Goal: Information Seeking & Learning: Find specific fact

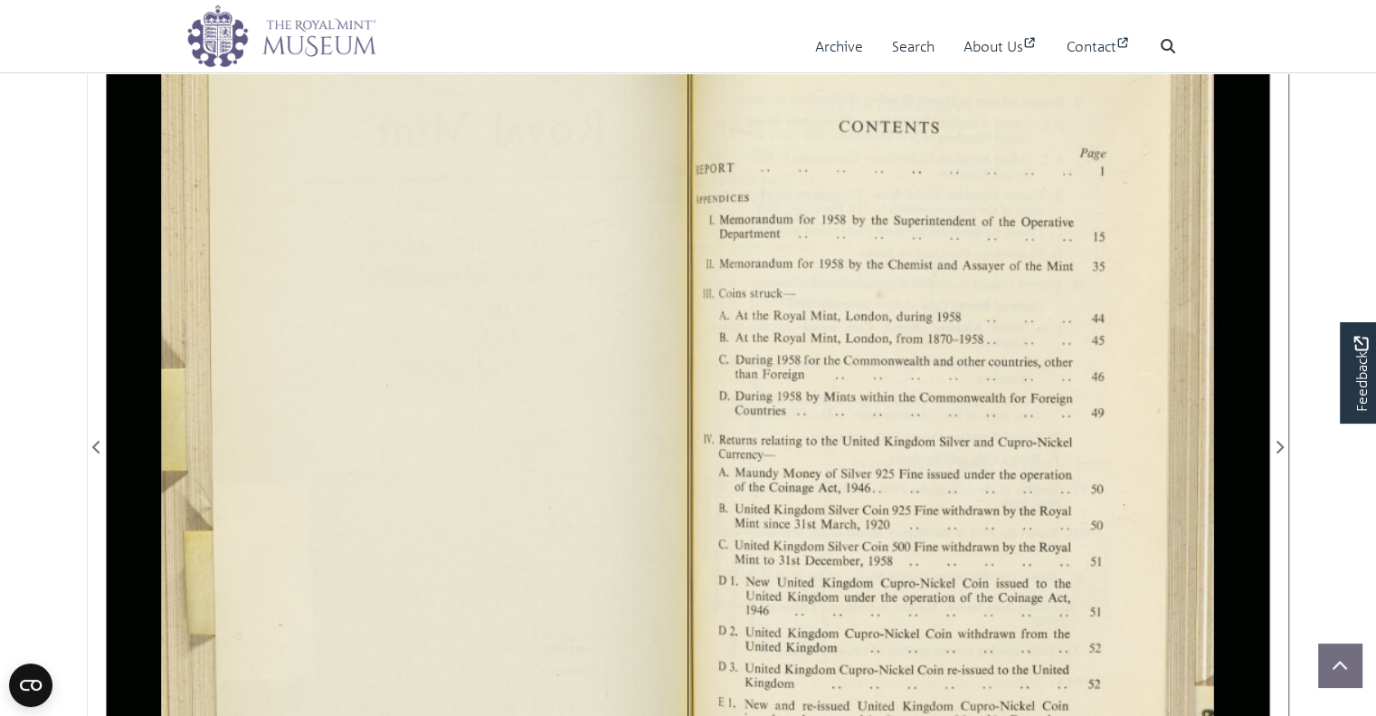
scroll to position [226, 0]
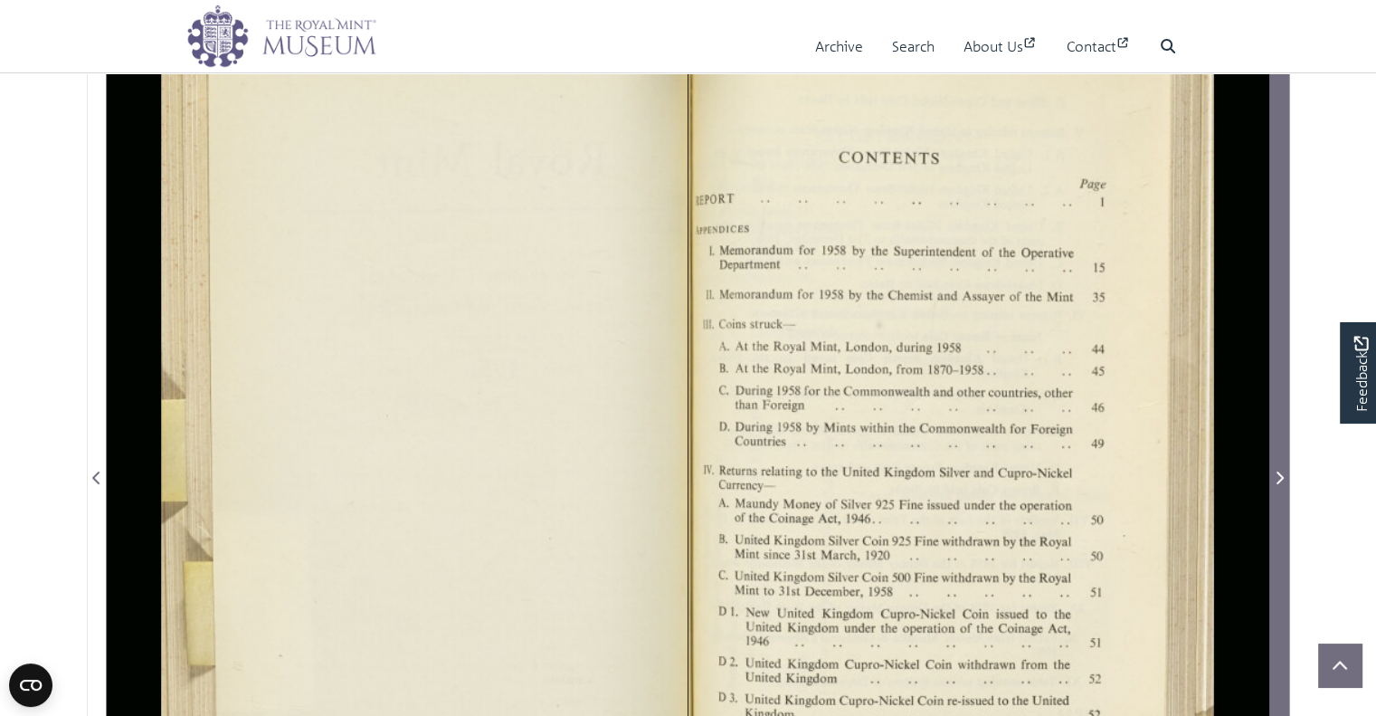
click at [1284, 468] on span "Next Page" at bounding box center [1279, 478] width 18 height 22
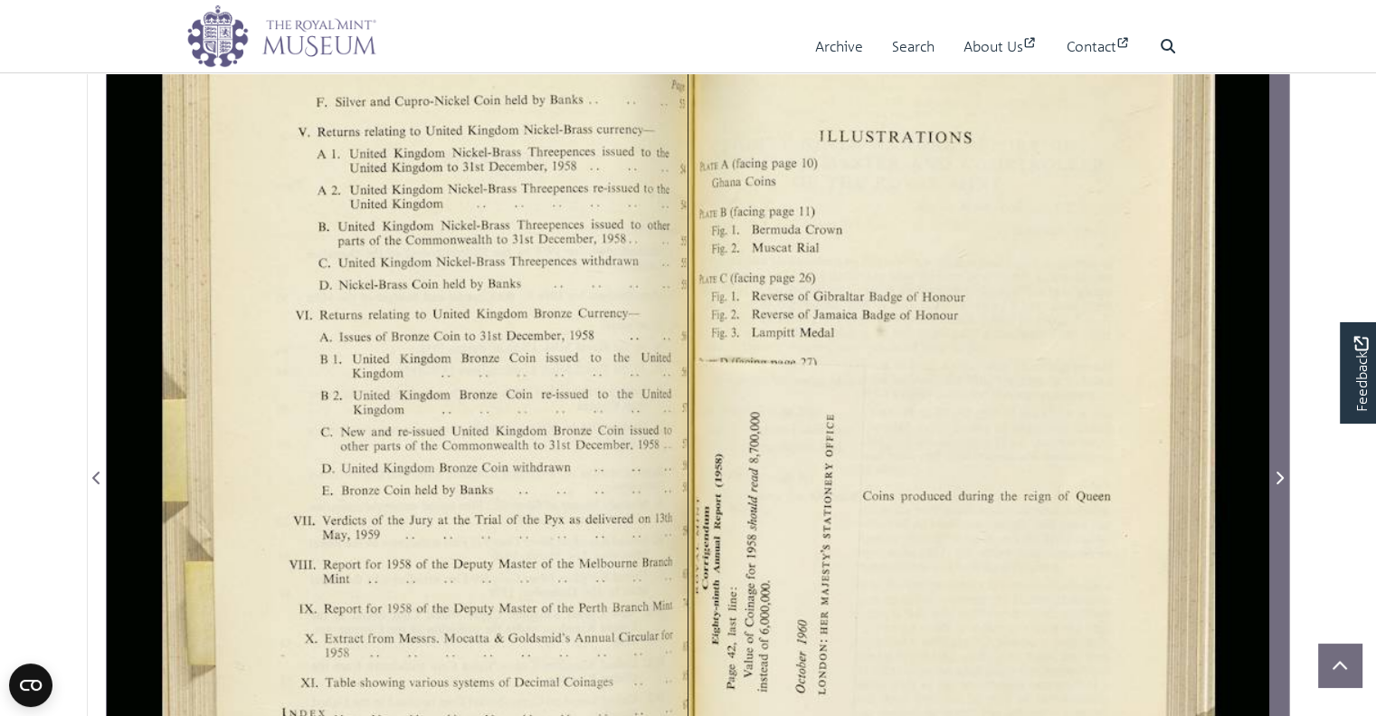
click at [1281, 477] on icon "Next Page" at bounding box center [1279, 477] width 7 height 13
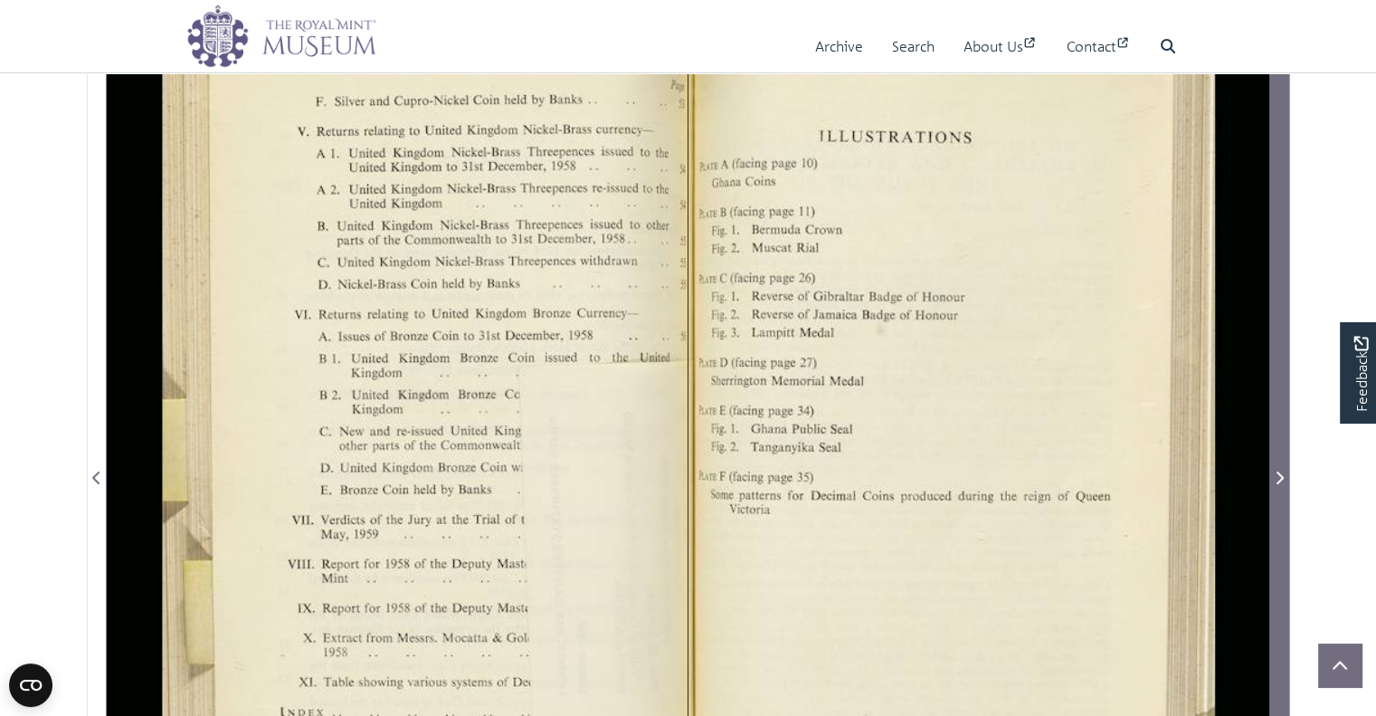
click at [1281, 477] on icon "Next Page" at bounding box center [1279, 477] width 7 height 13
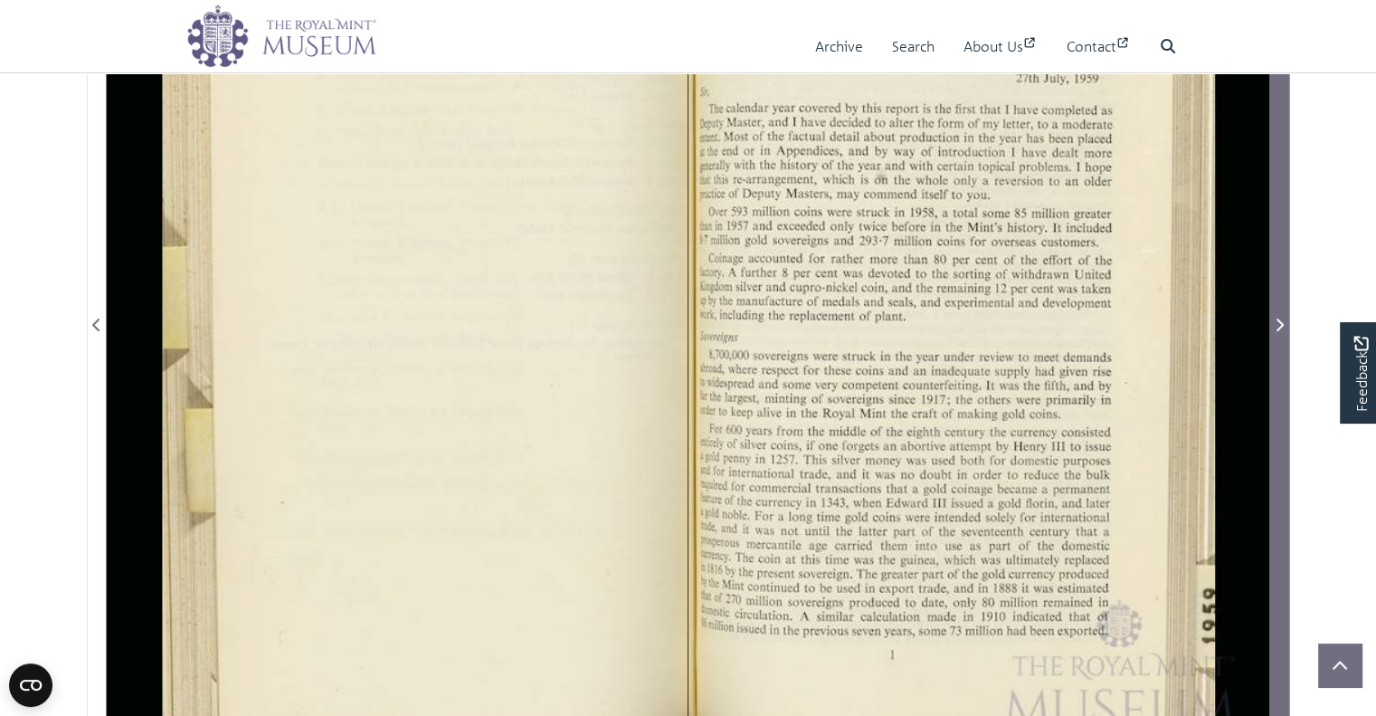
scroll to position [384, 0]
click at [1279, 319] on icon "Next Page" at bounding box center [1279, 320] width 9 height 14
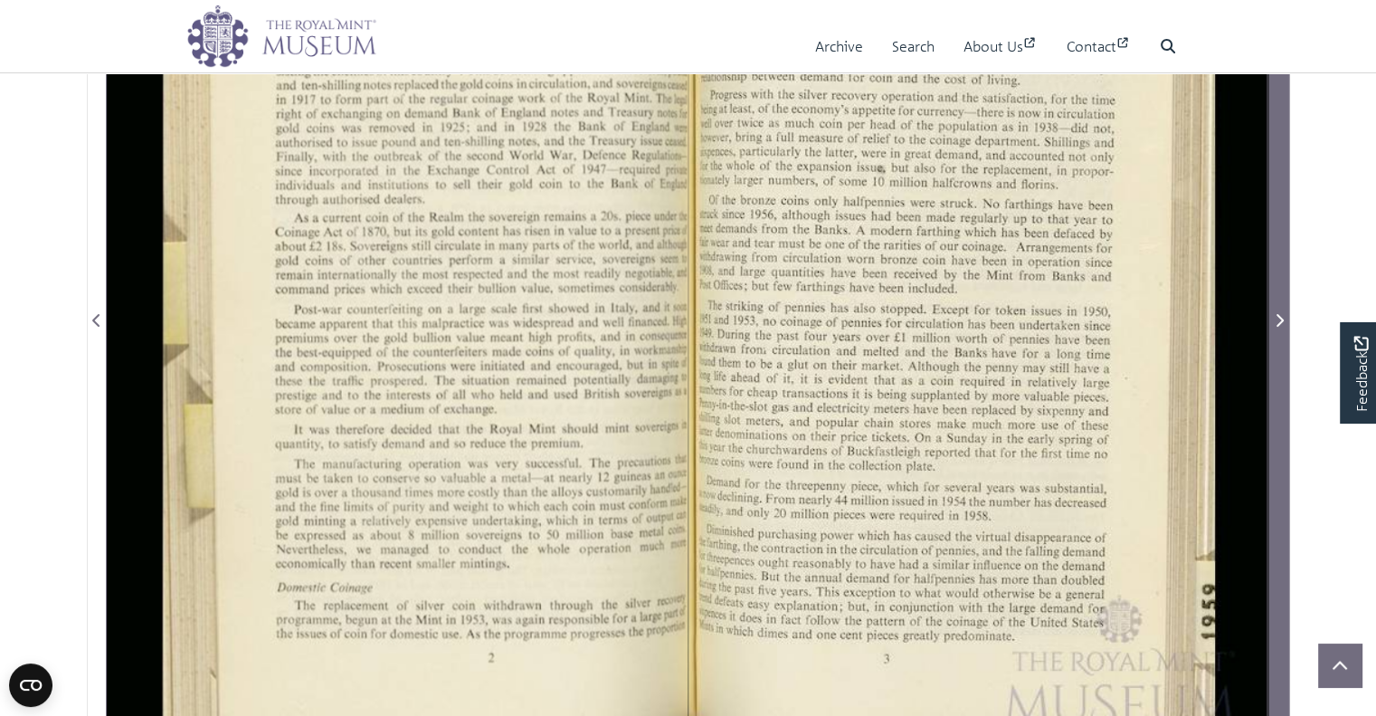
click at [1279, 319] on icon "Next Page" at bounding box center [1279, 320] width 9 height 14
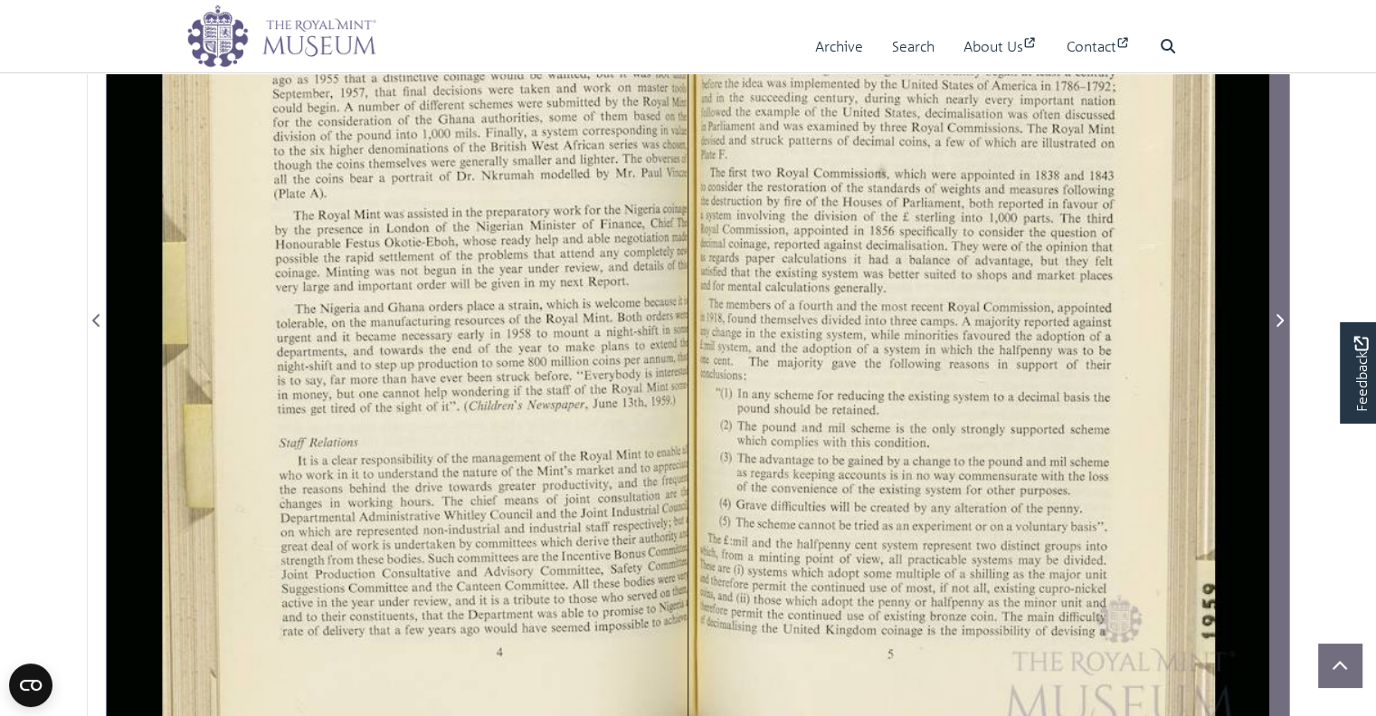
click at [1279, 319] on icon "Next Page" at bounding box center [1279, 320] width 9 height 14
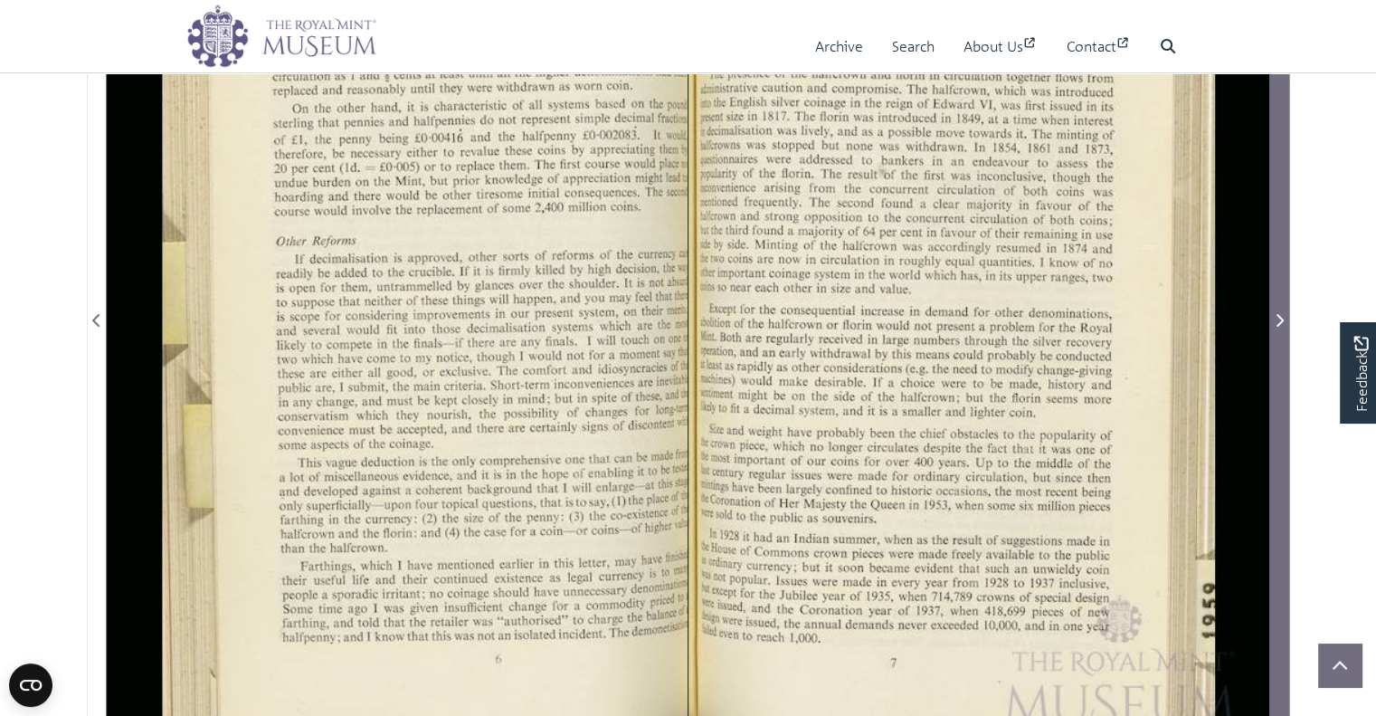
click at [1279, 319] on icon "Next Page" at bounding box center [1279, 320] width 9 height 14
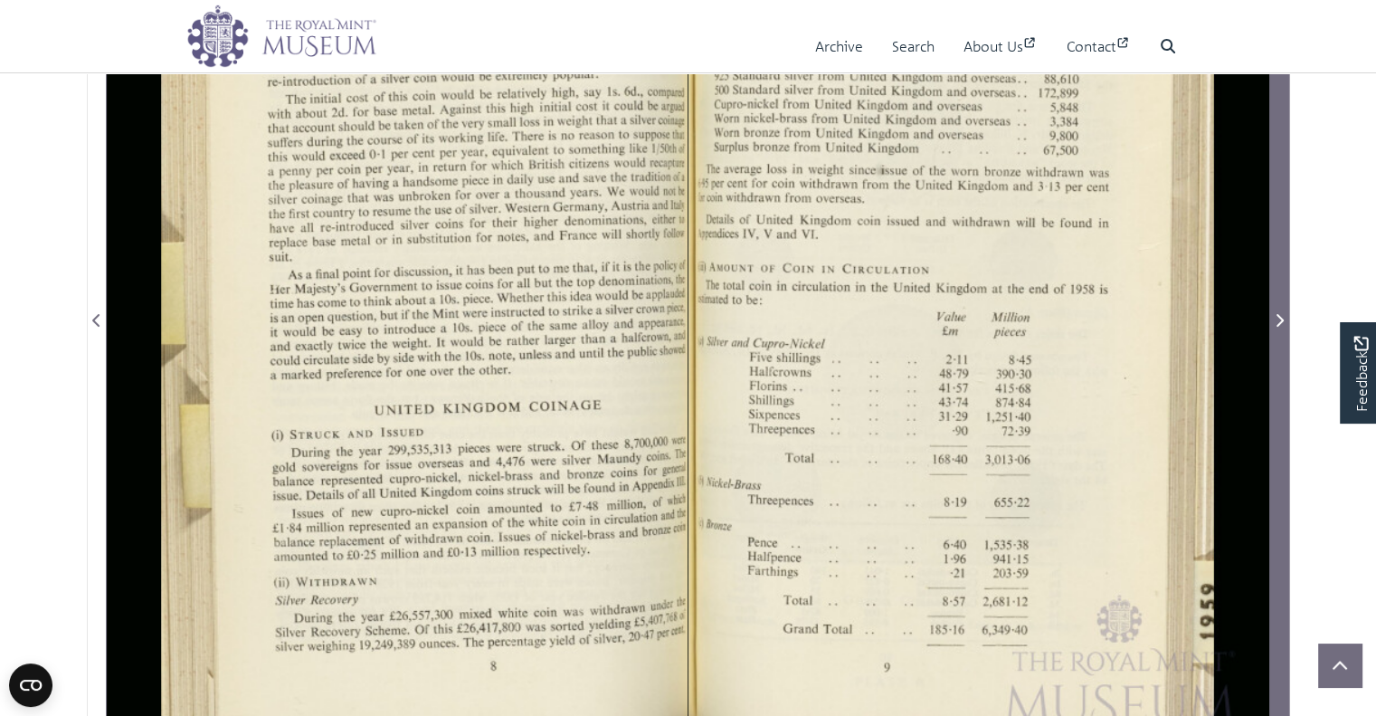
click at [1279, 319] on icon "Next Page" at bounding box center [1279, 320] width 9 height 14
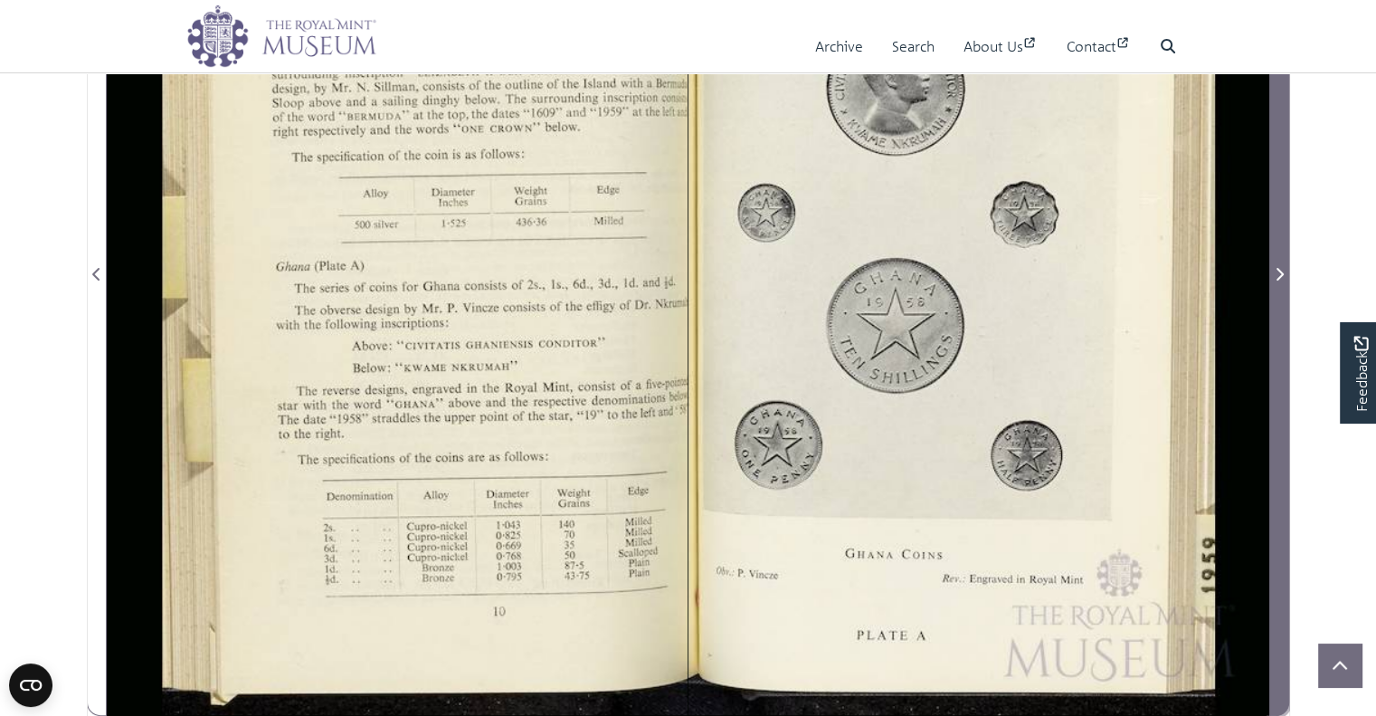
scroll to position [452, 0]
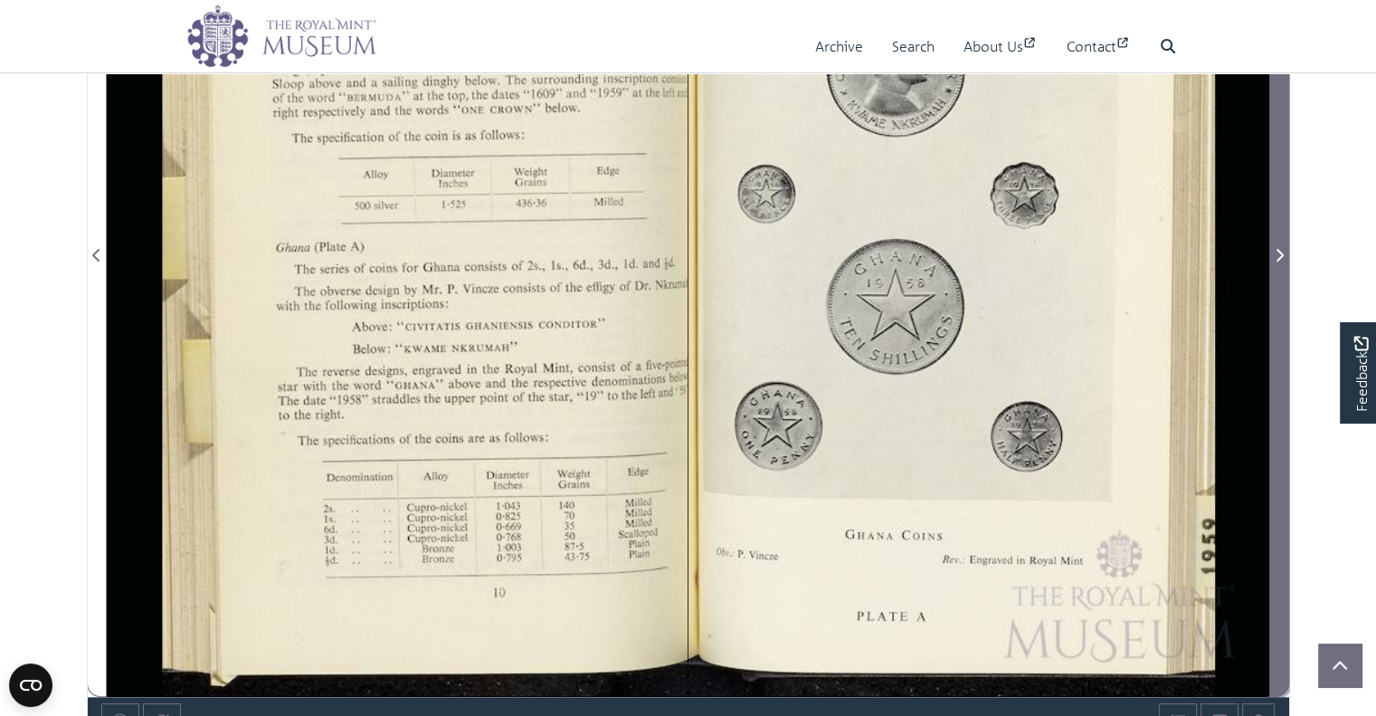
click at [1281, 274] on button "Next Page" at bounding box center [1279, 244] width 20 height 906
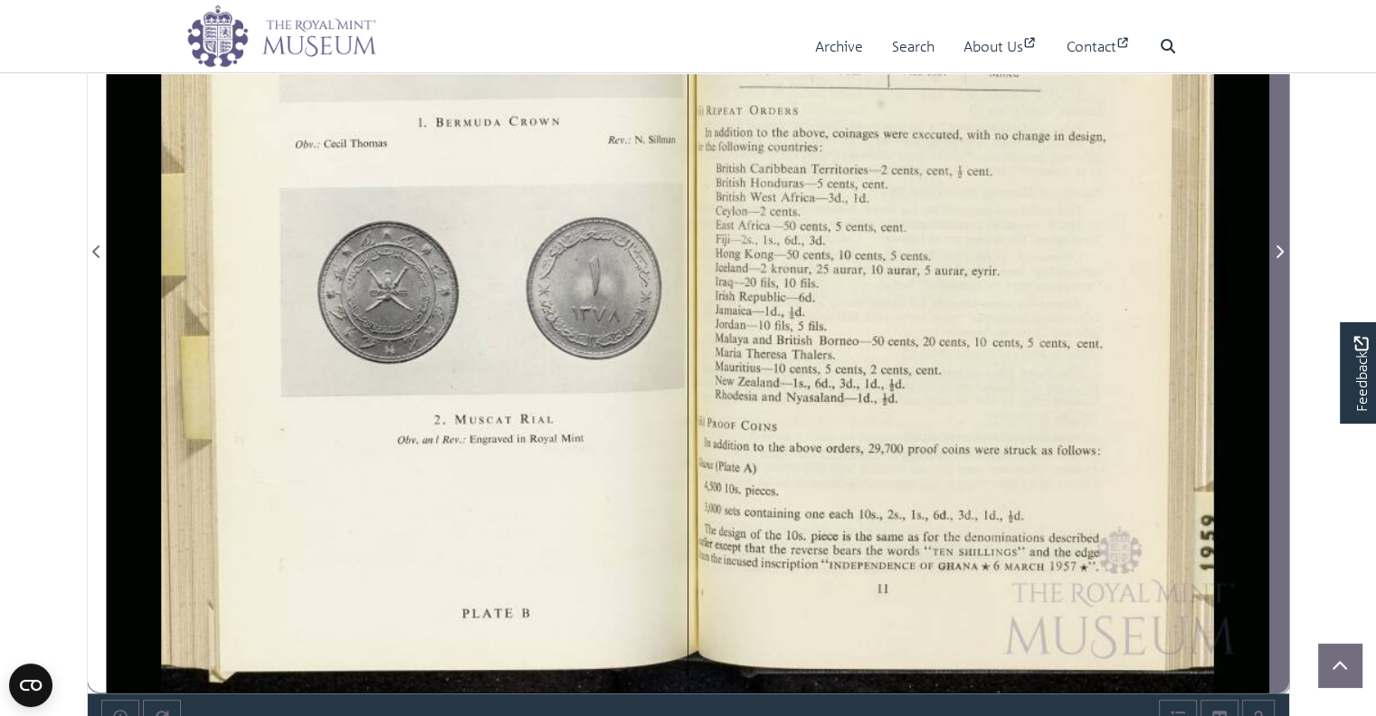
click at [1281, 258] on span "Next Page" at bounding box center [1279, 252] width 18 height 22
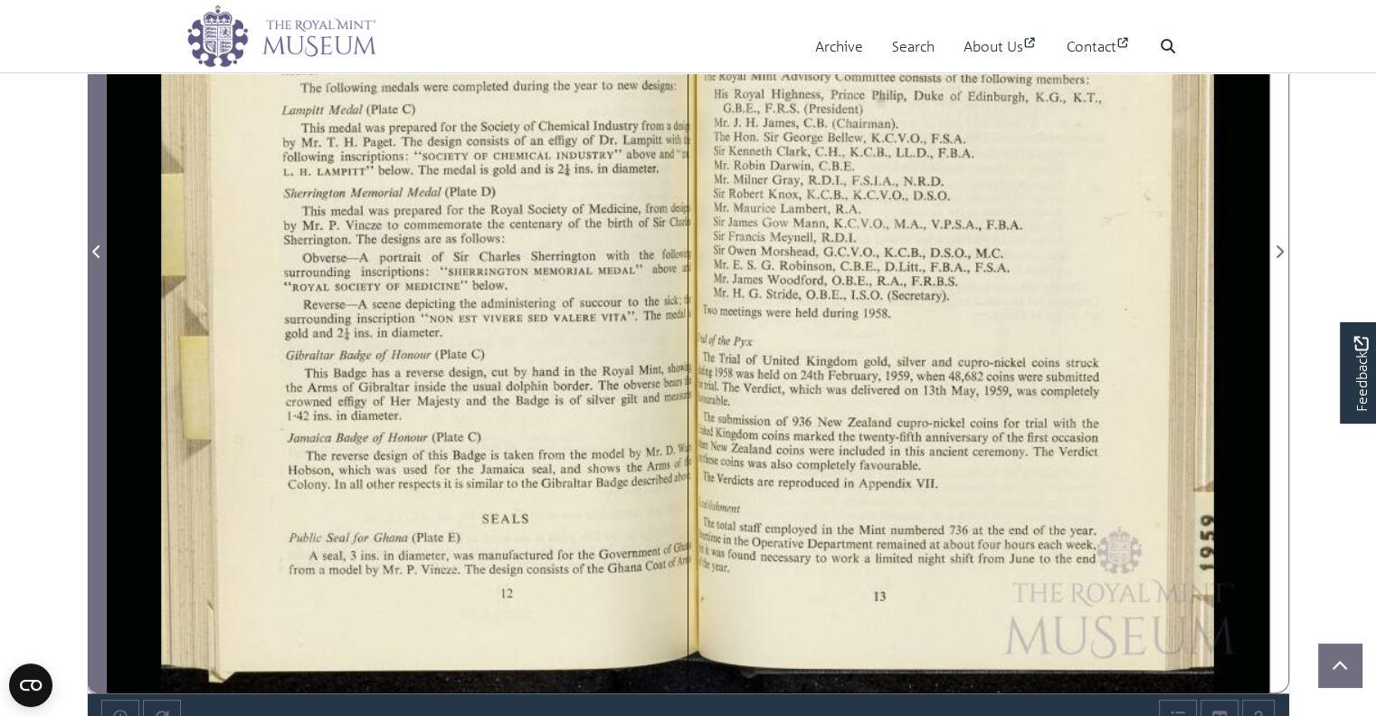
click at [99, 256] on icon "Previous Page" at bounding box center [95, 251] width 7 height 13
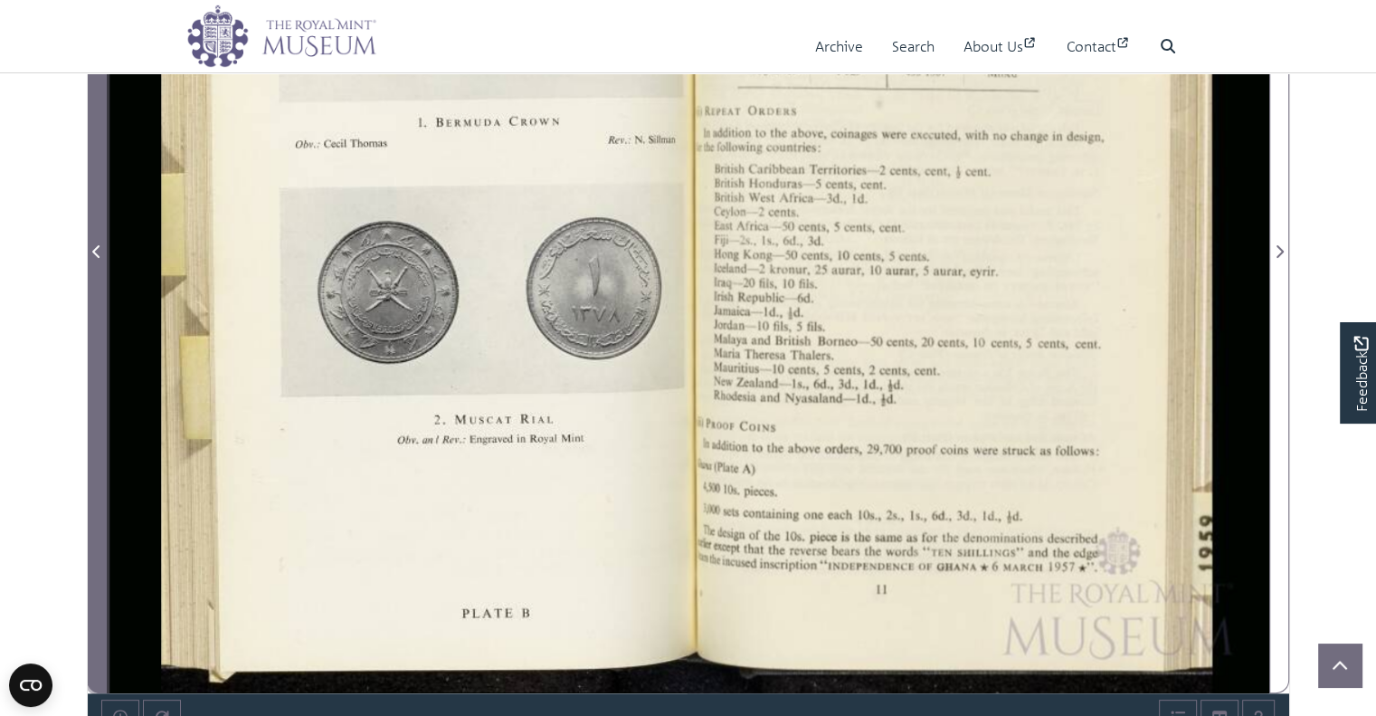
click at [98, 256] on icon "Previous Page" at bounding box center [95, 251] width 7 height 13
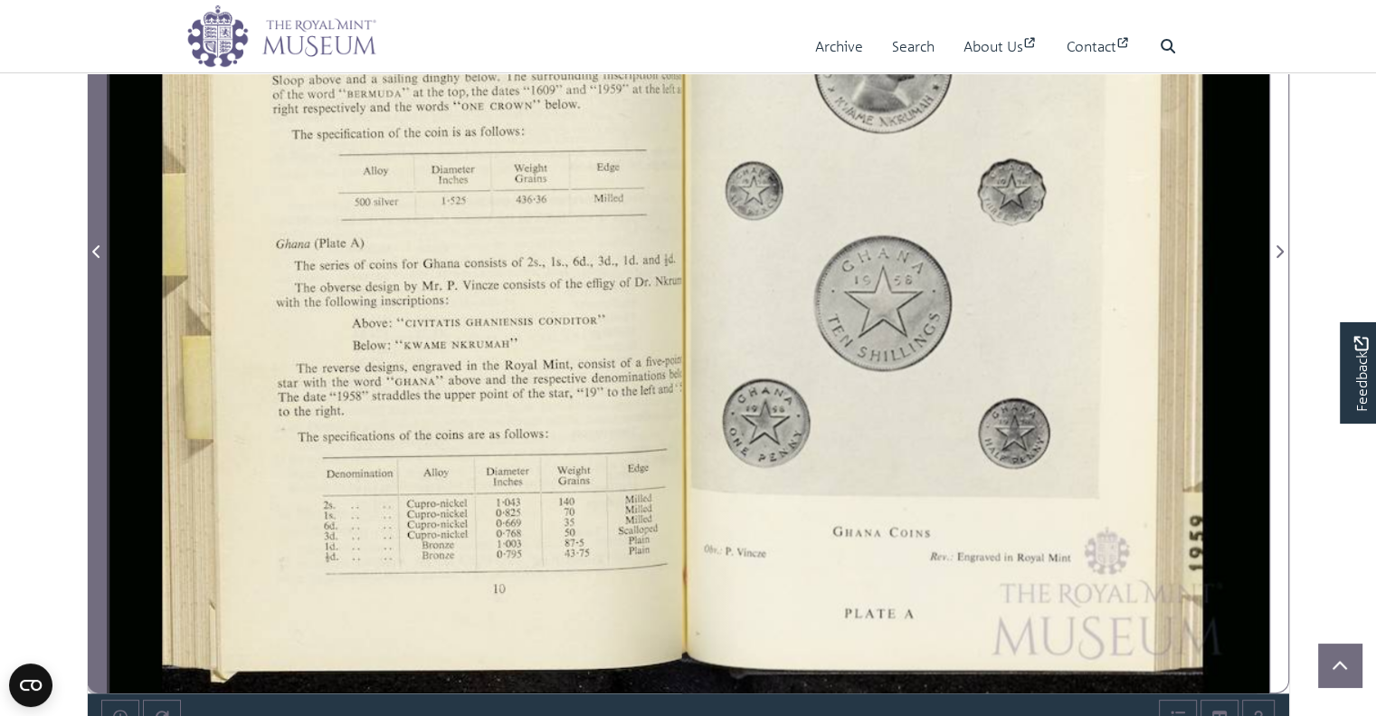
click at [98, 256] on icon "Previous Page" at bounding box center [95, 251] width 7 height 13
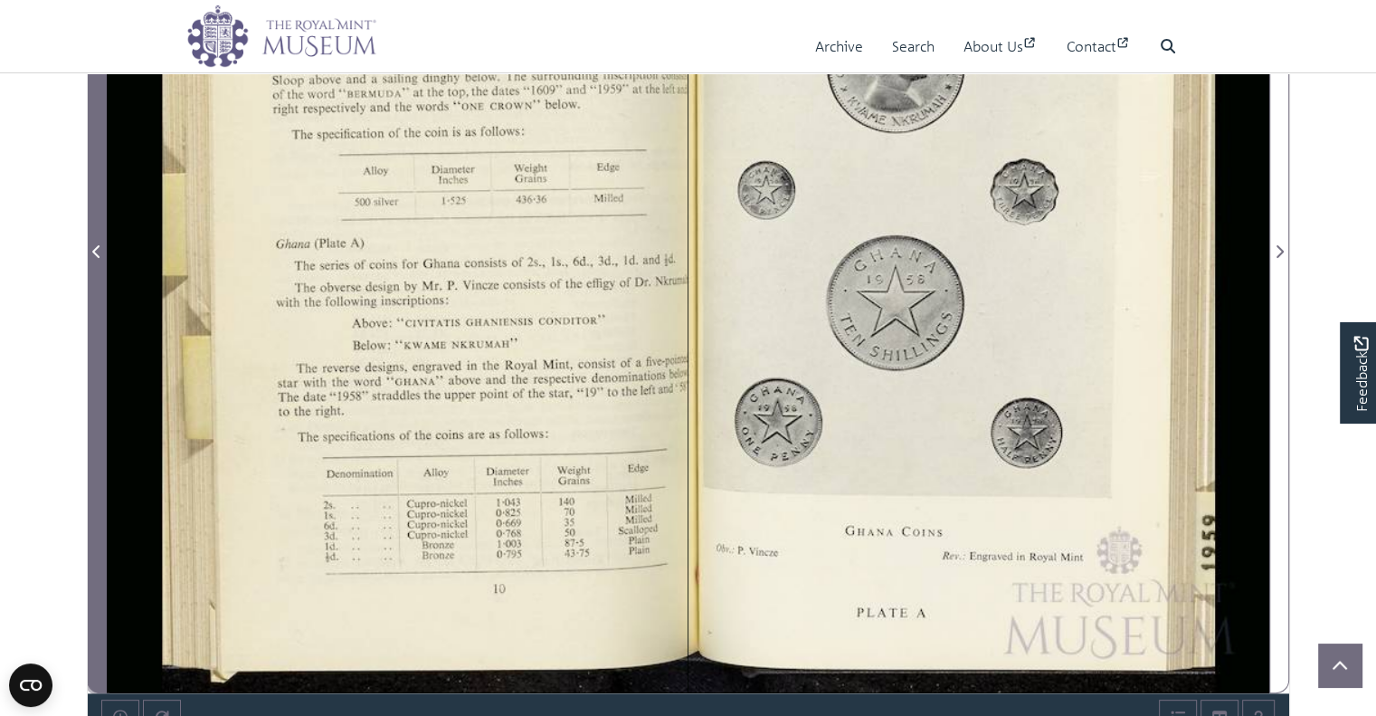
click at [98, 253] on icon "Previous Page" at bounding box center [95, 251] width 7 height 13
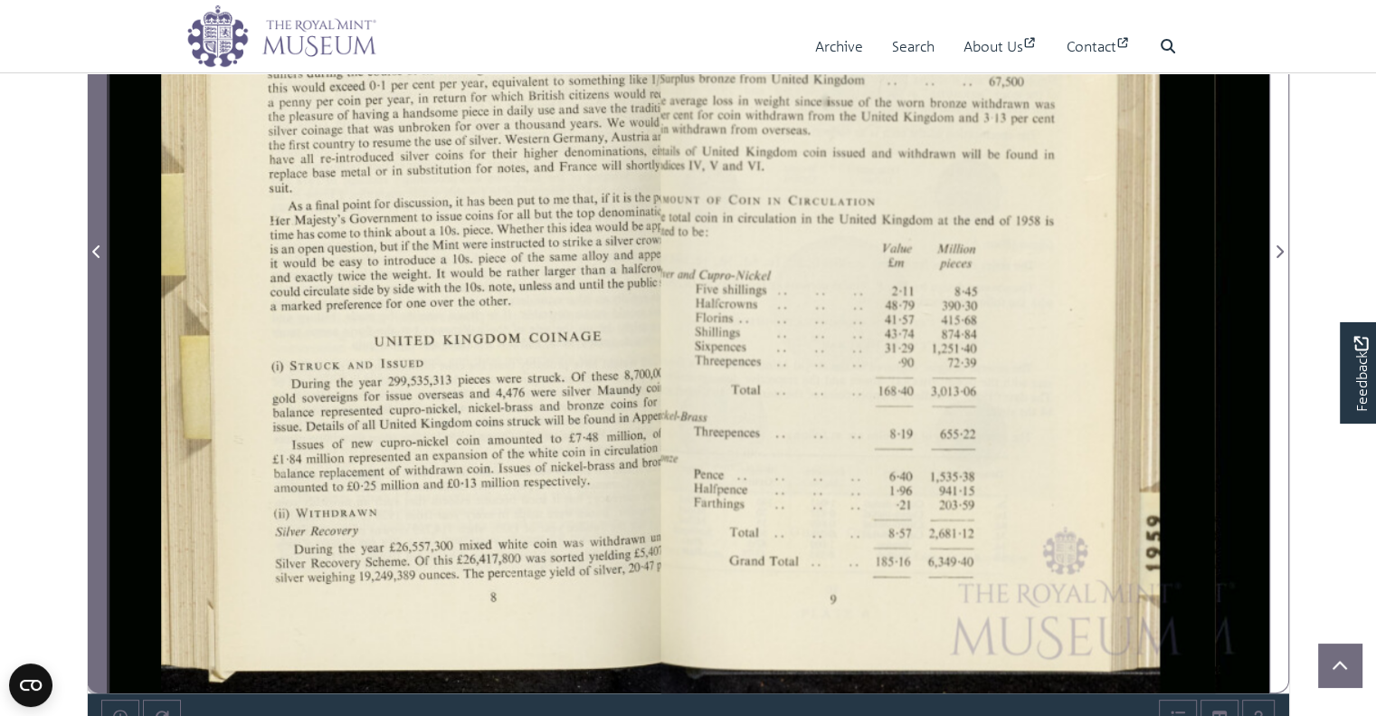
click at [98, 253] on icon "Previous Page" at bounding box center [95, 251] width 7 height 13
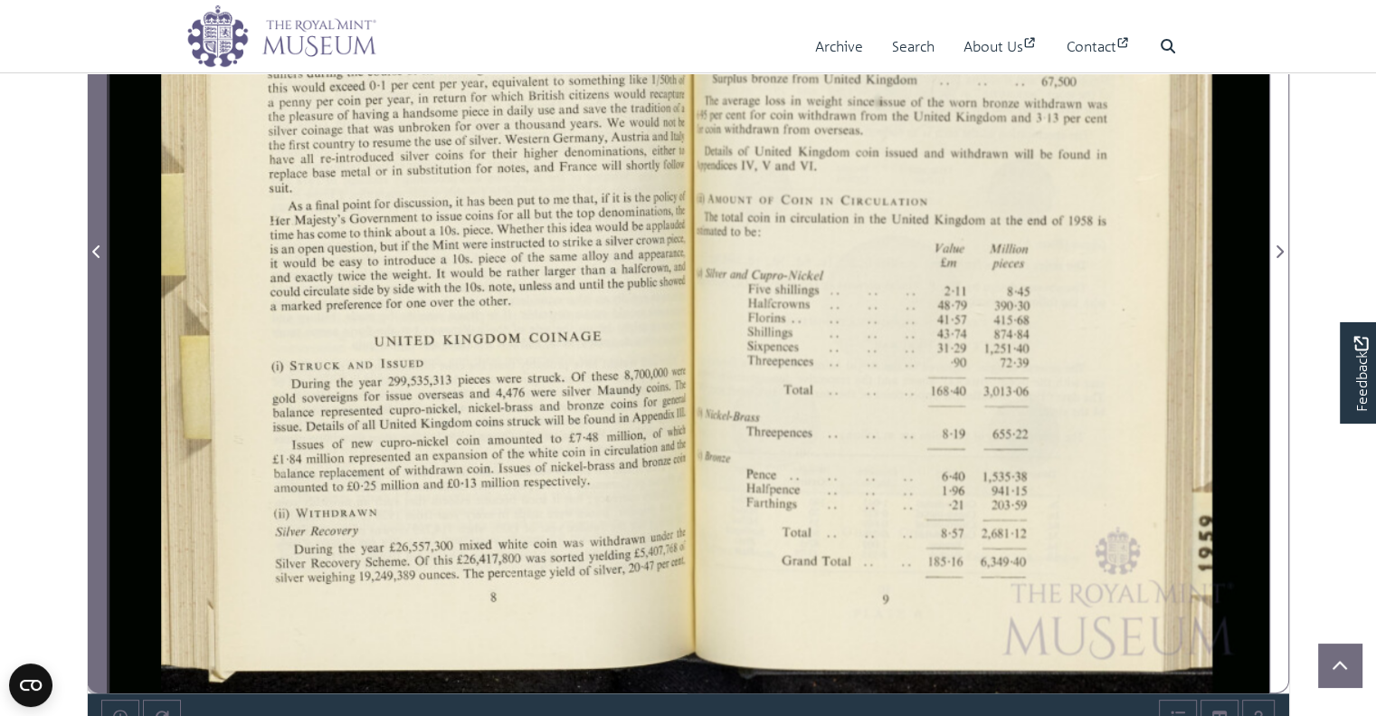
click at [98, 253] on icon "Previous Page" at bounding box center [95, 251] width 7 height 13
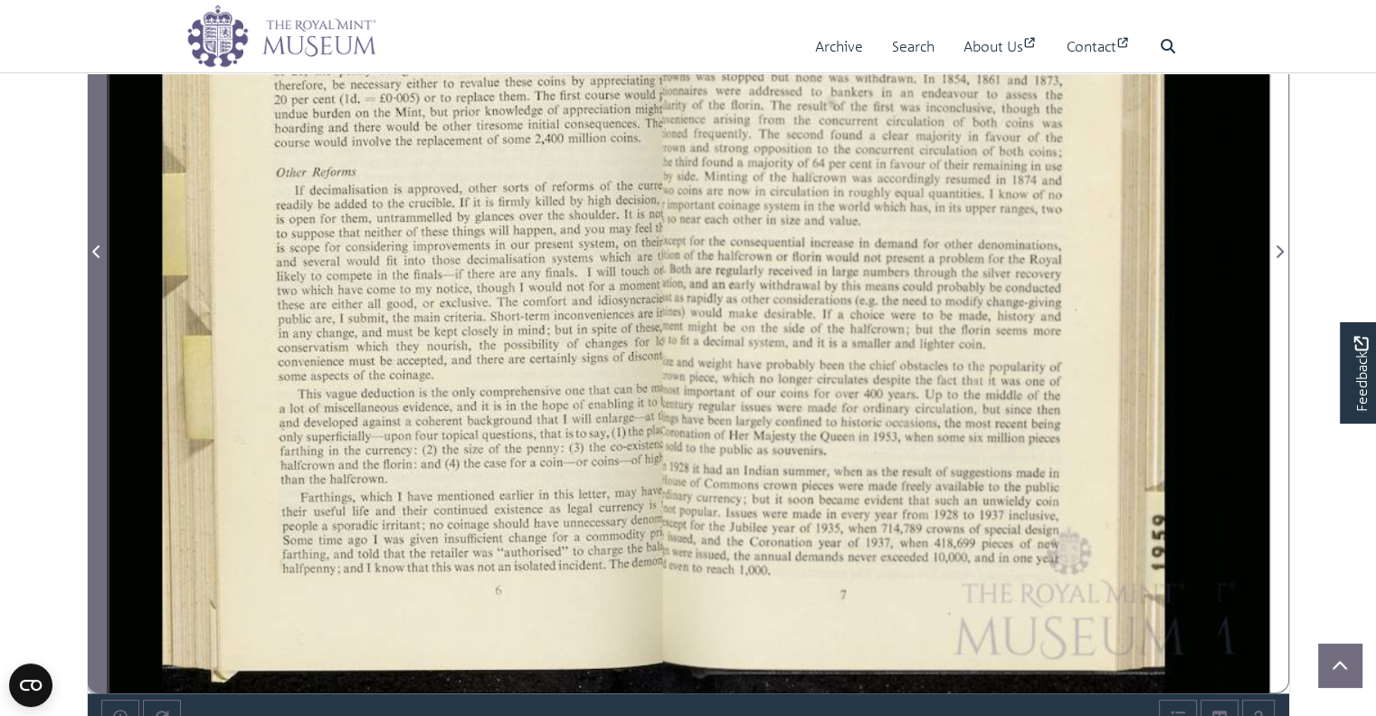
click at [98, 253] on icon "Previous Page" at bounding box center [95, 251] width 7 height 13
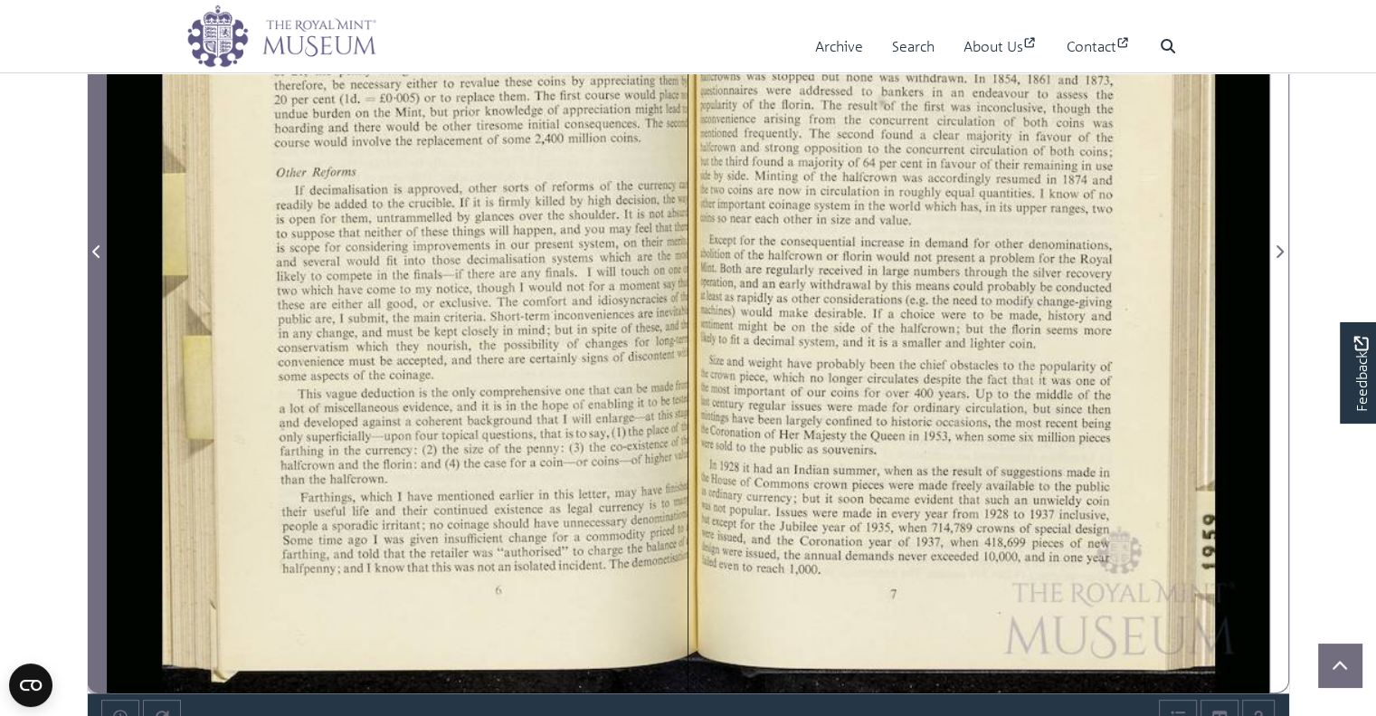
click at [98, 251] on icon "Previous Page" at bounding box center [96, 251] width 9 height 14
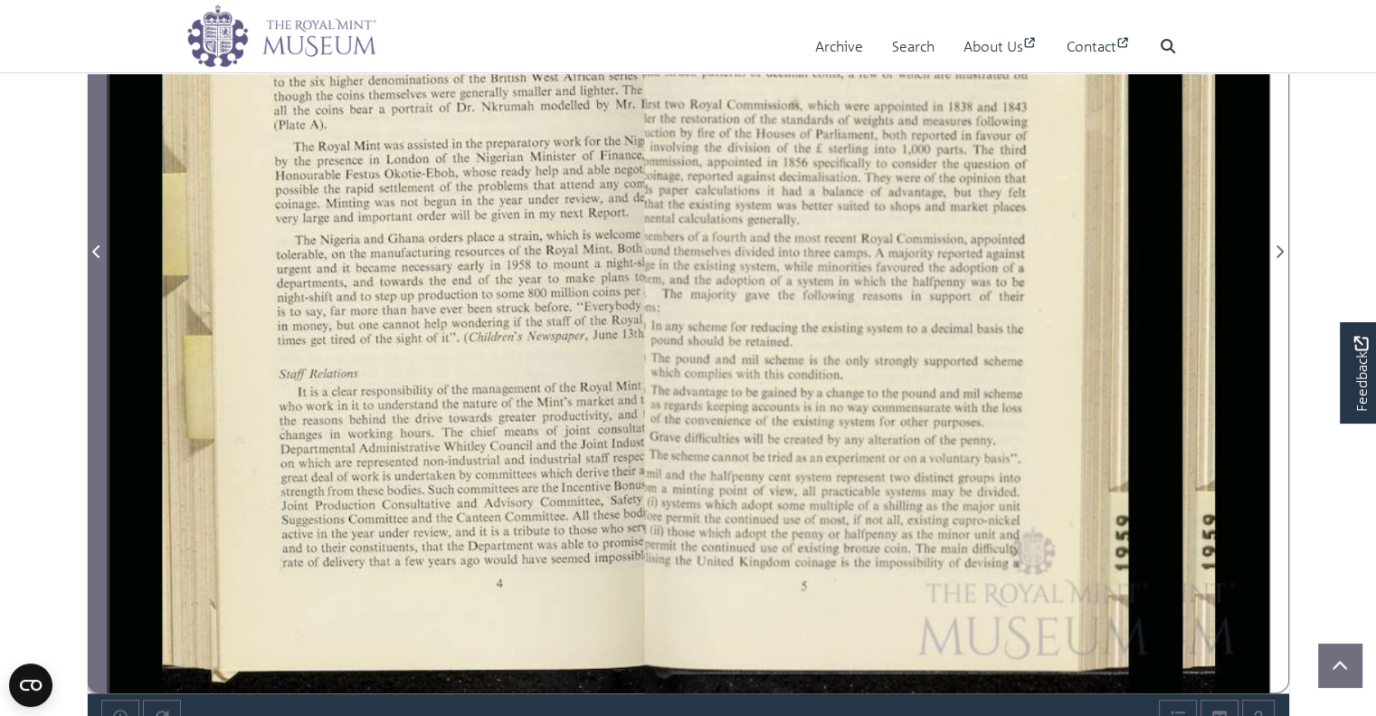
click at [98, 251] on icon "Previous Page" at bounding box center [96, 251] width 9 height 14
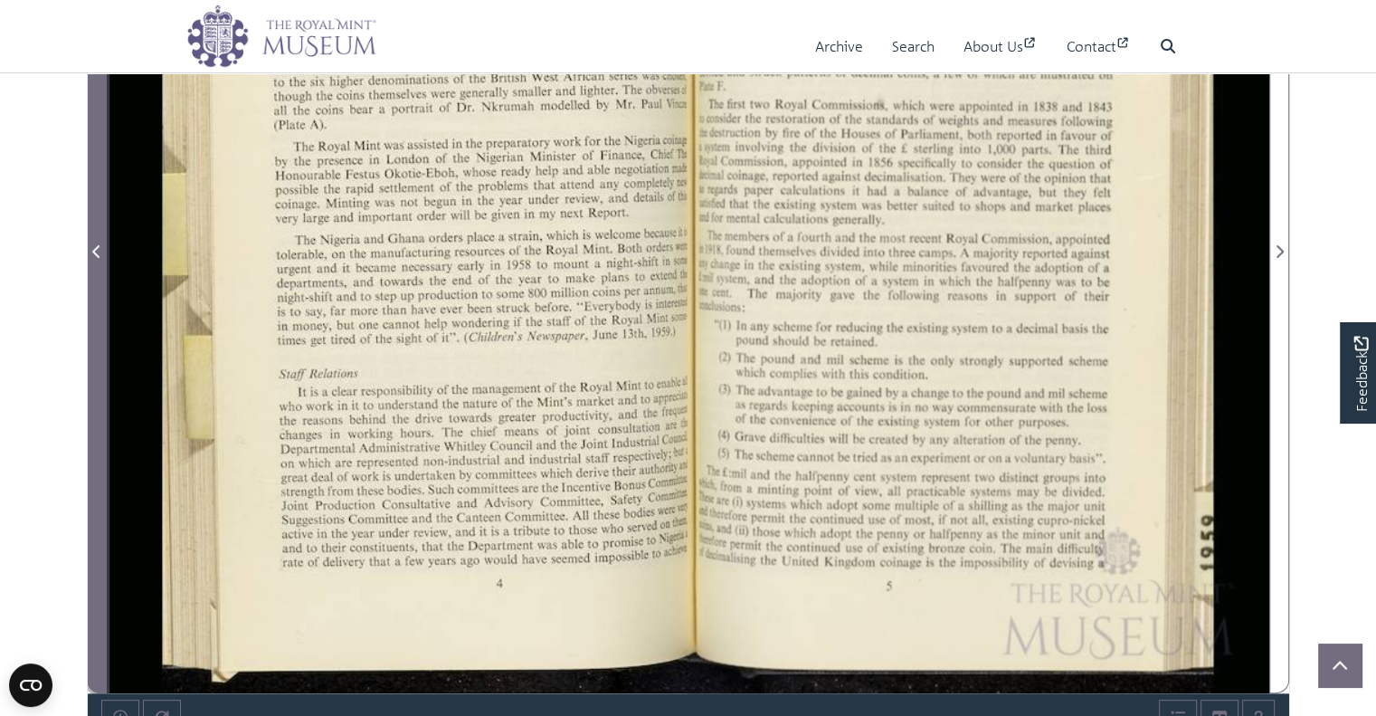
click at [98, 251] on icon "Previous Page" at bounding box center [96, 251] width 9 height 14
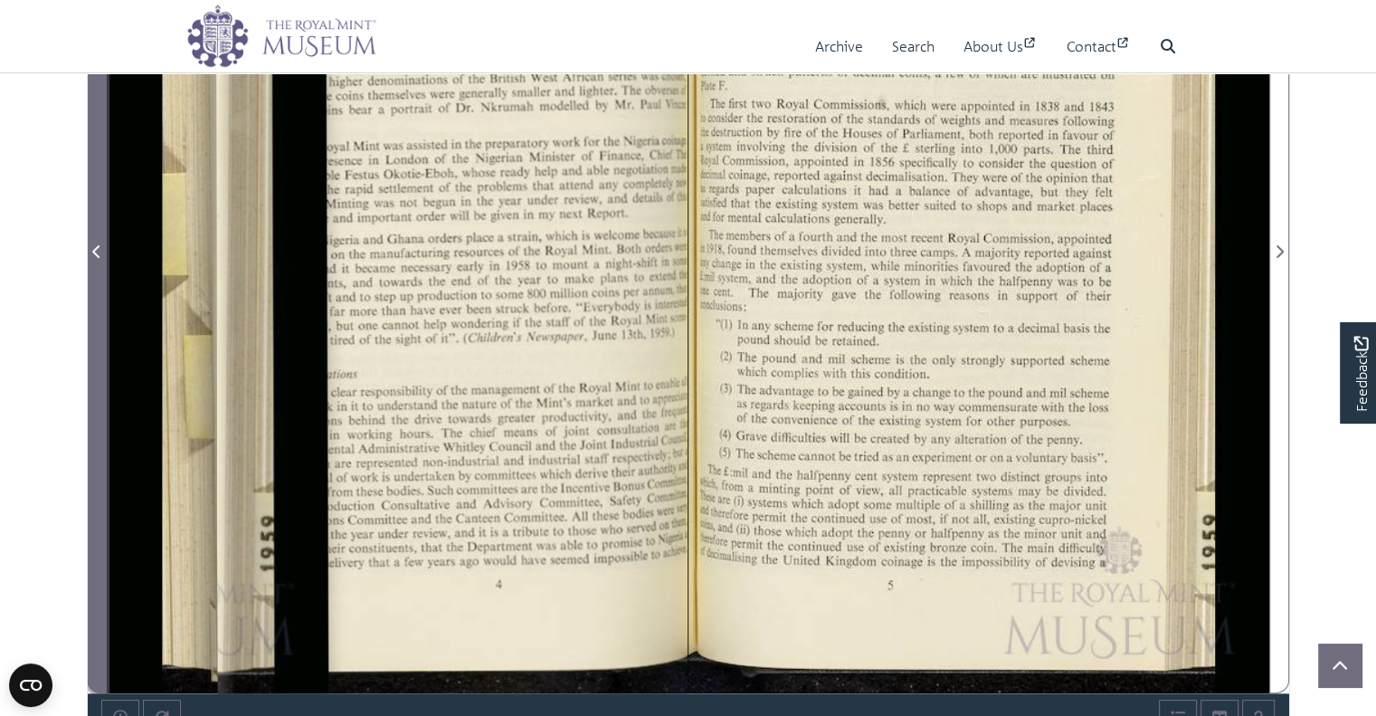
click at [98, 251] on icon "Previous Page" at bounding box center [96, 251] width 9 height 14
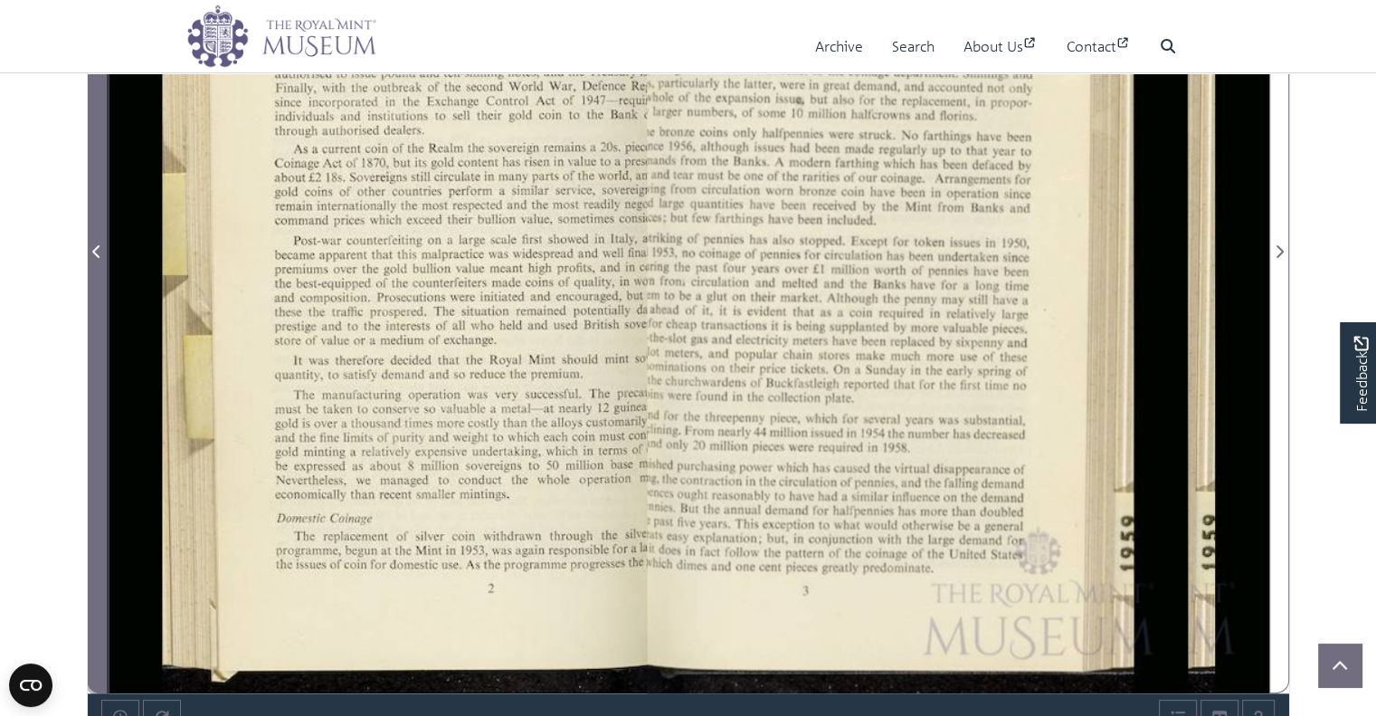
click at [98, 251] on icon "Previous Page" at bounding box center [96, 251] width 9 height 14
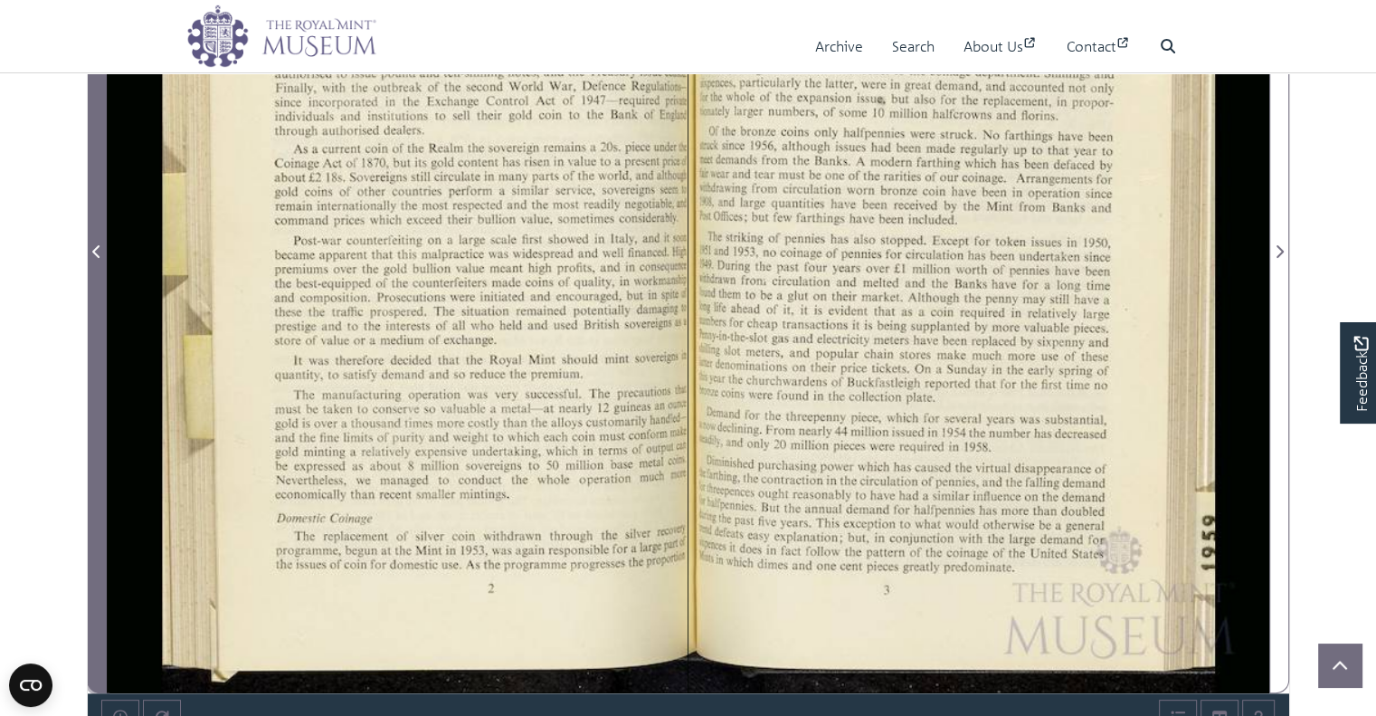
click at [98, 251] on icon "Previous Page" at bounding box center [96, 251] width 9 height 14
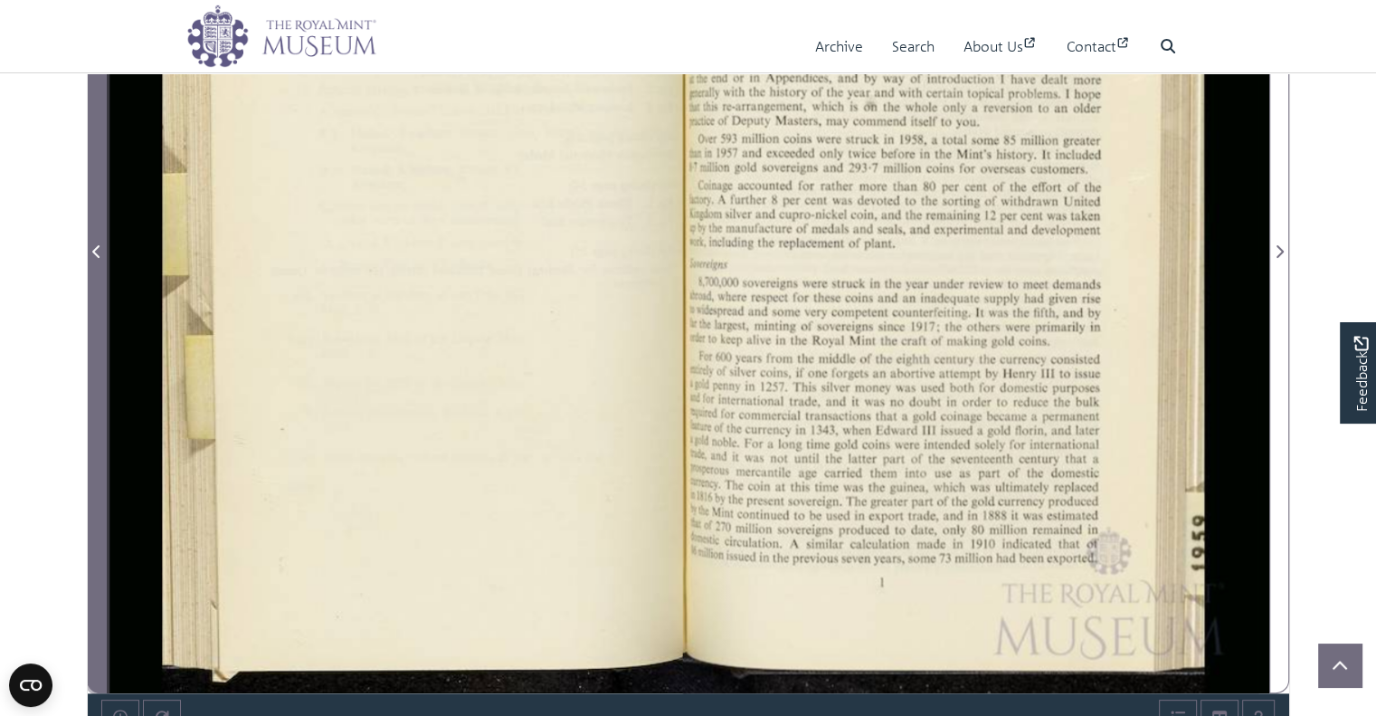
click at [98, 251] on icon "Previous Page" at bounding box center [96, 251] width 9 height 14
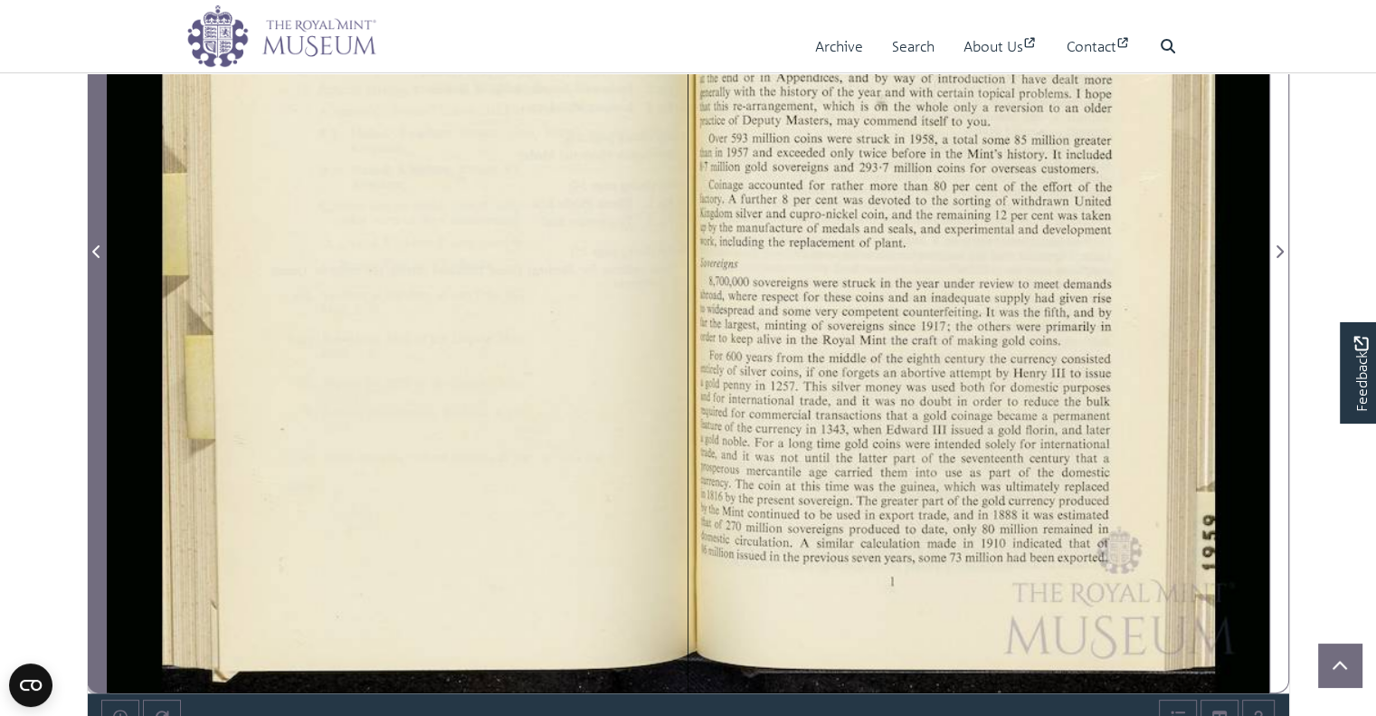
click at [98, 251] on icon "Previous Page" at bounding box center [96, 251] width 9 height 14
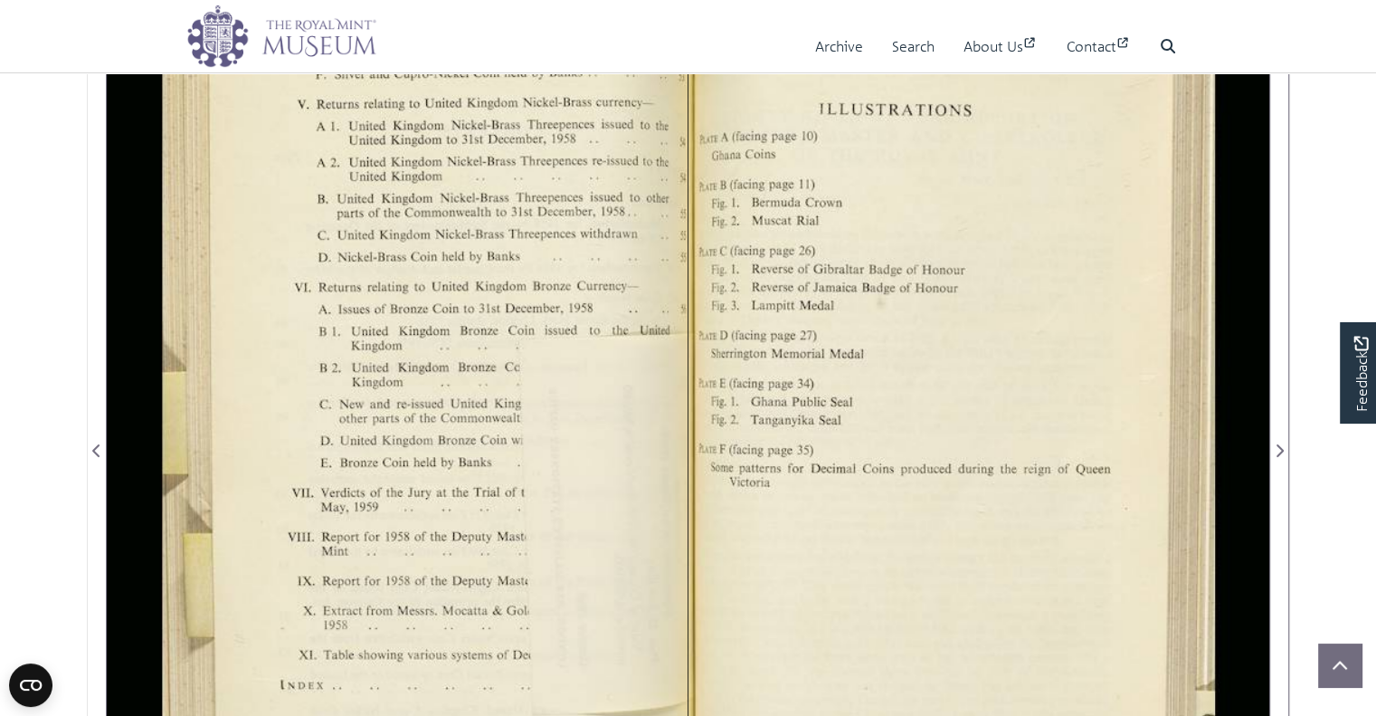
scroll to position [249, 0]
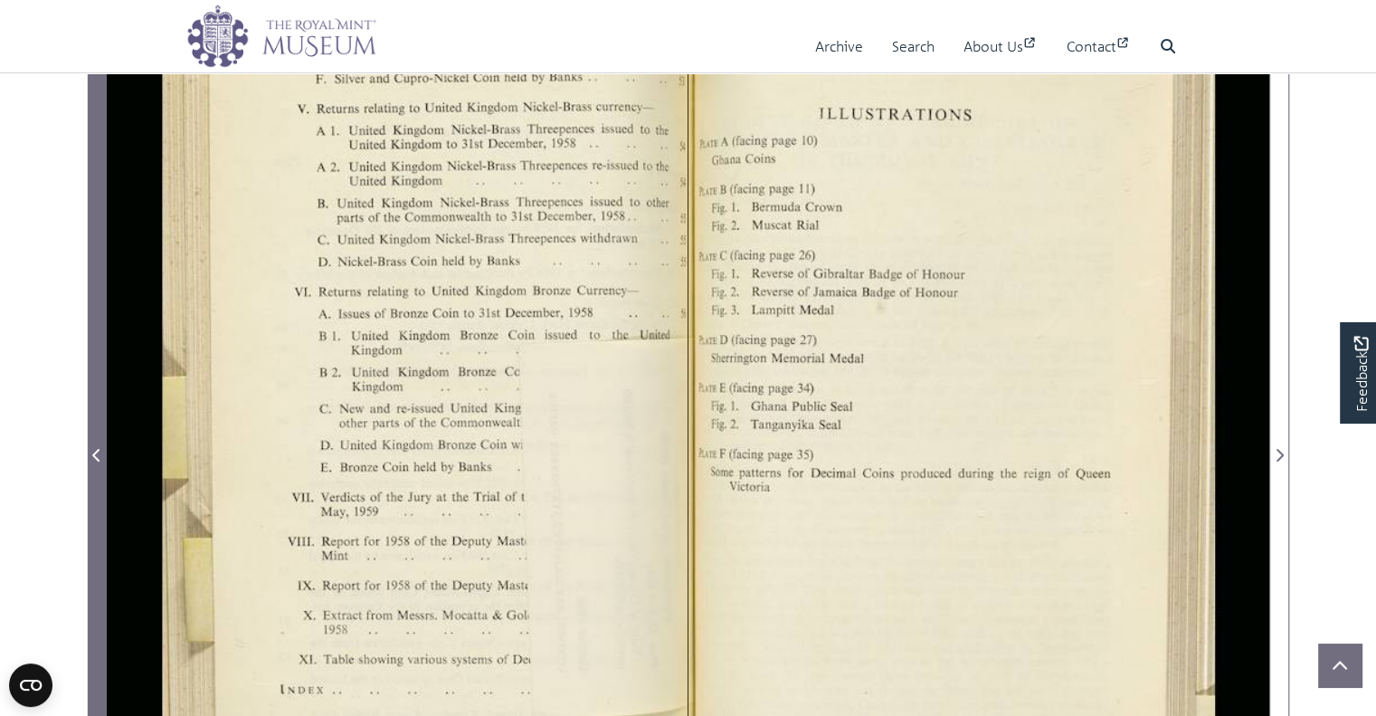
click at [99, 450] on icon "Previous Page" at bounding box center [96, 455] width 9 height 14
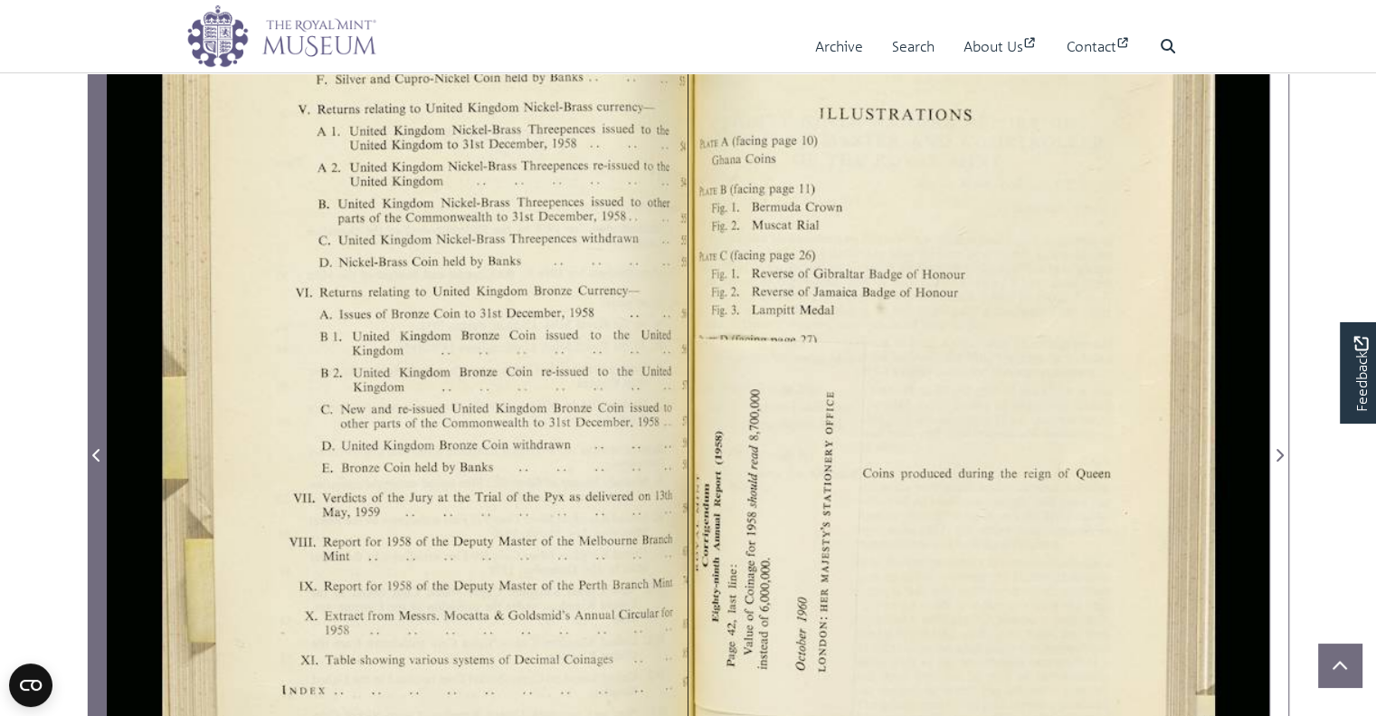
click at [99, 450] on icon "Previous Page" at bounding box center [96, 455] width 9 height 14
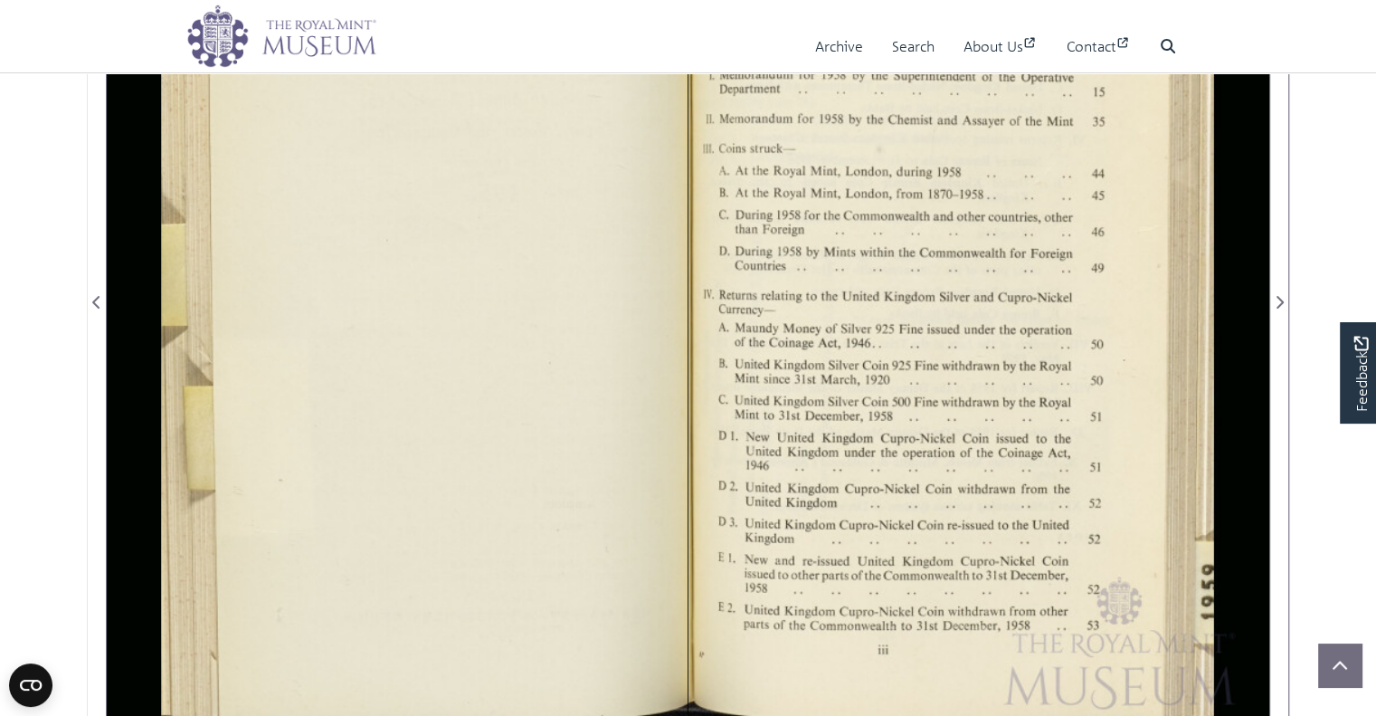
scroll to position [407, 0]
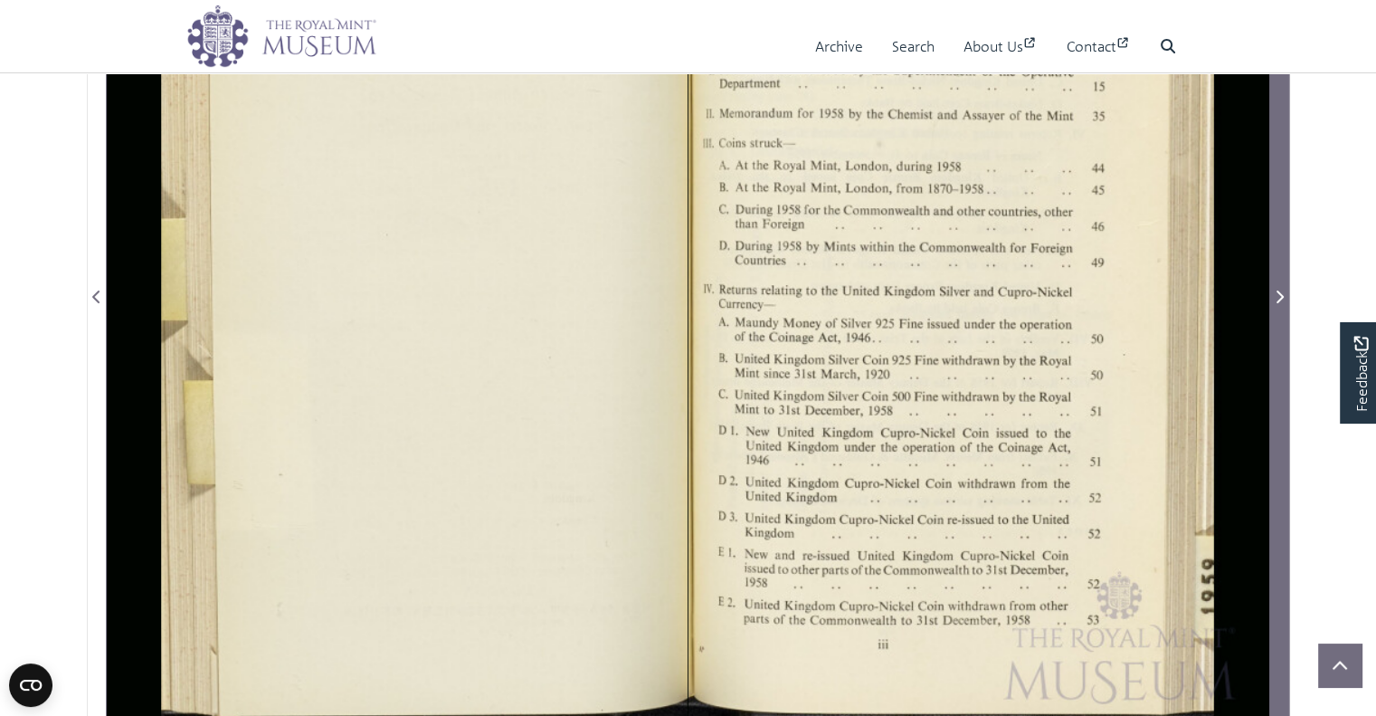
click at [1283, 304] on span "Next Page" at bounding box center [1279, 297] width 18 height 22
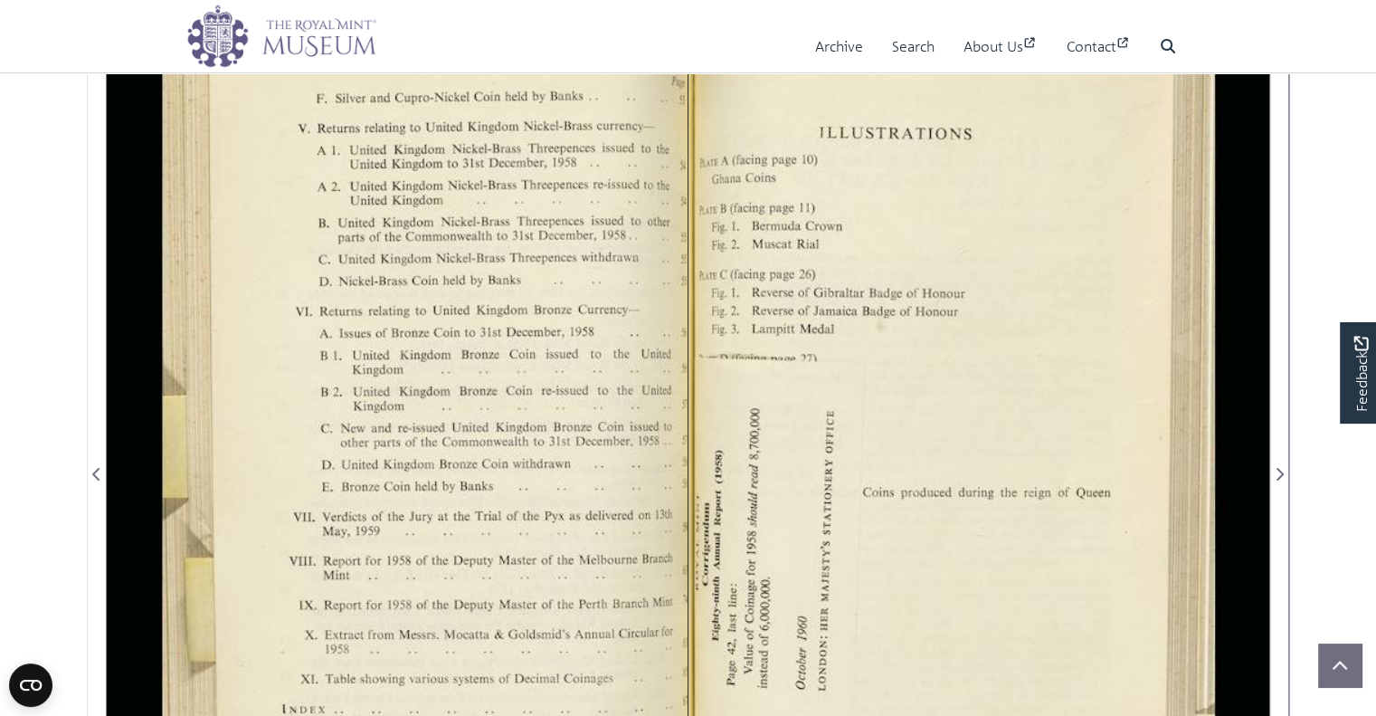
scroll to position [226, 0]
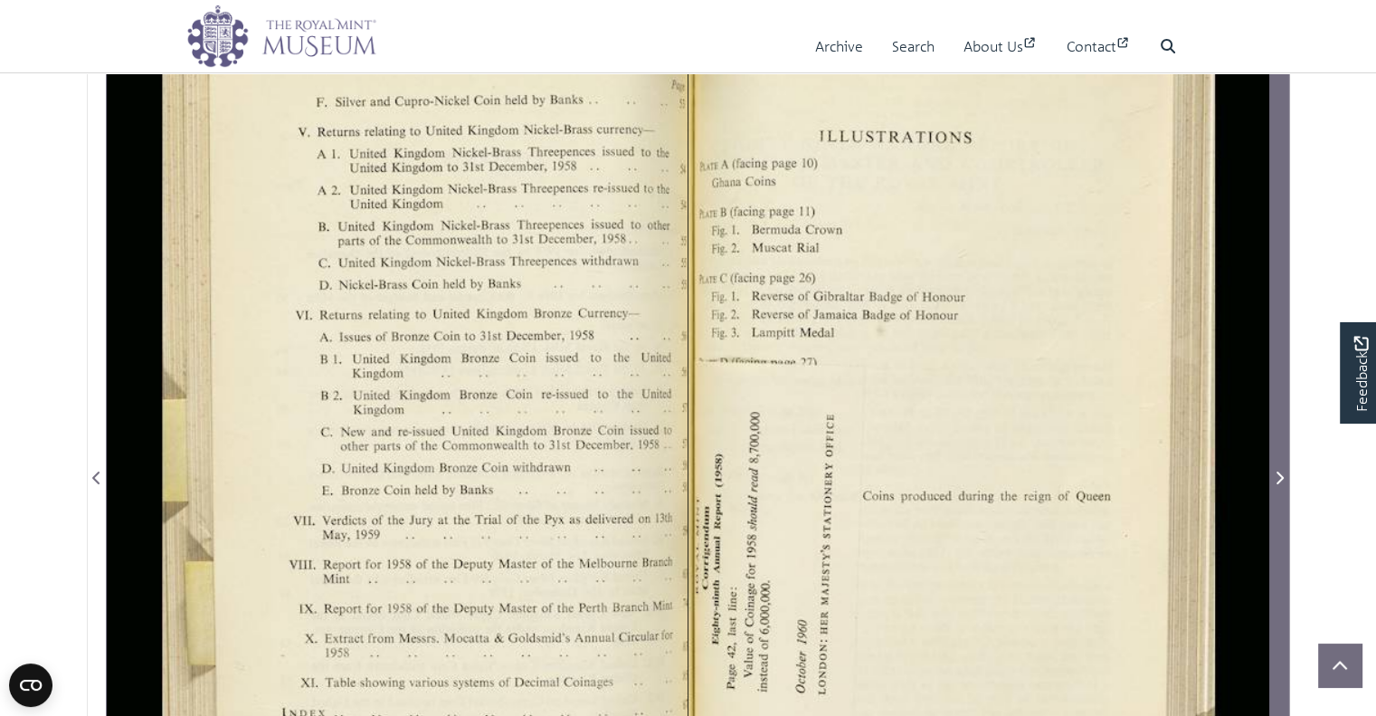
click at [1276, 477] on icon "Next Page" at bounding box center [1279, 477] width 9 height 14
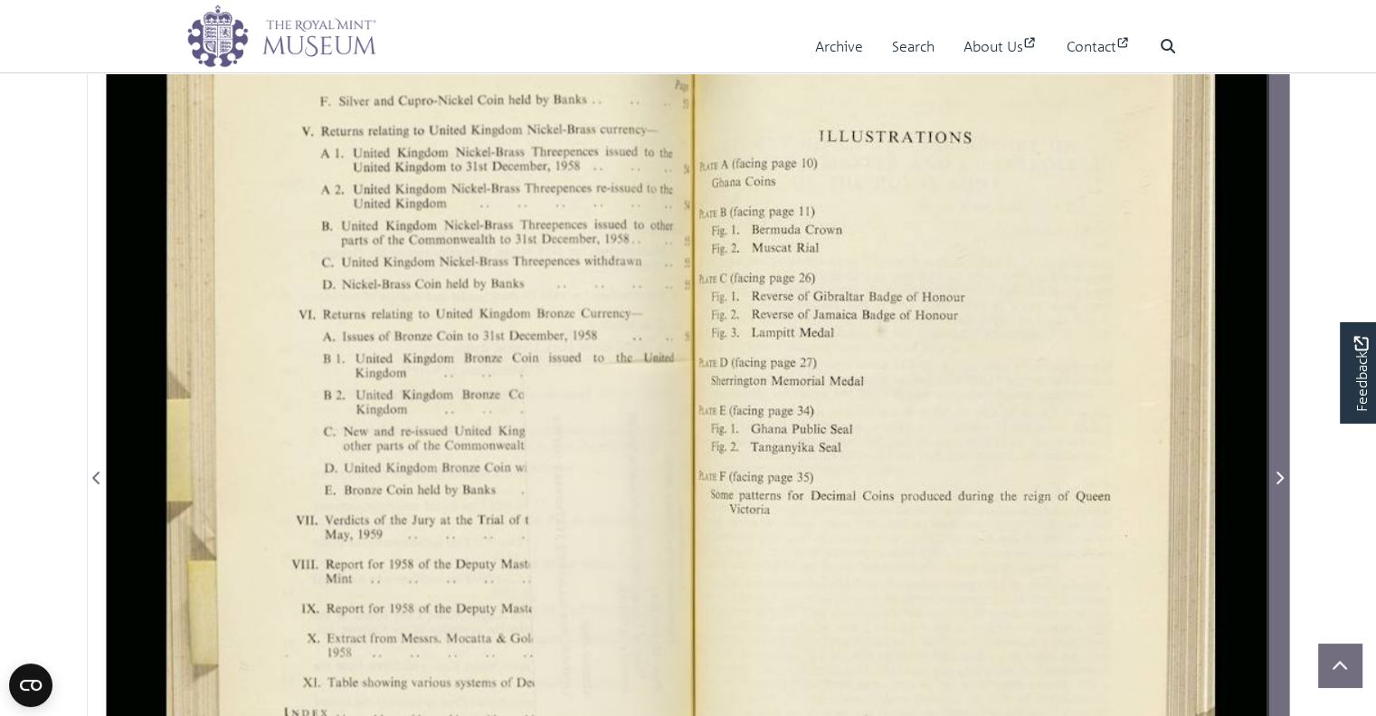
click at [1276, 477] on icon "Next Page" at bounding box center [1279, 477] width 9 height 14
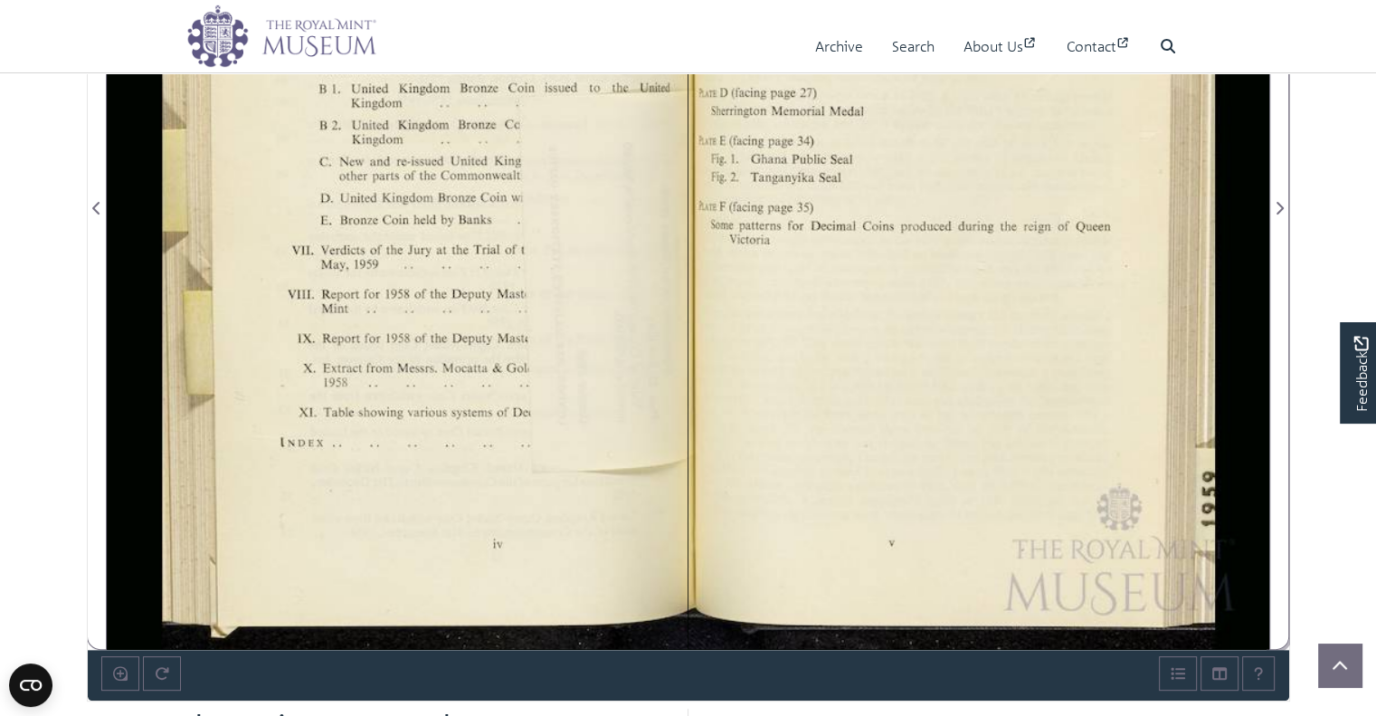
scroll to position [498, 0]
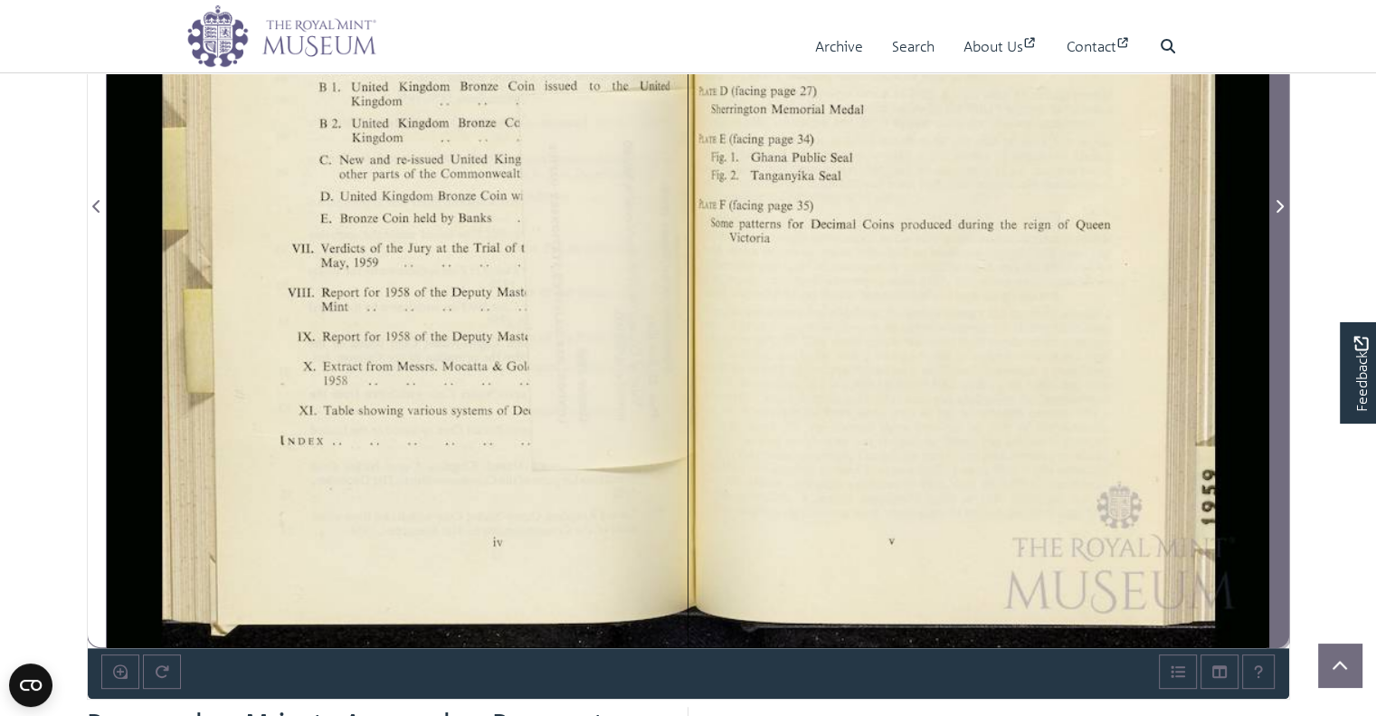
click at [1283, 210] on icon "Next Page" at bounding box center [1279, 206] width 9 height 14
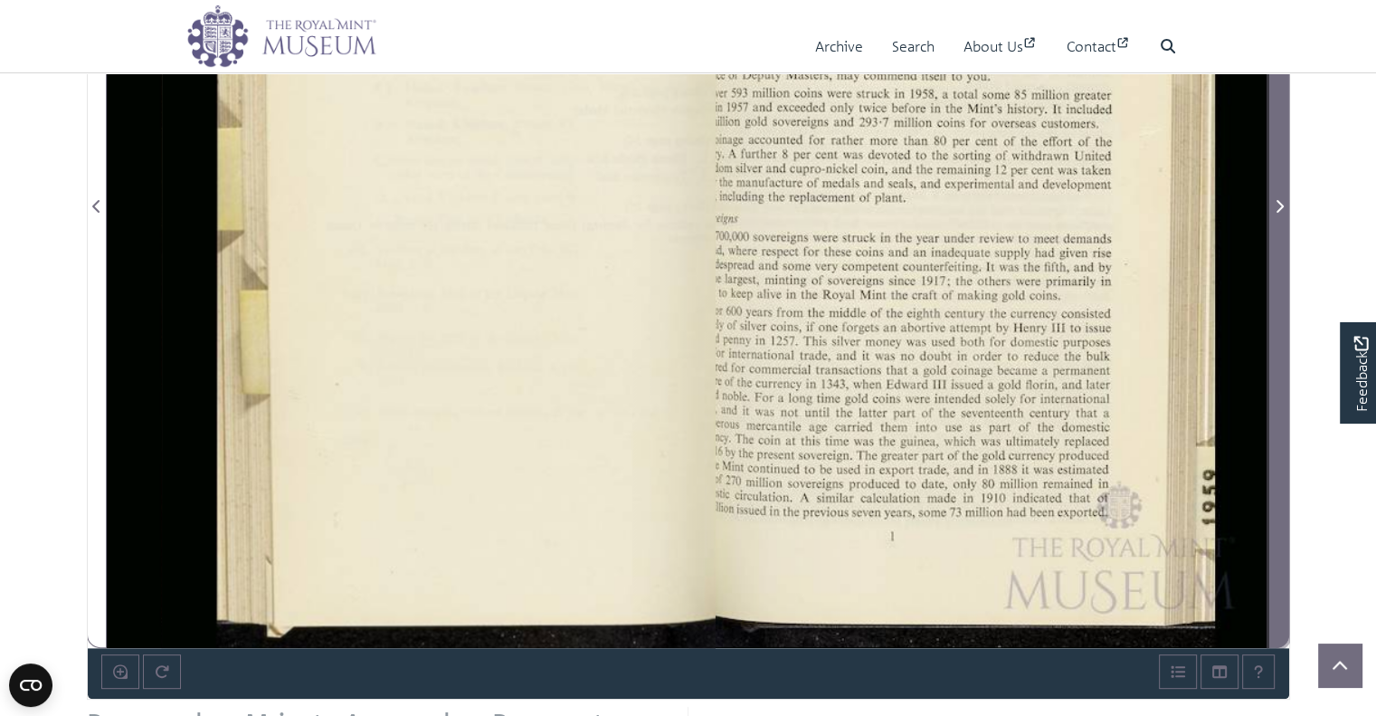
click at [1283, 210] on icon "Next Page" at bounding box center [1279, 206] width 9 height 14
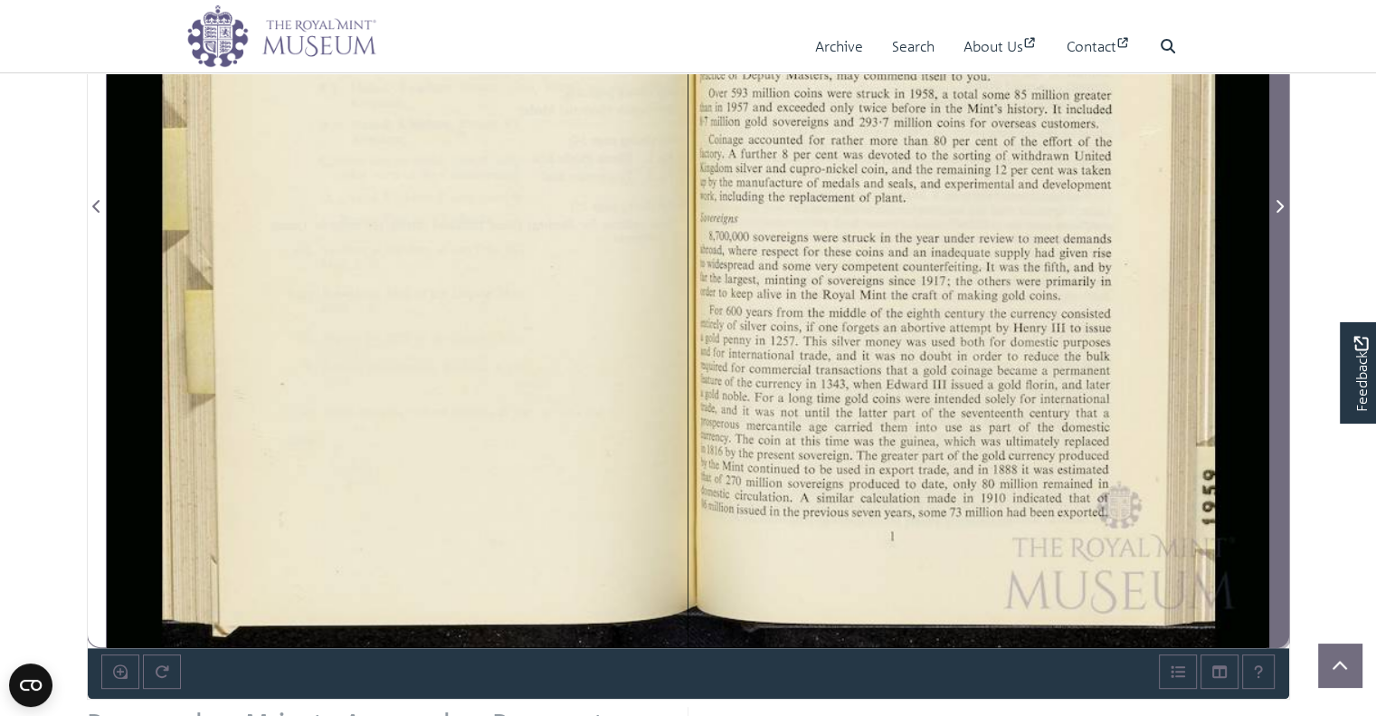
click at [1283, 210] on icon "Next Page" at bounding box center [1279, 206] width 9 height 14
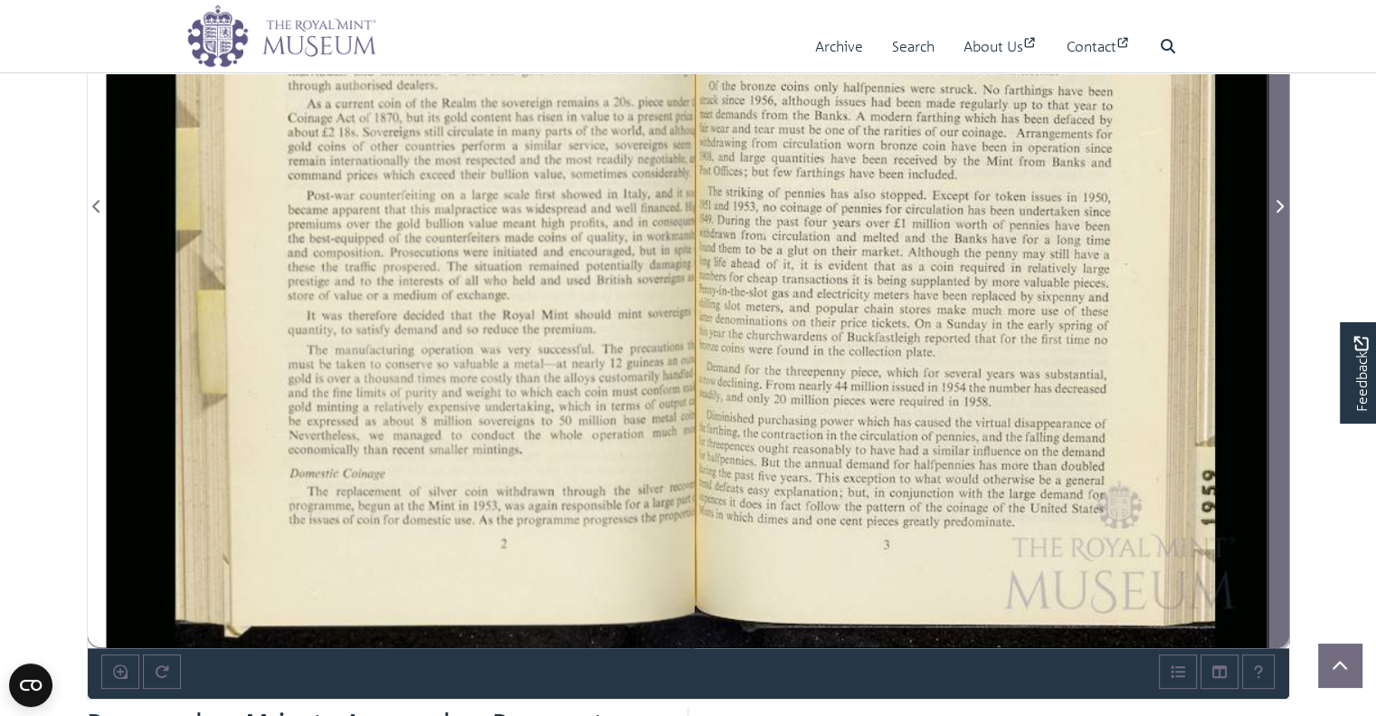
click at [1283, 210] on icon "Next Page" at bounding box center [1279, 206] width 9 height 14
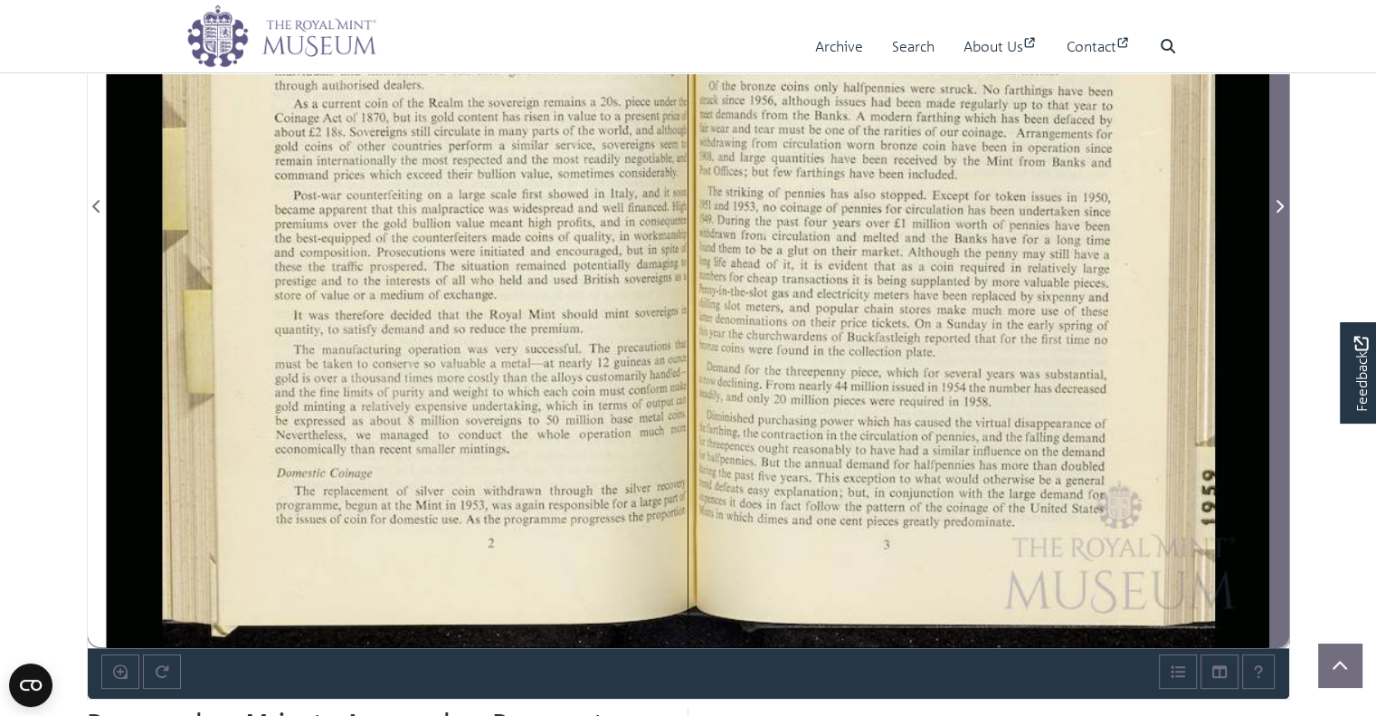
click at [1280, 205] on icon "Next Page" at bounding box center [1279, 206] width 9 height 14
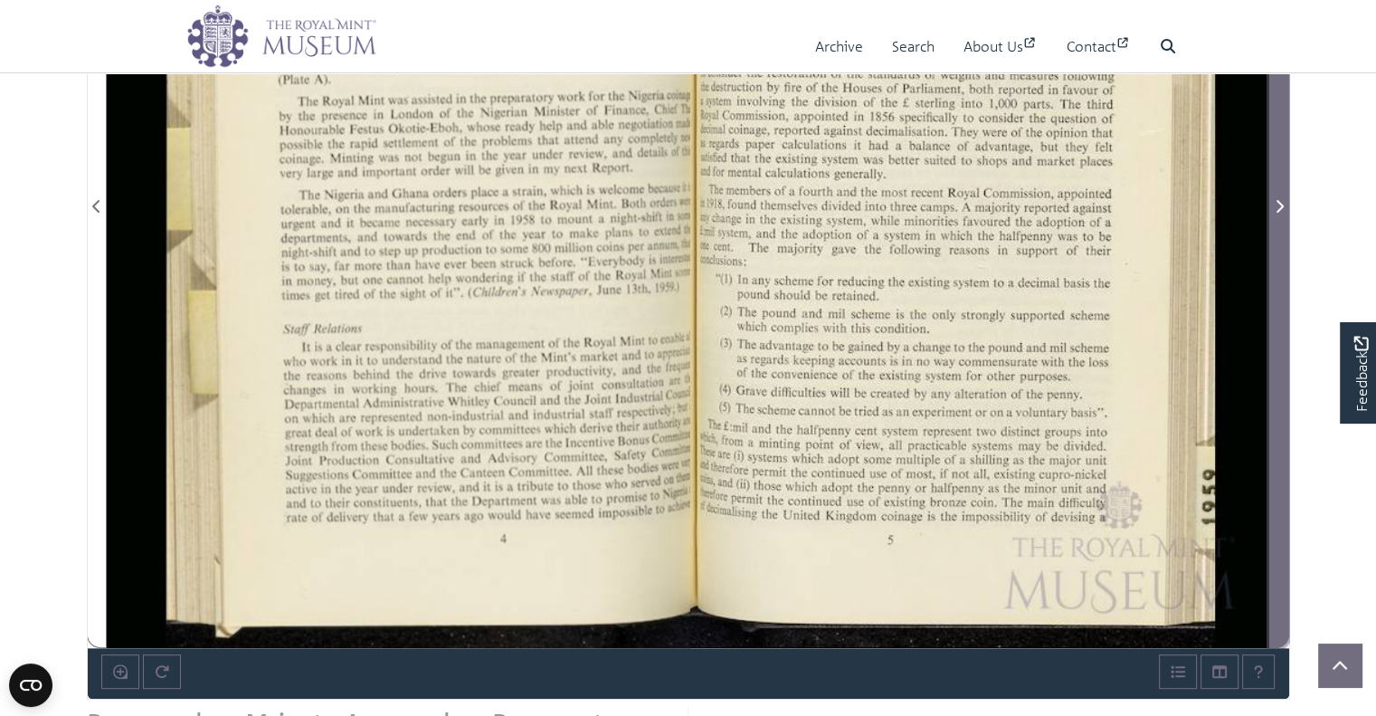
click at [1280, 205] on icon "Next Page" at bounding box center [1279, 206] width 9 height 14
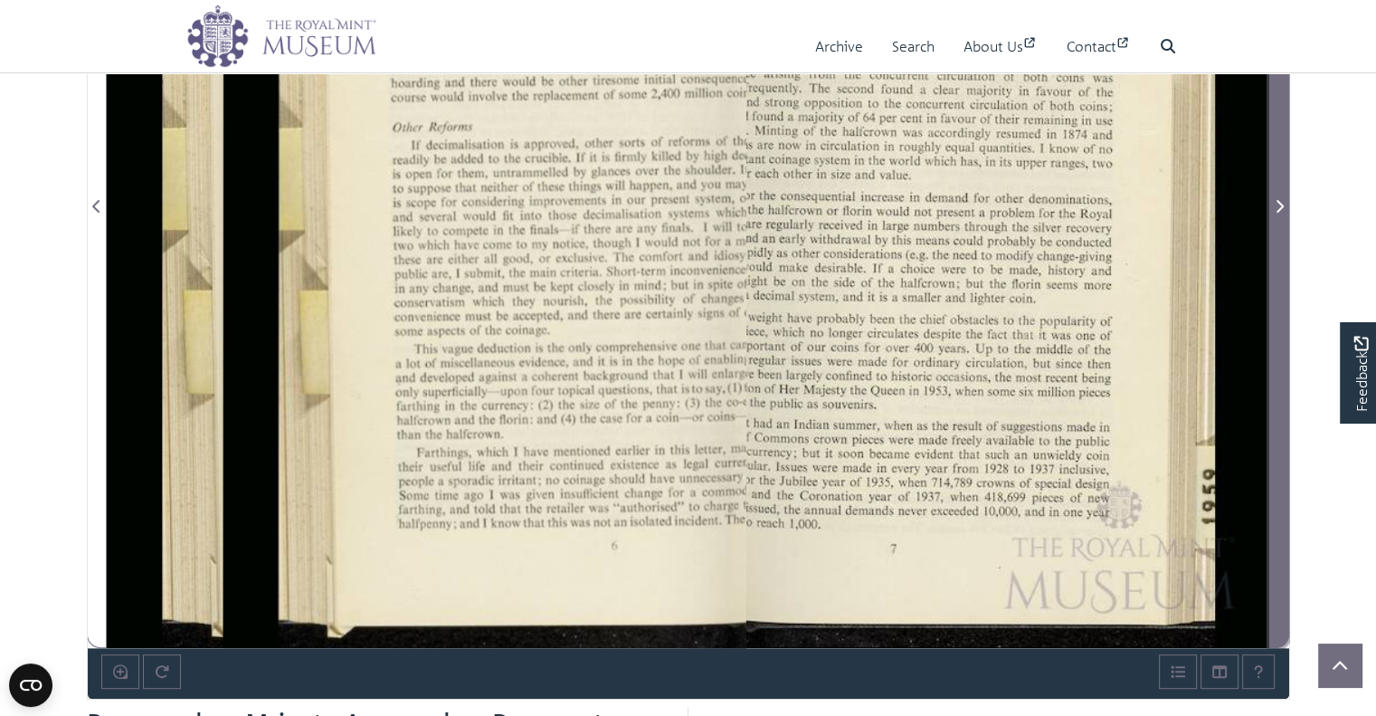
click at [1280, 205] on icon "Next Page" at bounding box center [1279, 206] width 9 height 14
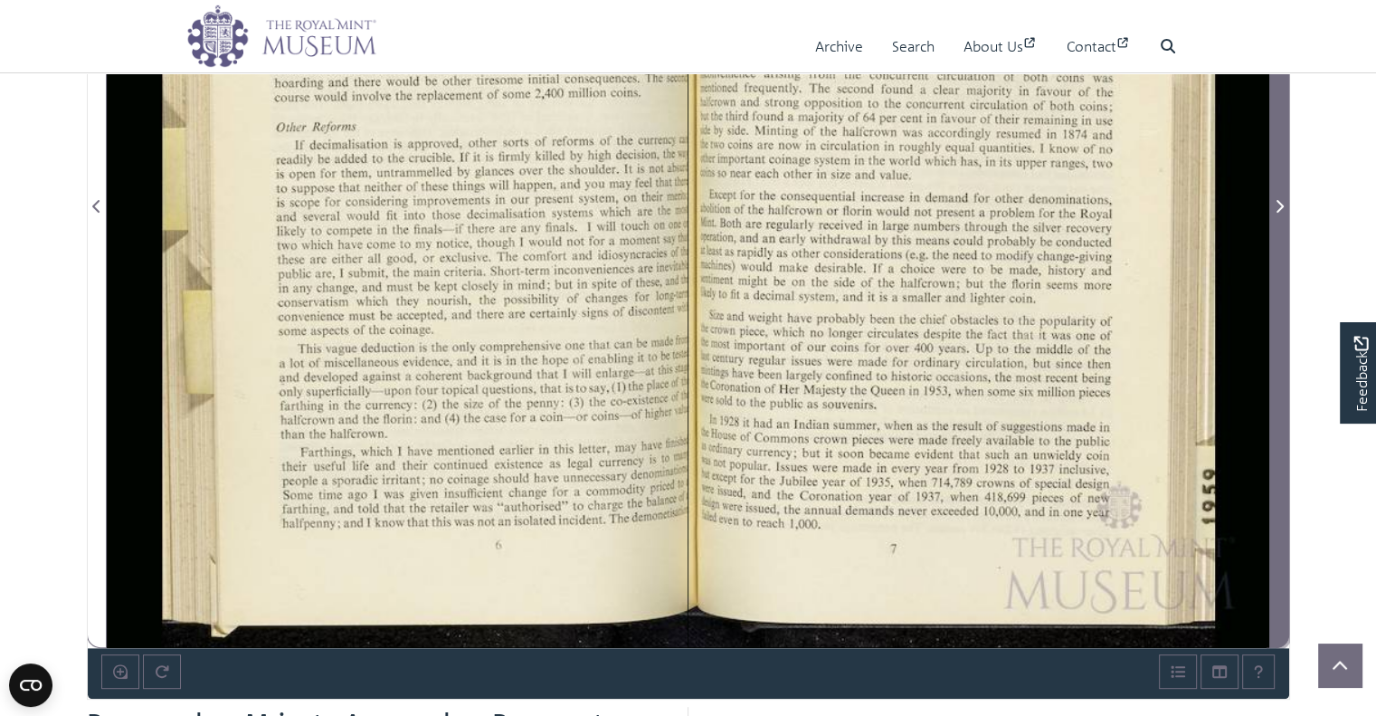
click at [1280, 205] on icon "Next Page" at bounding box center [1279, 206] width 9 height 14
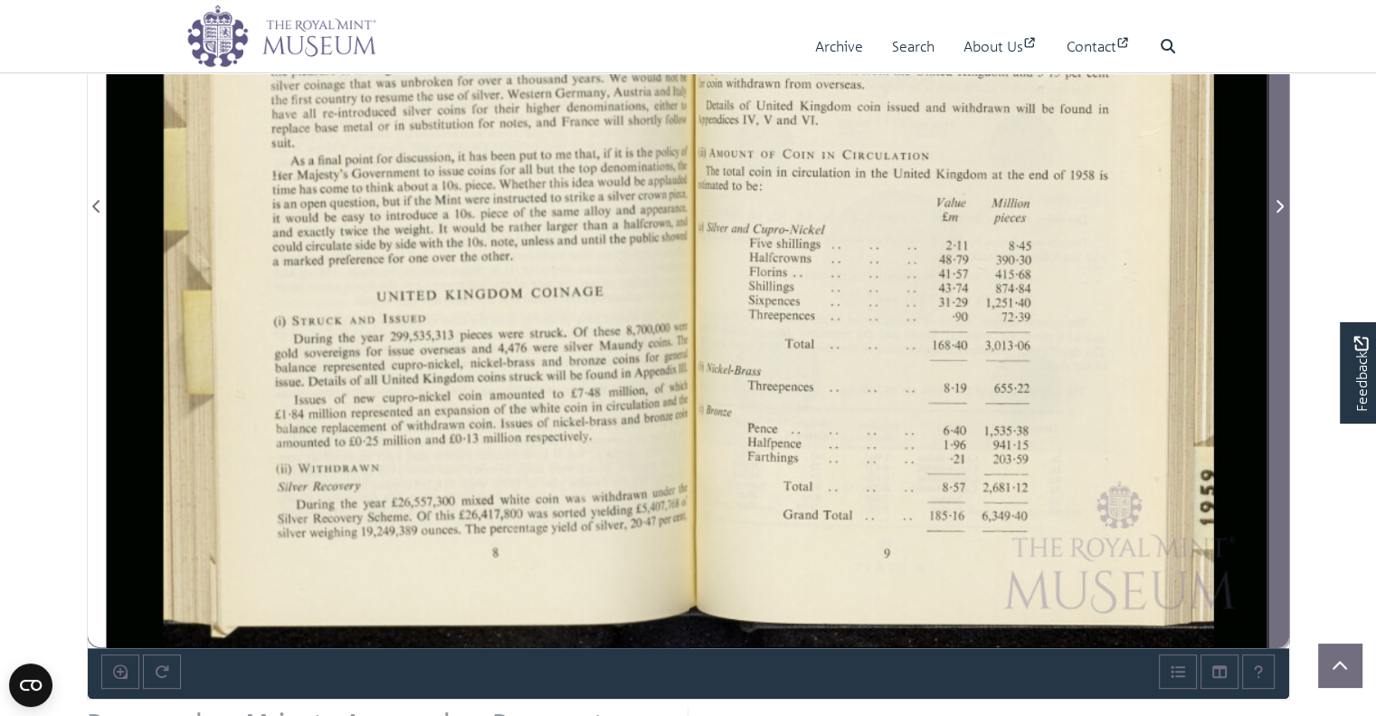
click at [1280, 205] on icon "Next Page" at bounding box center [1279, 206] width 9 height 14
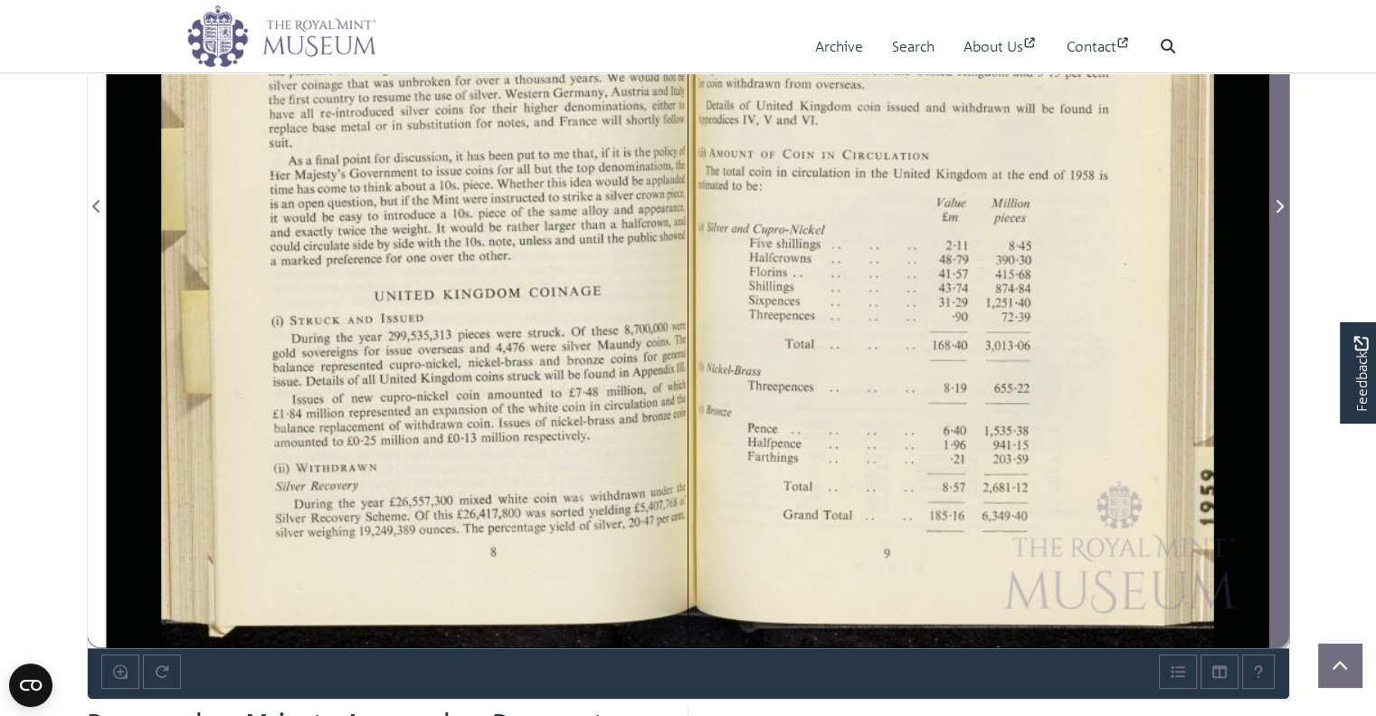
click at [1280, 205] on icon "Next Page" at bounding box center [1279, 206] width 9 height 14
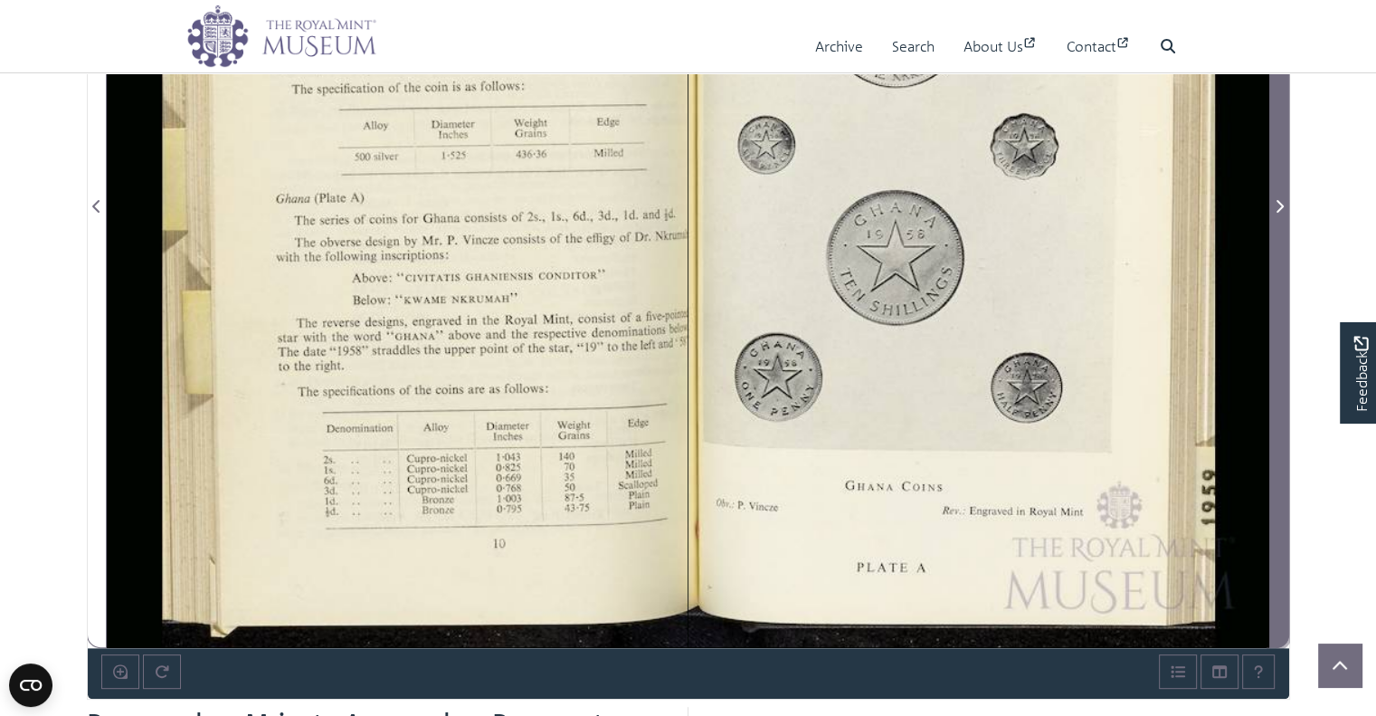
click at [1280, 205] on icon "Next Page" at bounding box center [1279, 206] width 9 height 14
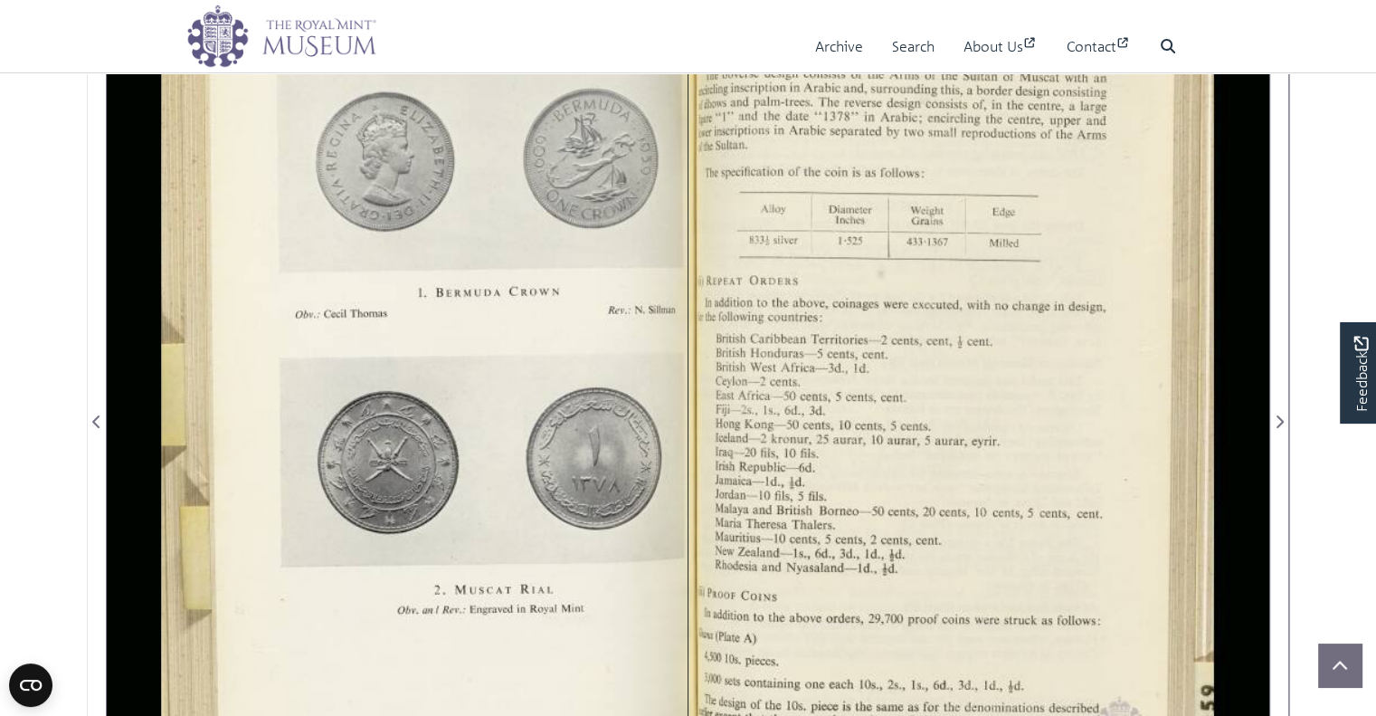
scroll to position [384, 0]
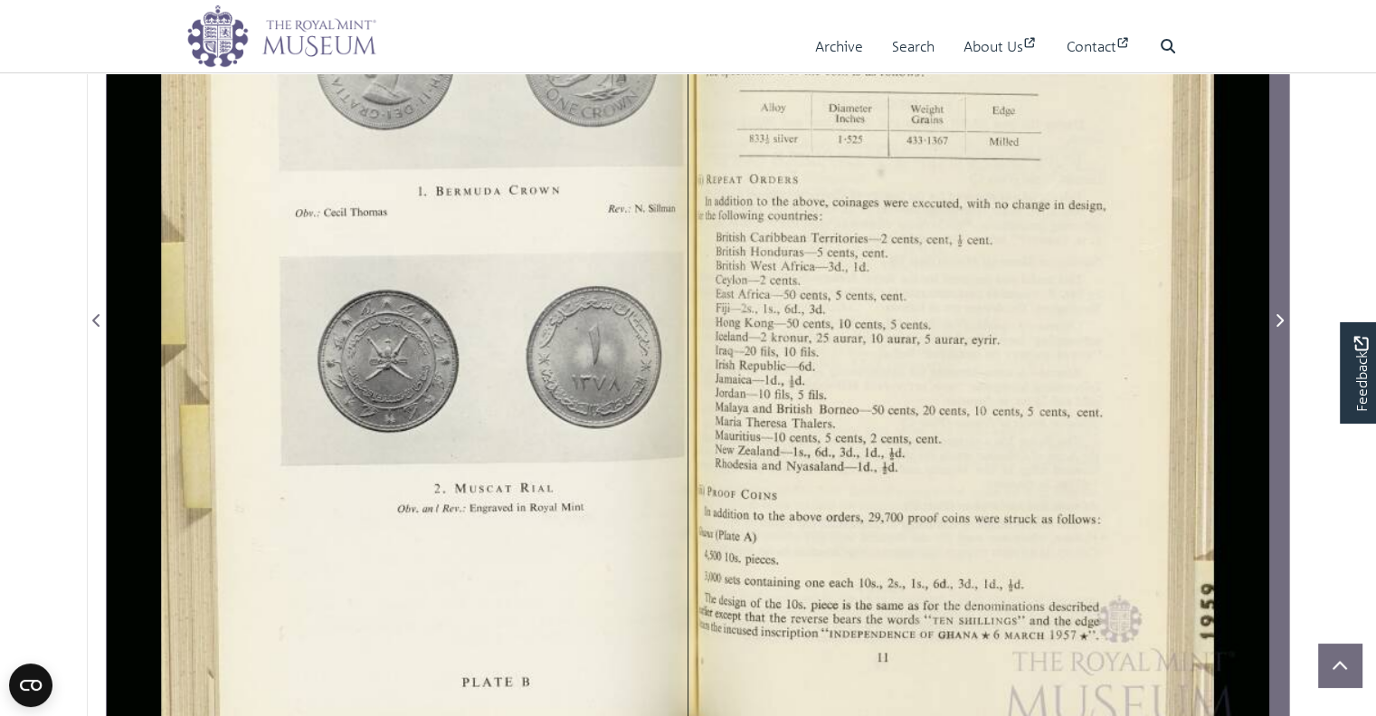
click at [1276, 319] on icon "Next Page" at bounding box center [1279, 320] width 9 height 14
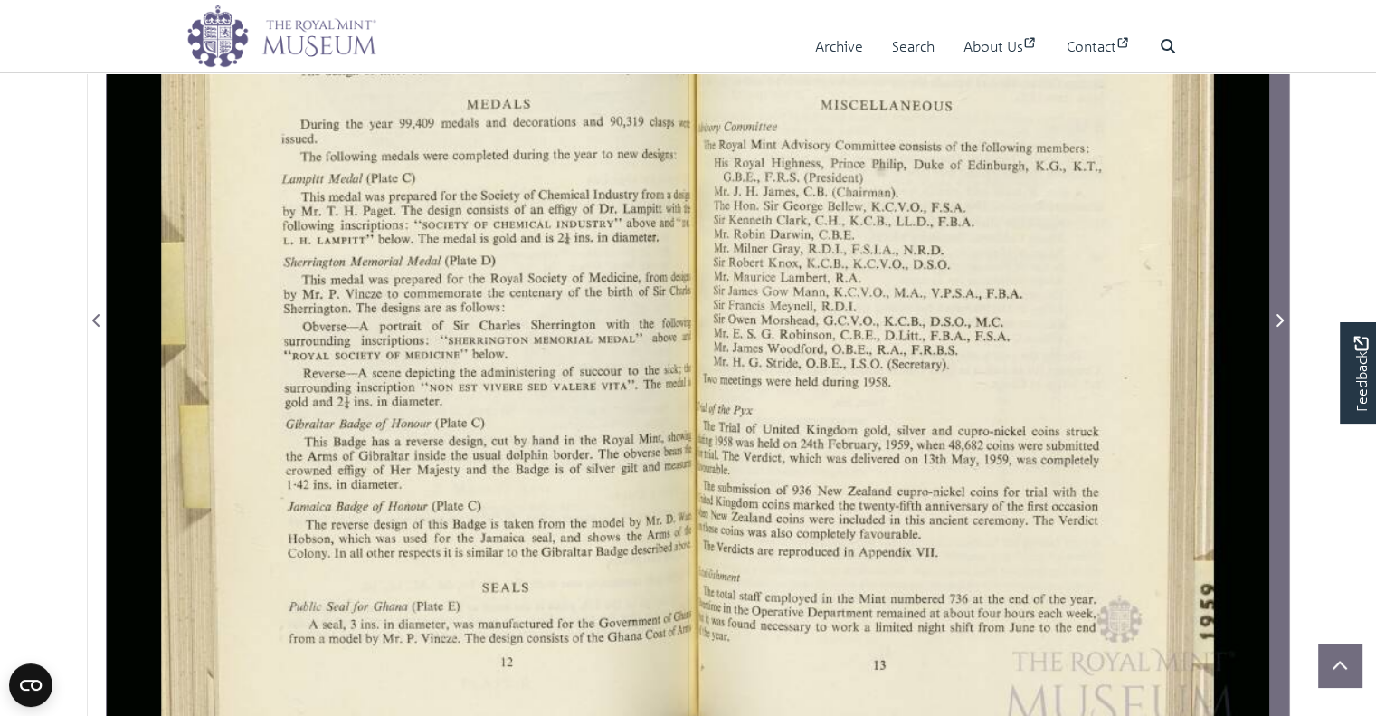
click at [1277, 322] on icon "Next Page" at bounding box center [1279, 320] width 7 height 13
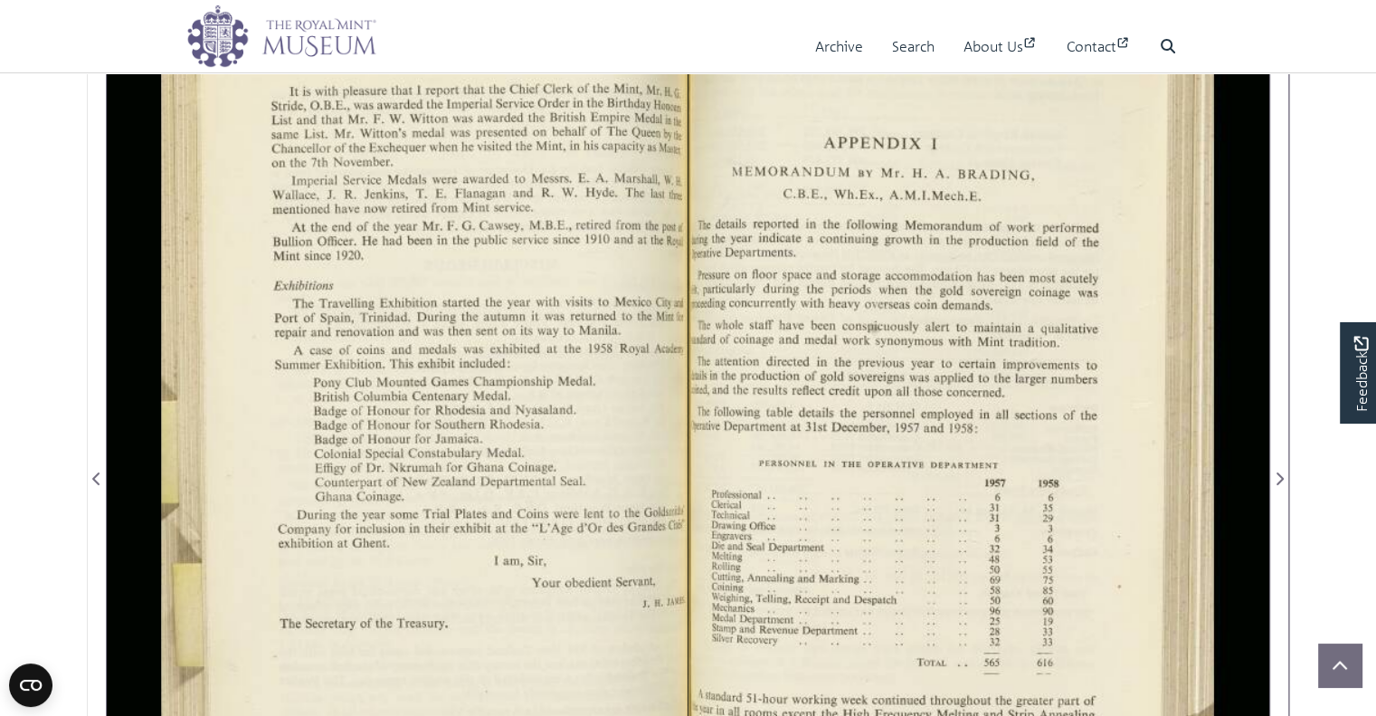
scroll to position [181, 0]
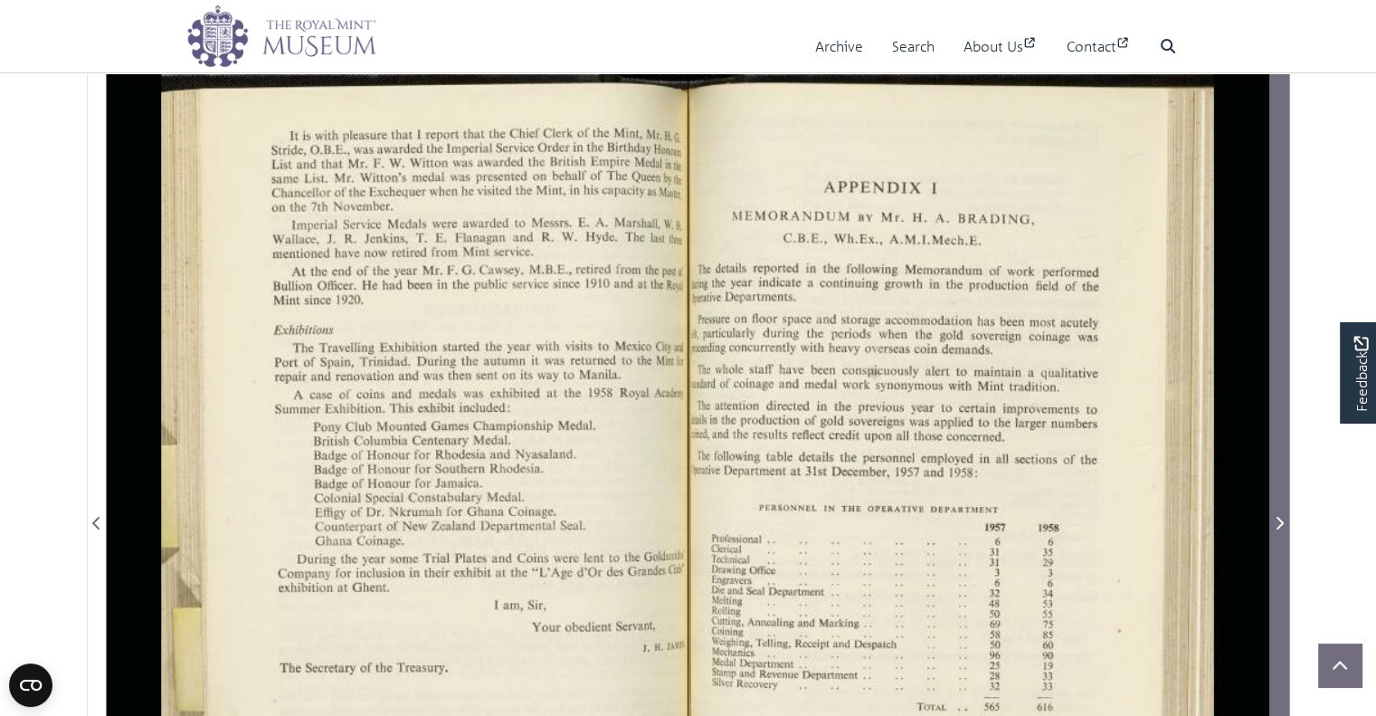
click at [1279, 526] on icon "Next Page" at bounding box center [1279, 523] width 7 height 13
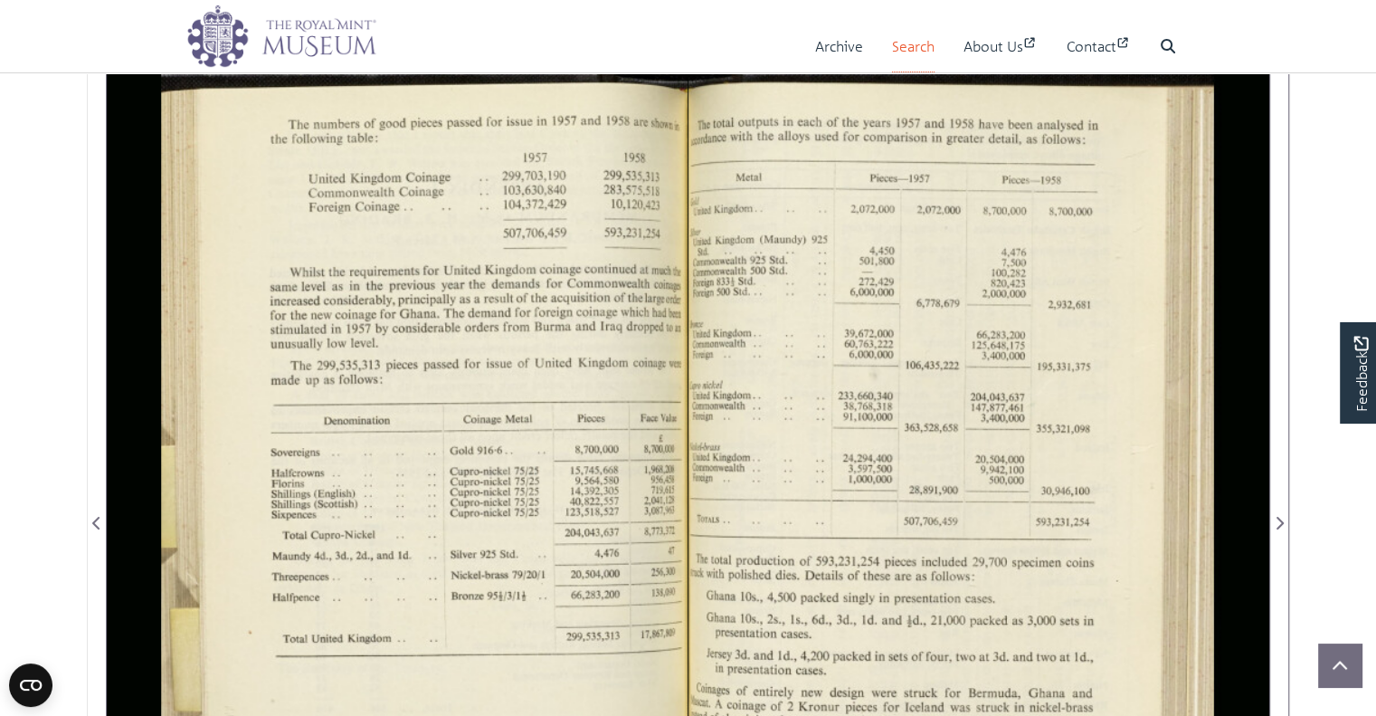
click at [897, 51] on link "Search" at bounding box center [913, 47] width 43 height 52
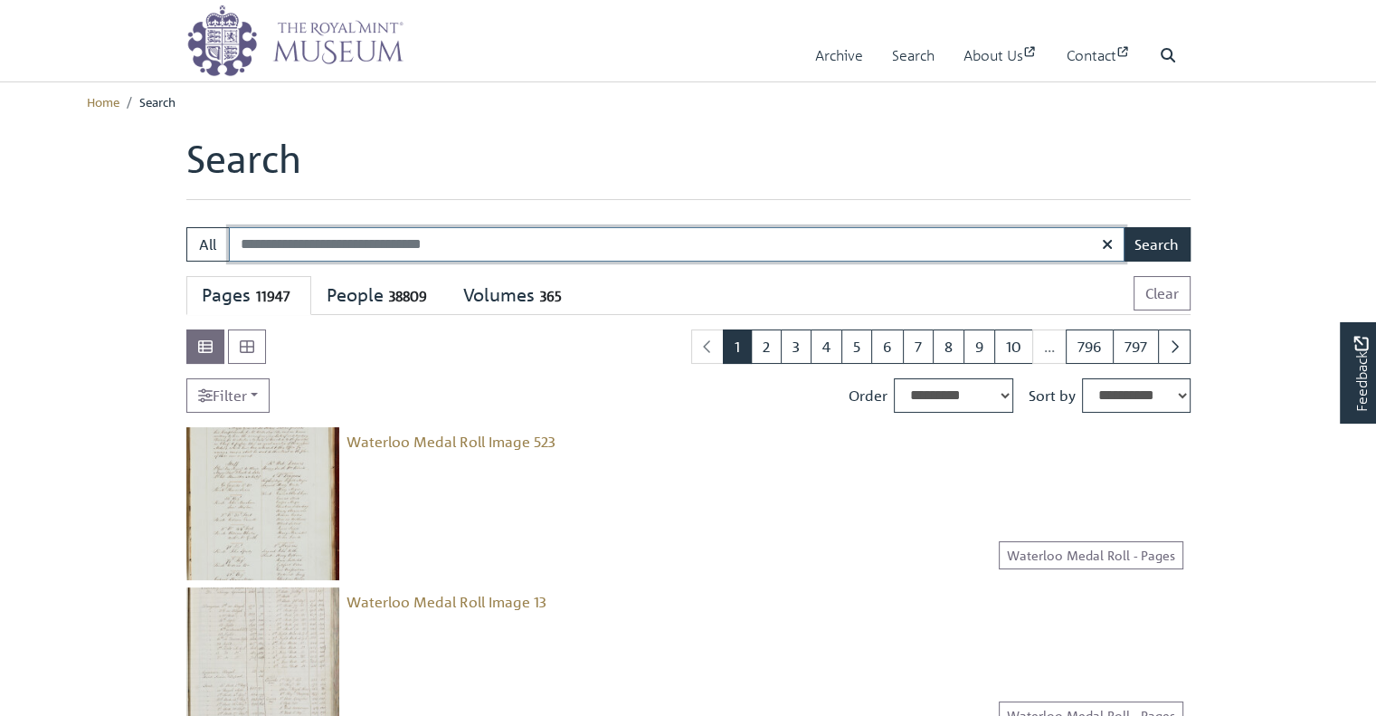
click at [487, 251] on input "Search:" at bounding box center [677, 244] width 896 height 34
type input "**********"
click at [1143, 250] on button "Search" at bounding box center [1157, 244] width 68 height 34
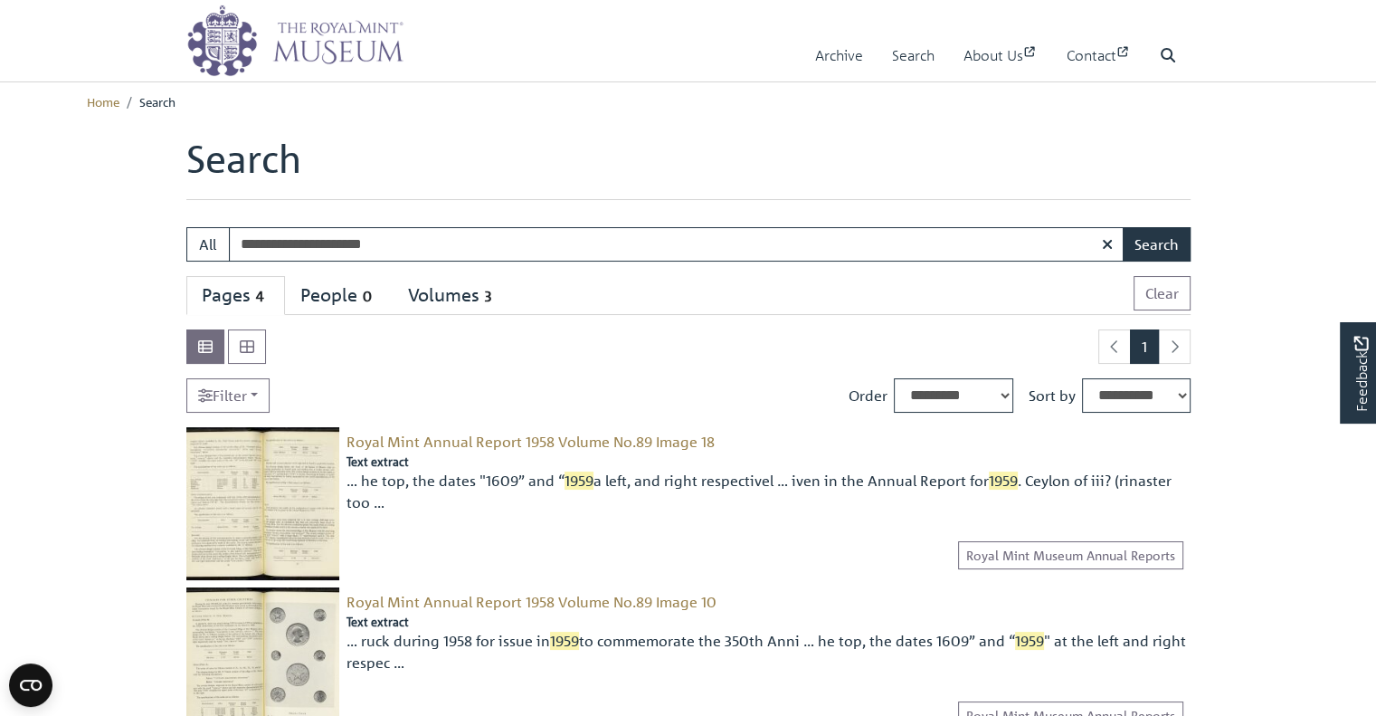
click at [231, 500] on img at bounding box center [262, 503] width 153 height 153
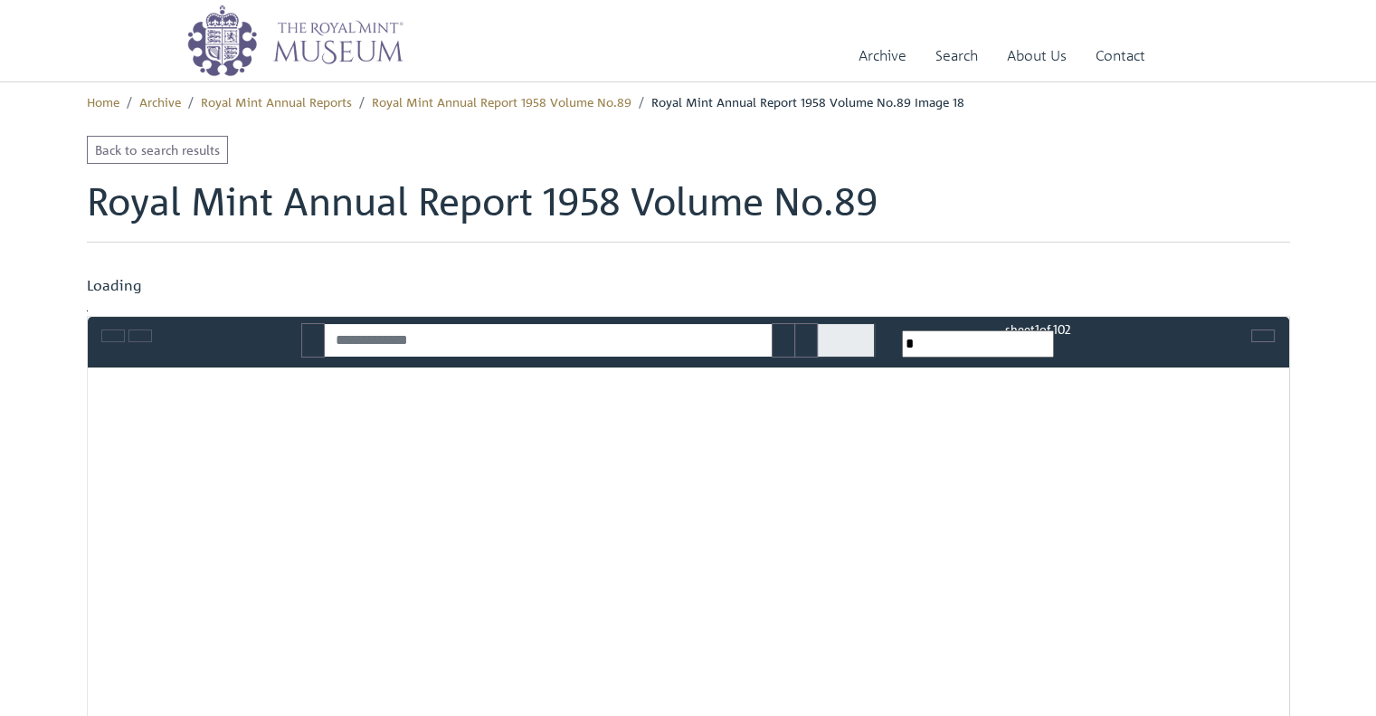
type input "**********"
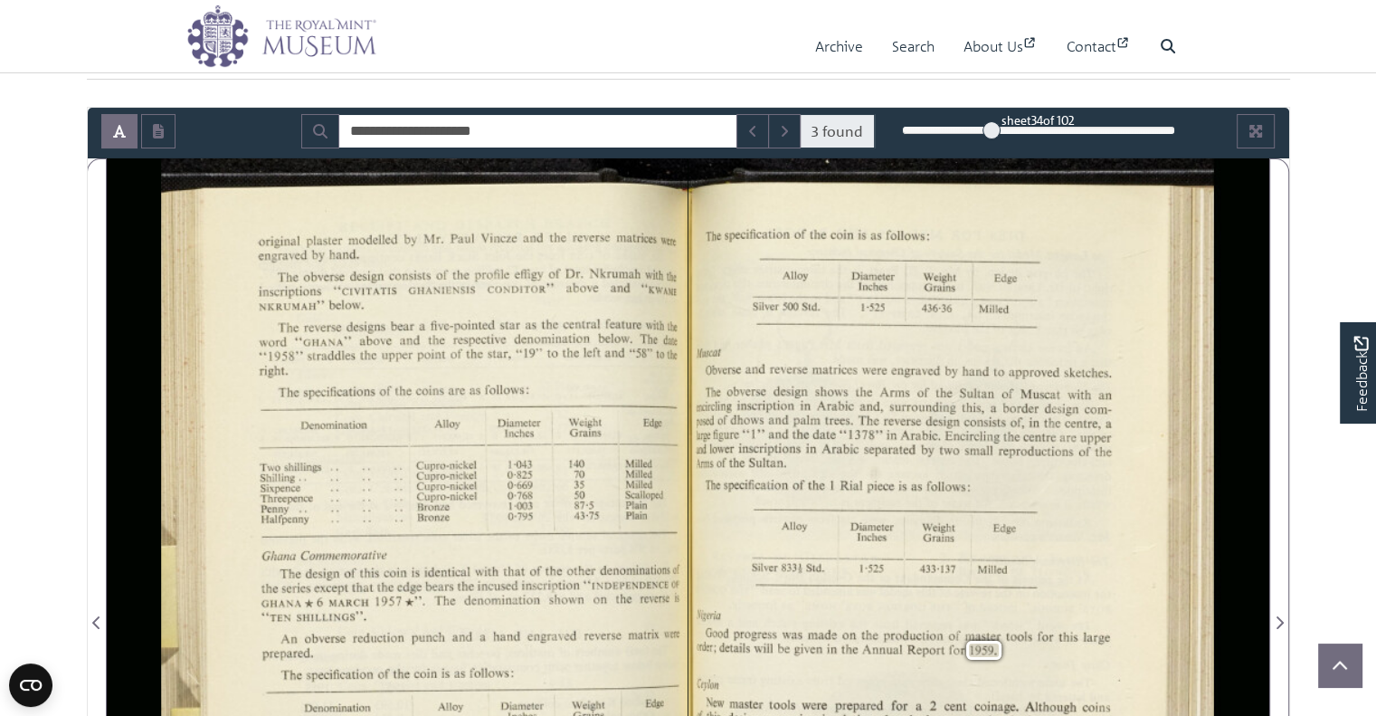
scroll to position [158, 0]
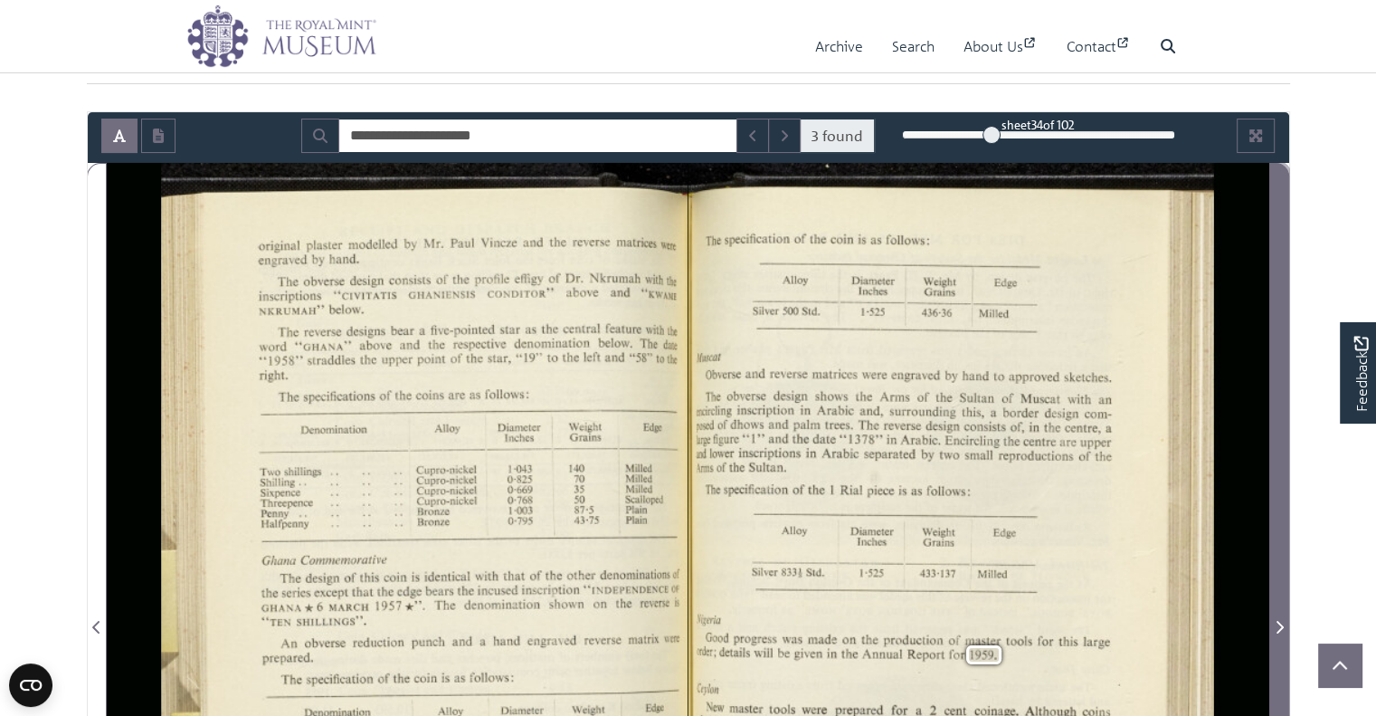
click at [1280, 624] on icon "Next Page" at bounding box center [1279, 627] width 7 height 13
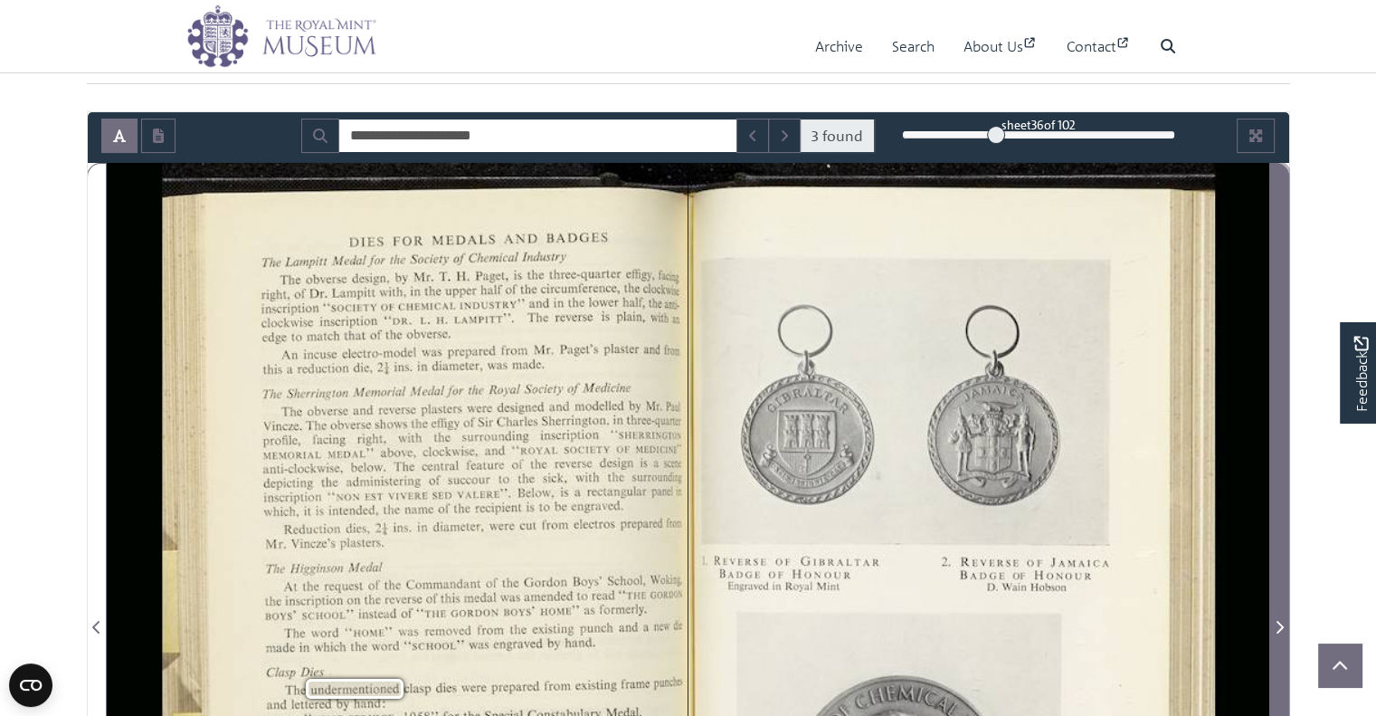
click at [1280, 624] on icon "Next Page" at bounding box center [1279, 627] width 7 height 13
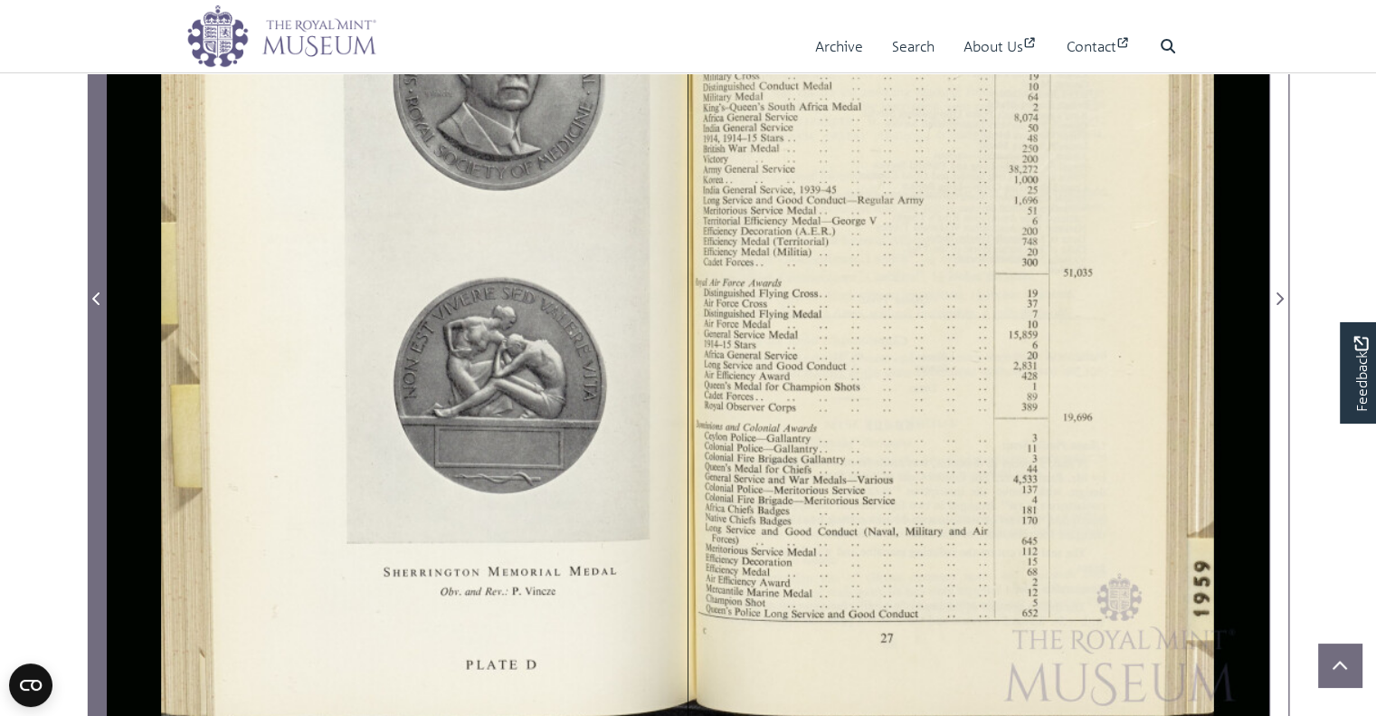
scroll to position [485, 0]
click at [98, 300] on icon "Previous Page" at bounding box center [96, 300] width 9 height 14
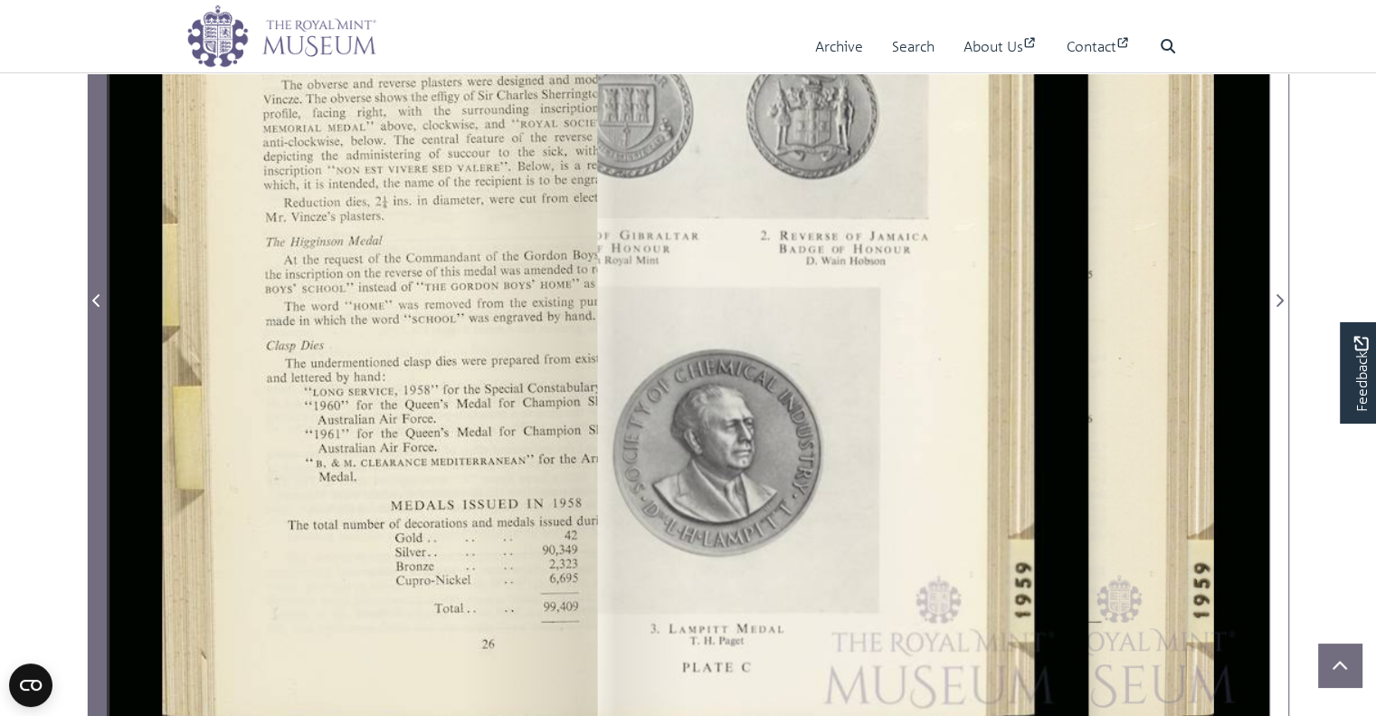
click at [98, 300] on icon "Previous Page" at bounding box center [96, 300] width 9 height 14
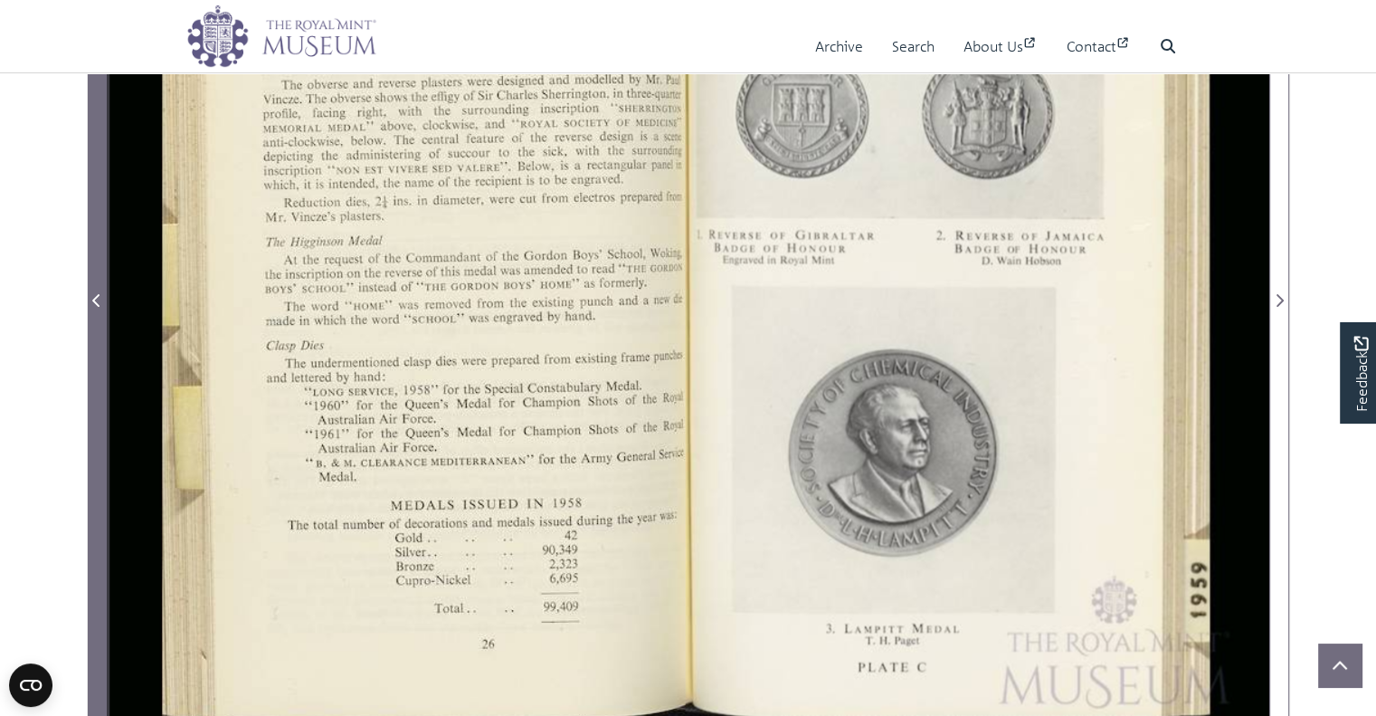
click at [98, 300] on icon "Previous Page" at bounding box center [96, 300] width 9 height 14
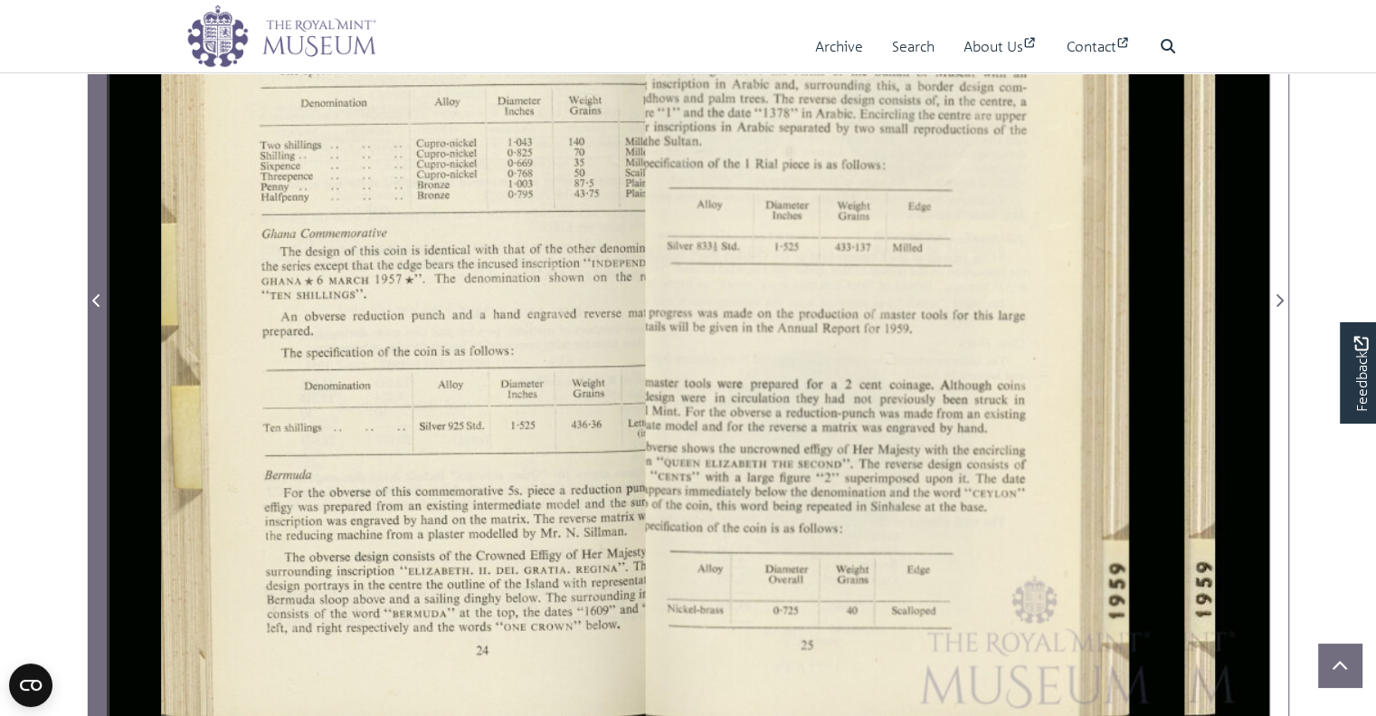
click at [98, 300] on icon "Previous Page" at bounding box center [96, 300] width 9 height 14
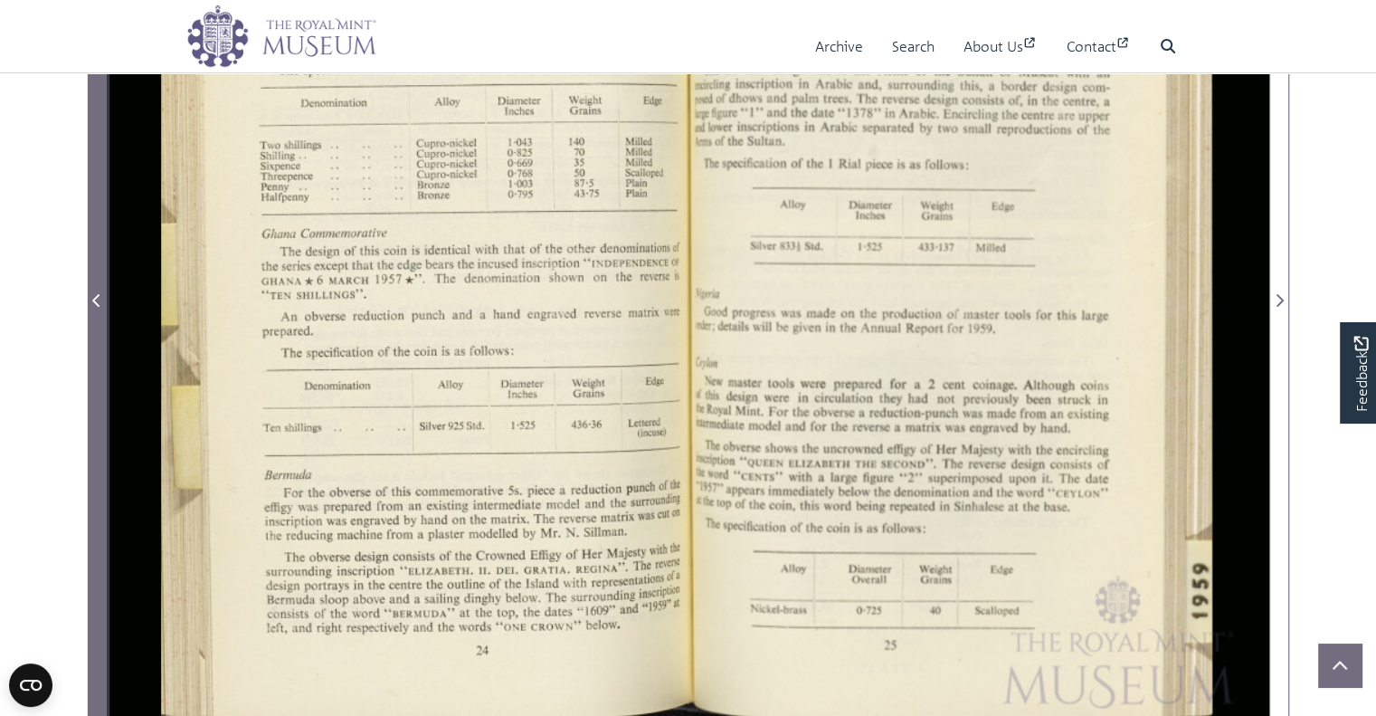
click at [98, 300] on icon "Previous Page" at bounding box center [96, 300] width 9 height 14
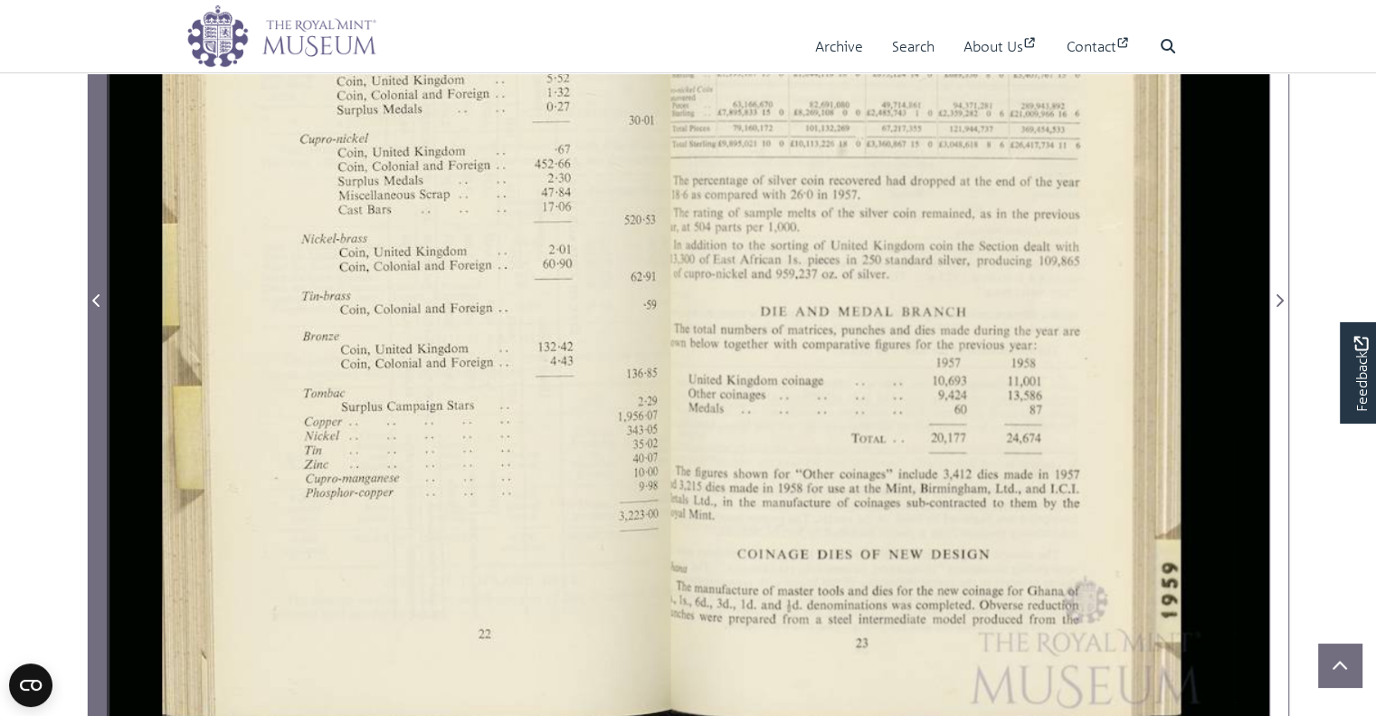
click at [99, 300] on icon "Previous Page" at bounding box center [96, 300] width 9 height 14
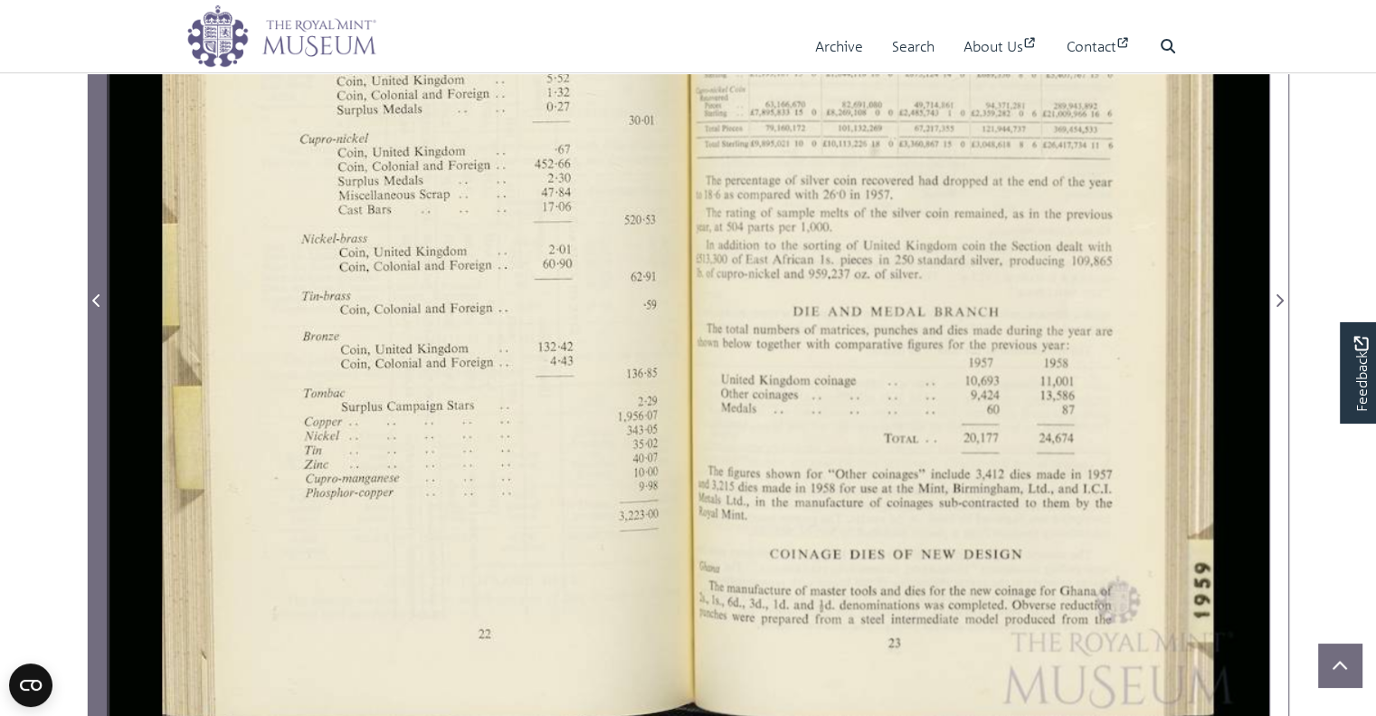
click at [99, 300] on icon "Previous Page" at bounding box center [96, 300] width 9 height 14
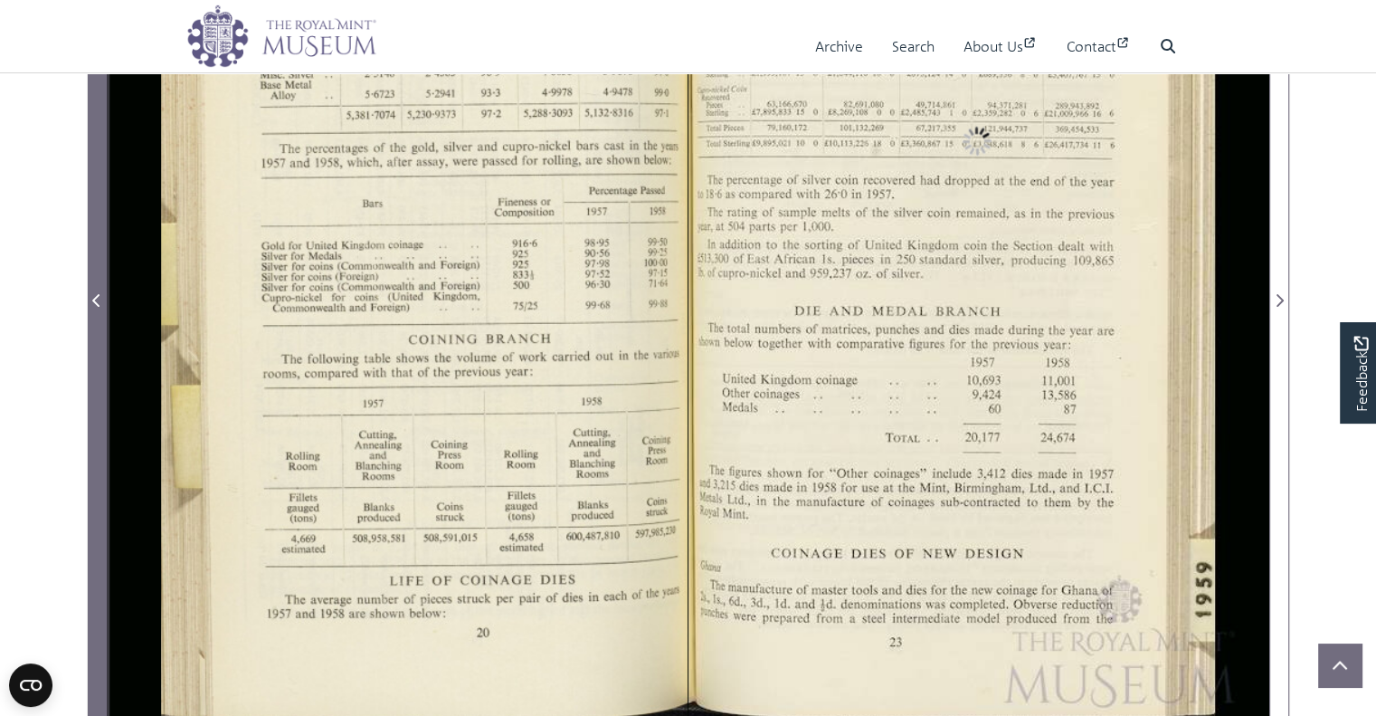
click at [99, 300] on icon "Previous Page" at bounding box center [96, 300] width 9 height 14
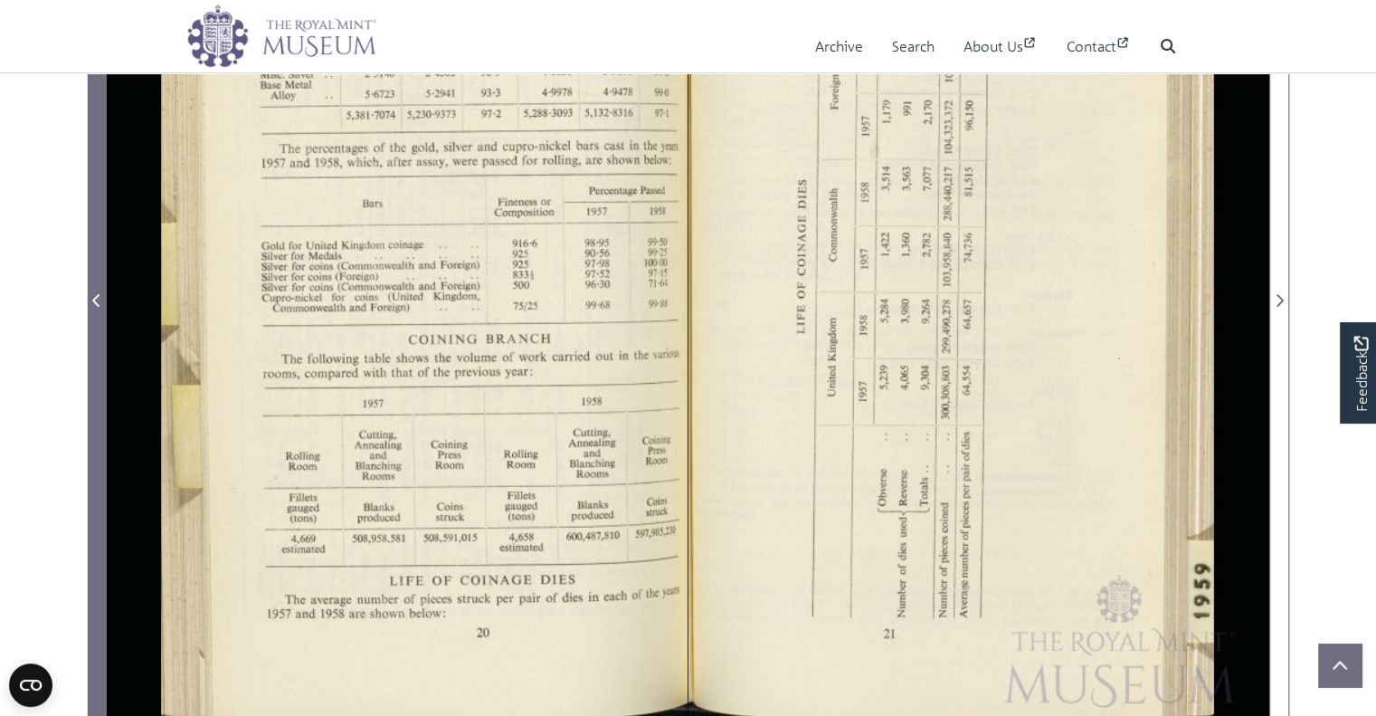
click at [99, 300] on icon "Previous Page" at bounding box center [96, 300] width 9 height 14
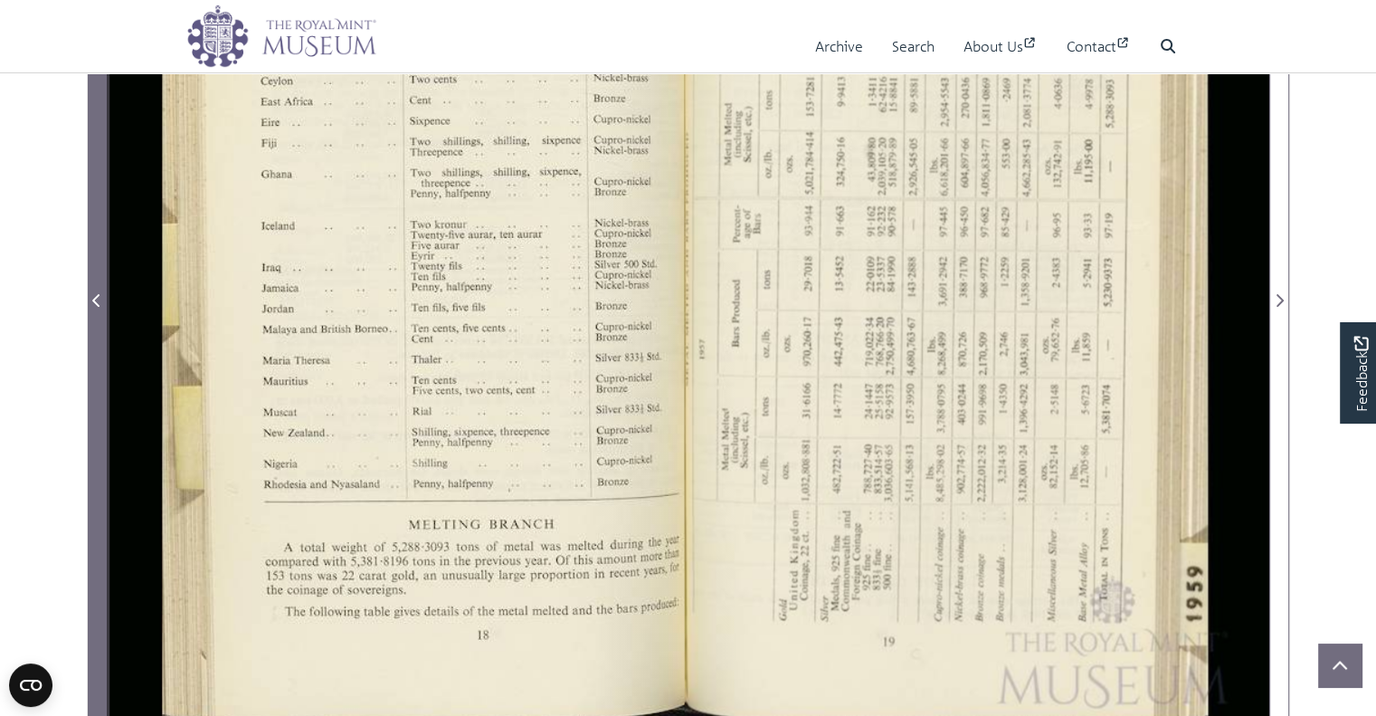
click at [99, 300] on icon "Previous Page" at bounding box center [96, 300] width 9 height 14
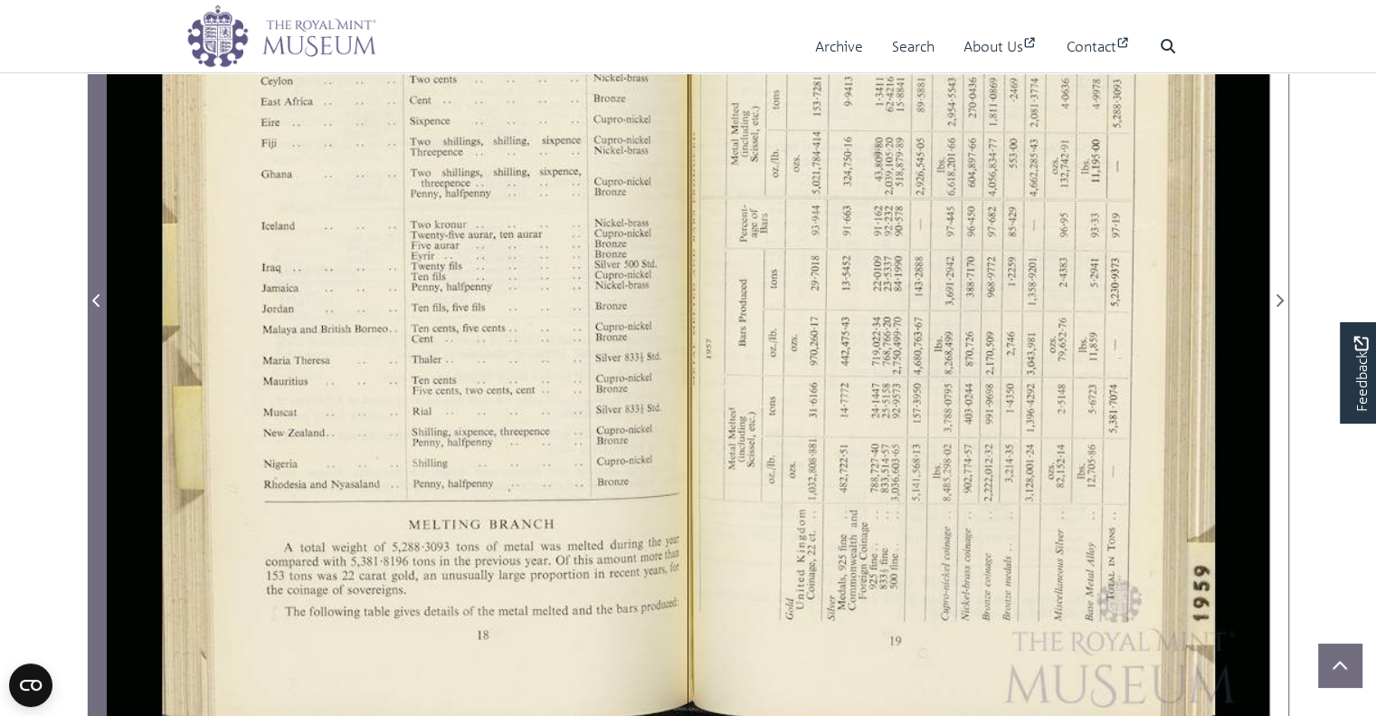
click at [101, 301] on span "Previous Page" at bounding box center [97, 300] width 18 height 22
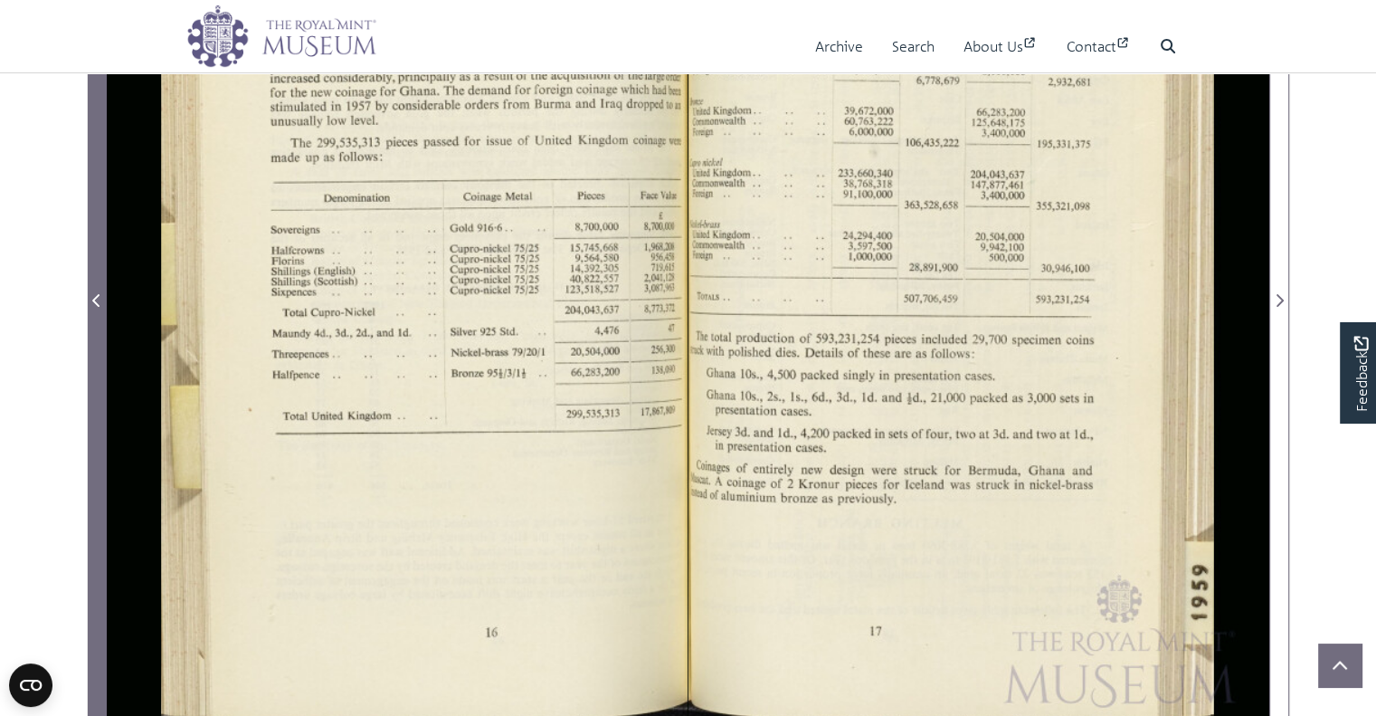
click at [101, 301] on span "Previous Page" at bounding box center [97, 300] width 18 height 22
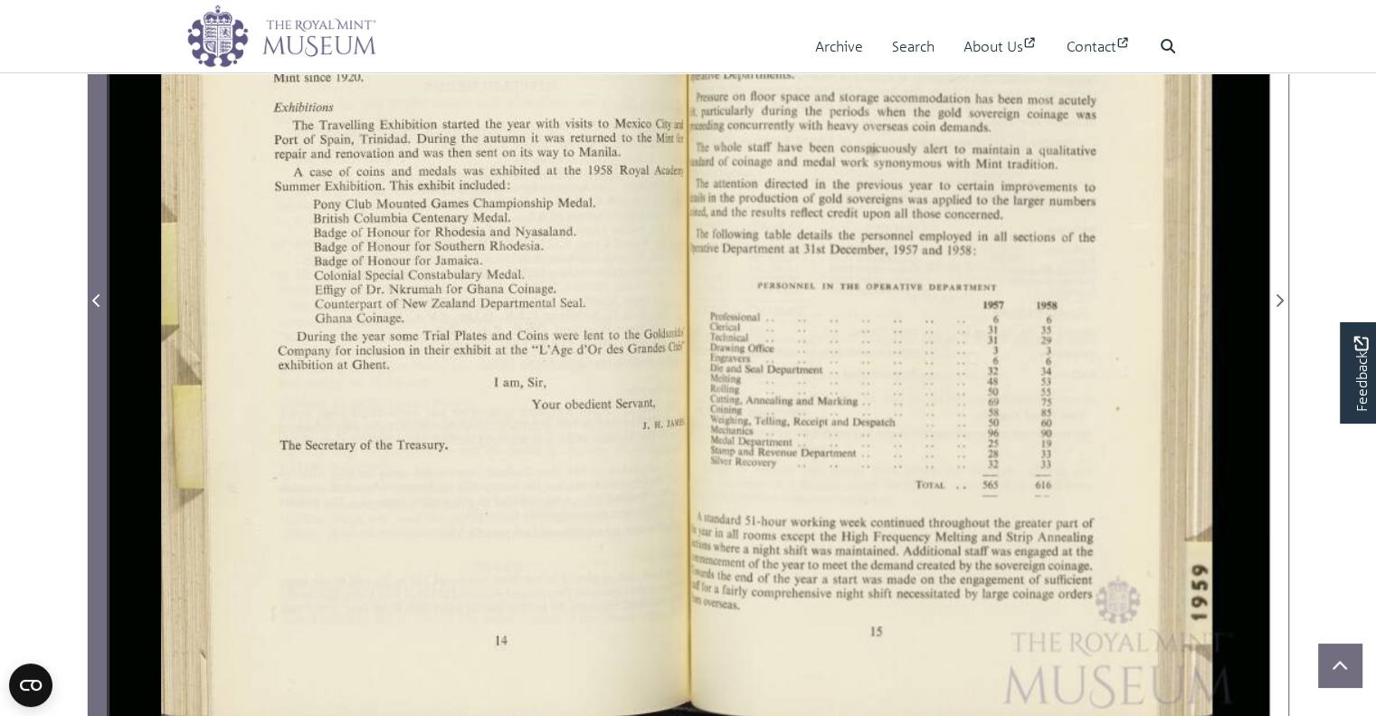
click at [101, 301] on span "Previous Page" at bounding box center [97, 300] width 18 height 22
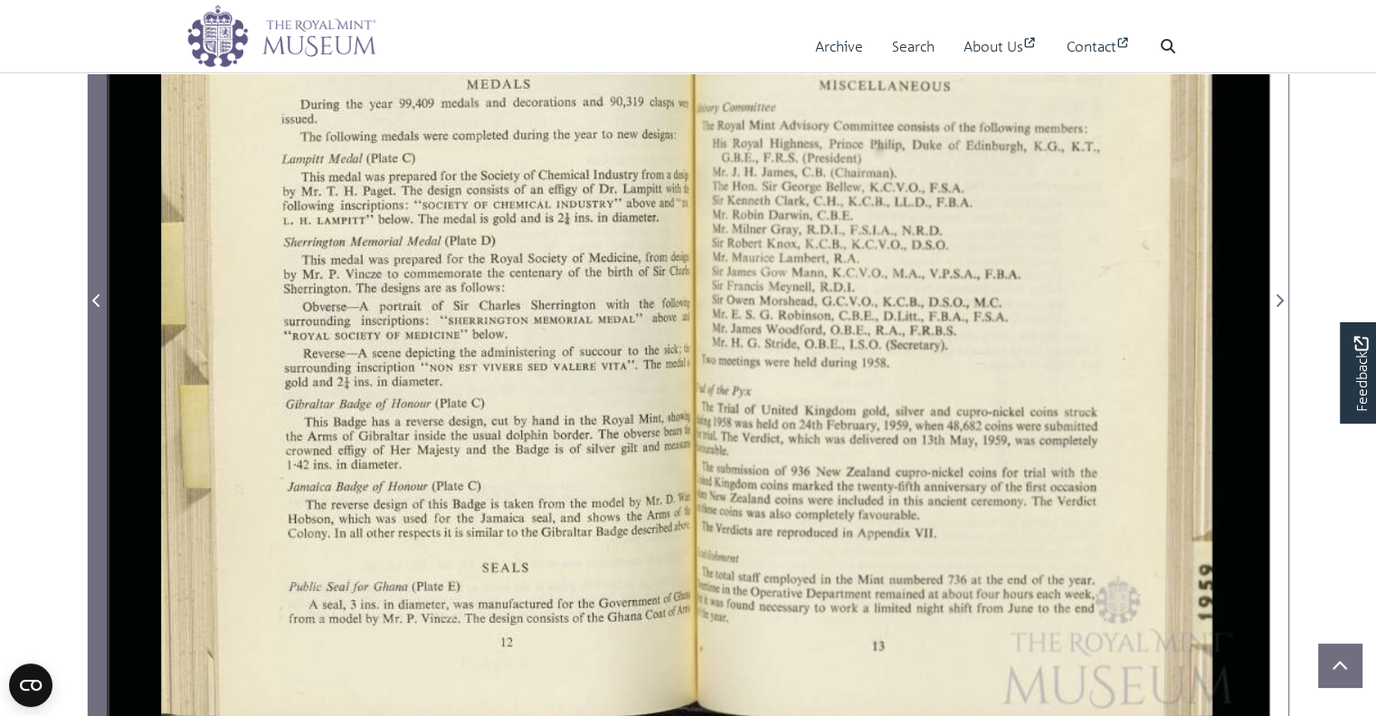
click at [101, 301] on span "Previous Page" at bounding box center [97, 300] width 18 height 22
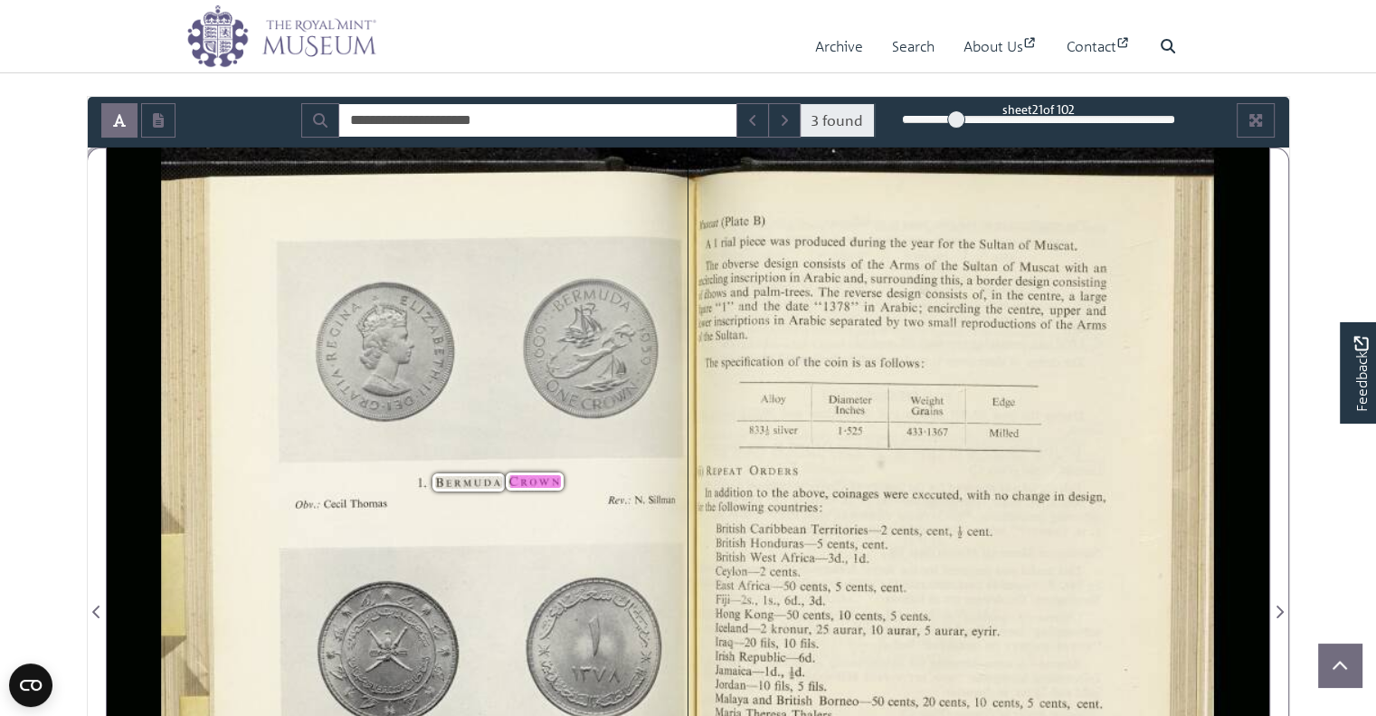
scroll to position [169, 0]
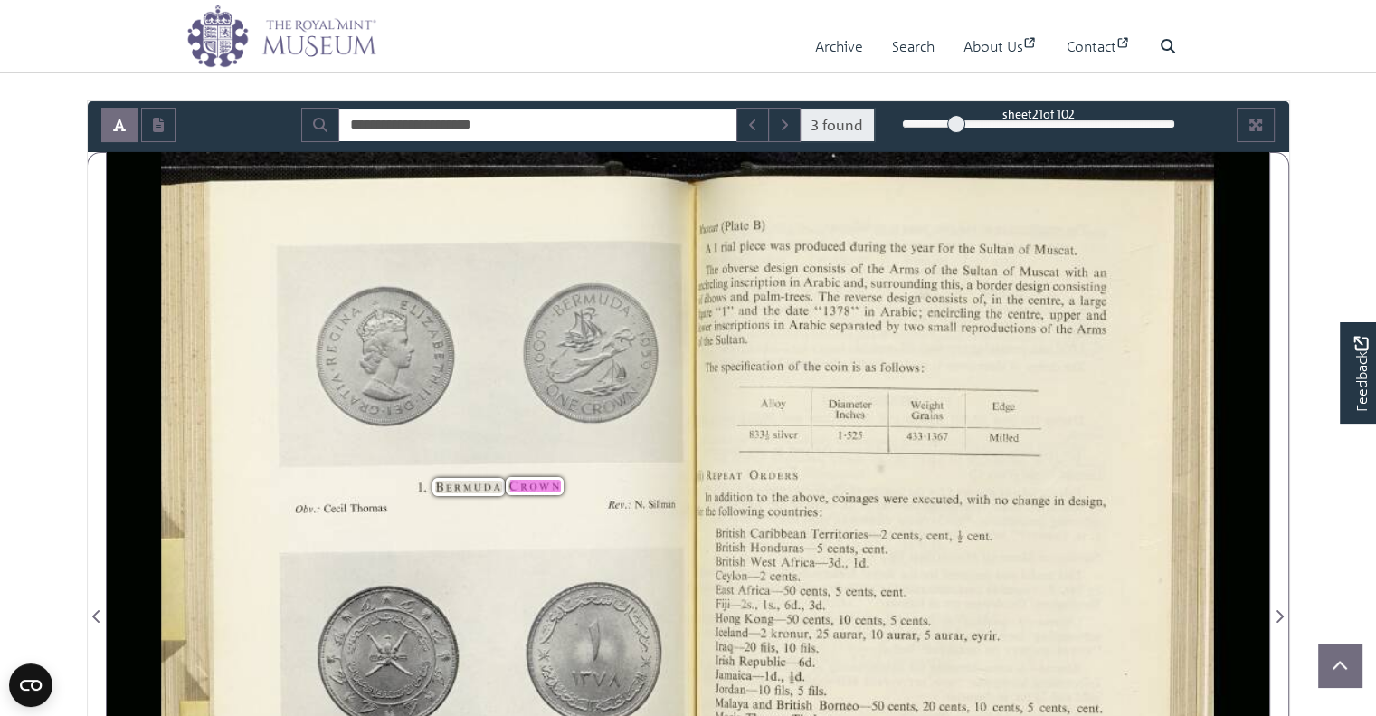
click at [413, 396] on div "1. BERMUDA CROWN 0[)1’..' Cecil Thomas R('l'..‘ N. Sillmhn 2. MUSCAT RIAL Obv. …" at bounding box center [425, 605] width 526 height 906
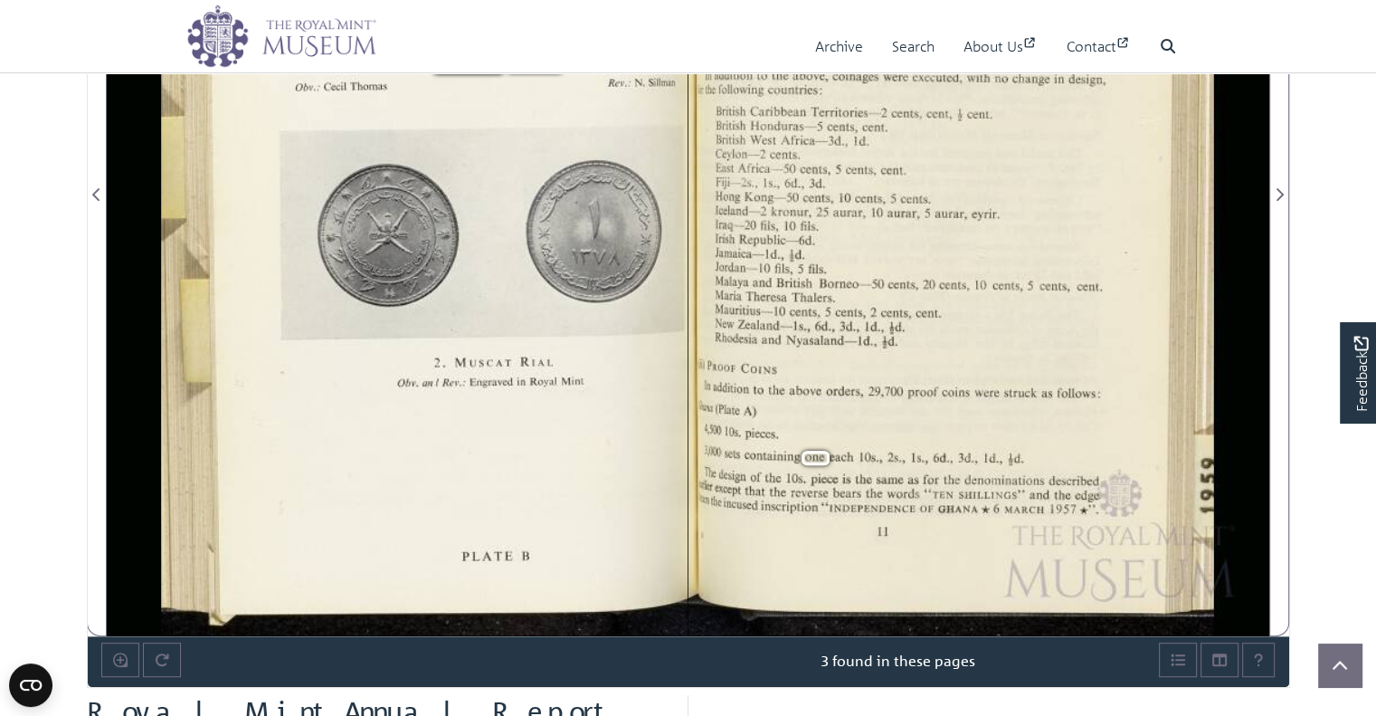
scroll to position [599, 0]
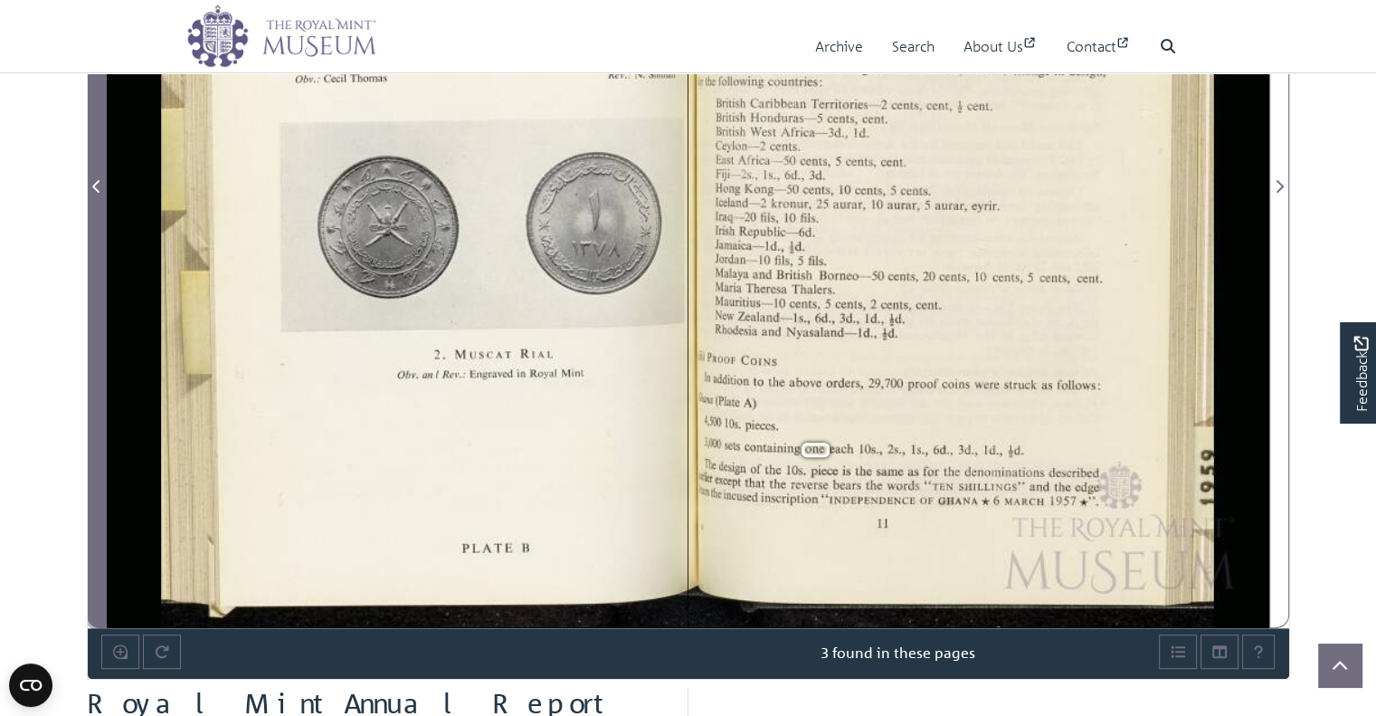
click at [100, 194] on span "Previous Page" at bounding box center [97, 186] width 18 height 22
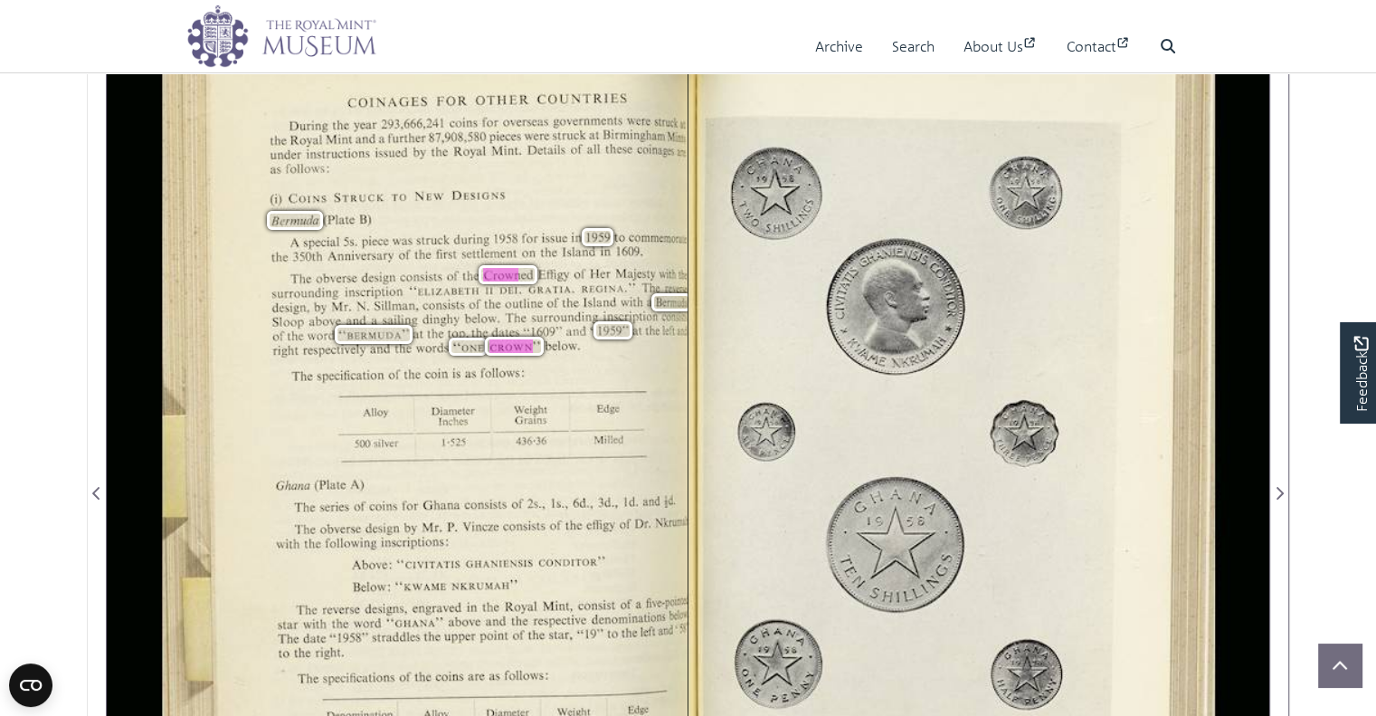
scroll to position [282, 0]
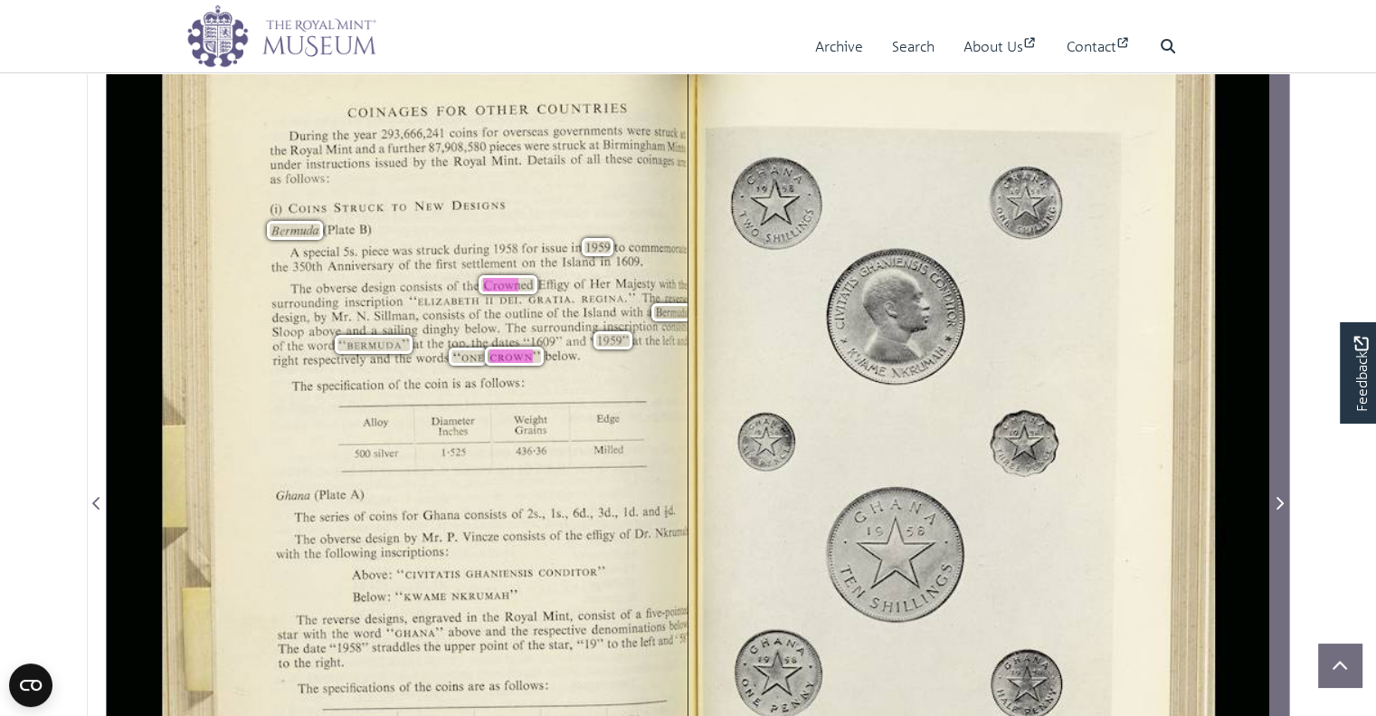
click at [1279, 508] on icon "Next Page" at bounding box center [1279, 503] width 9 height 14
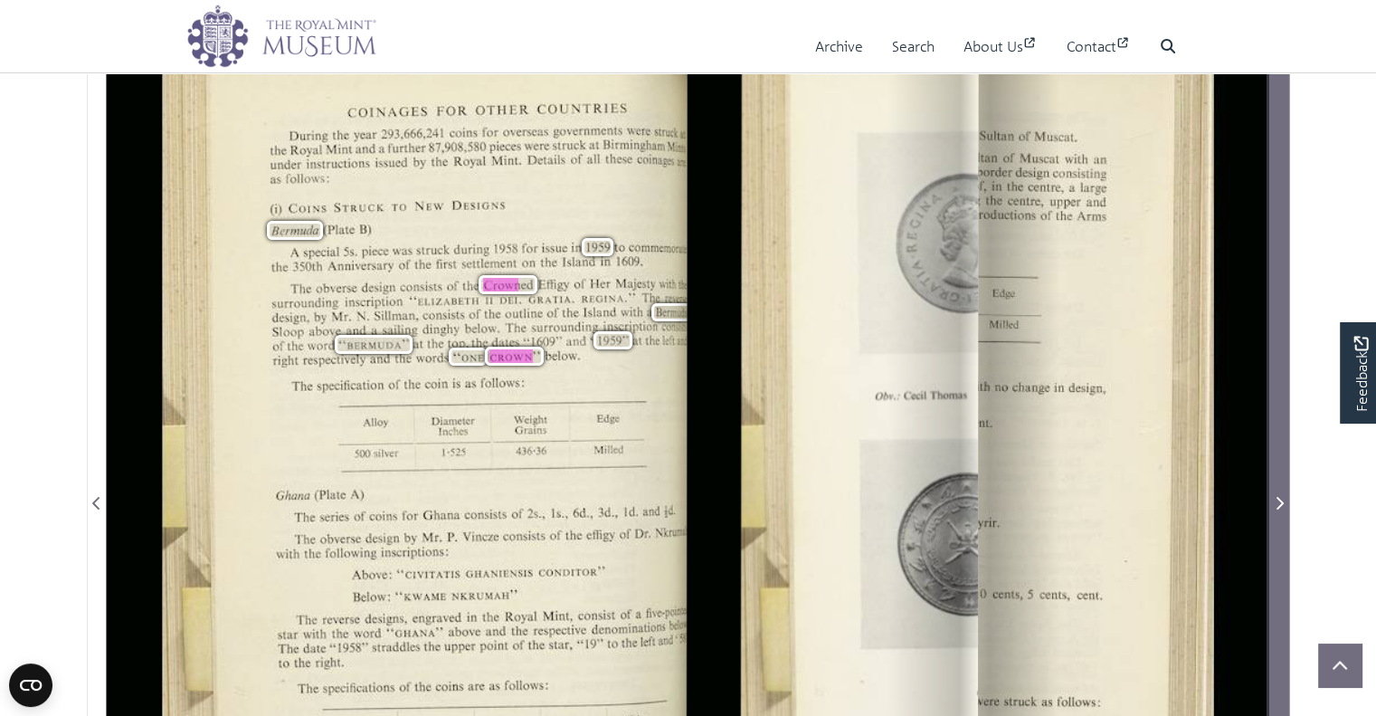
click at [1279, 507] on icon "Next Page" at bounding box center [1279, 503] width 9 height 14
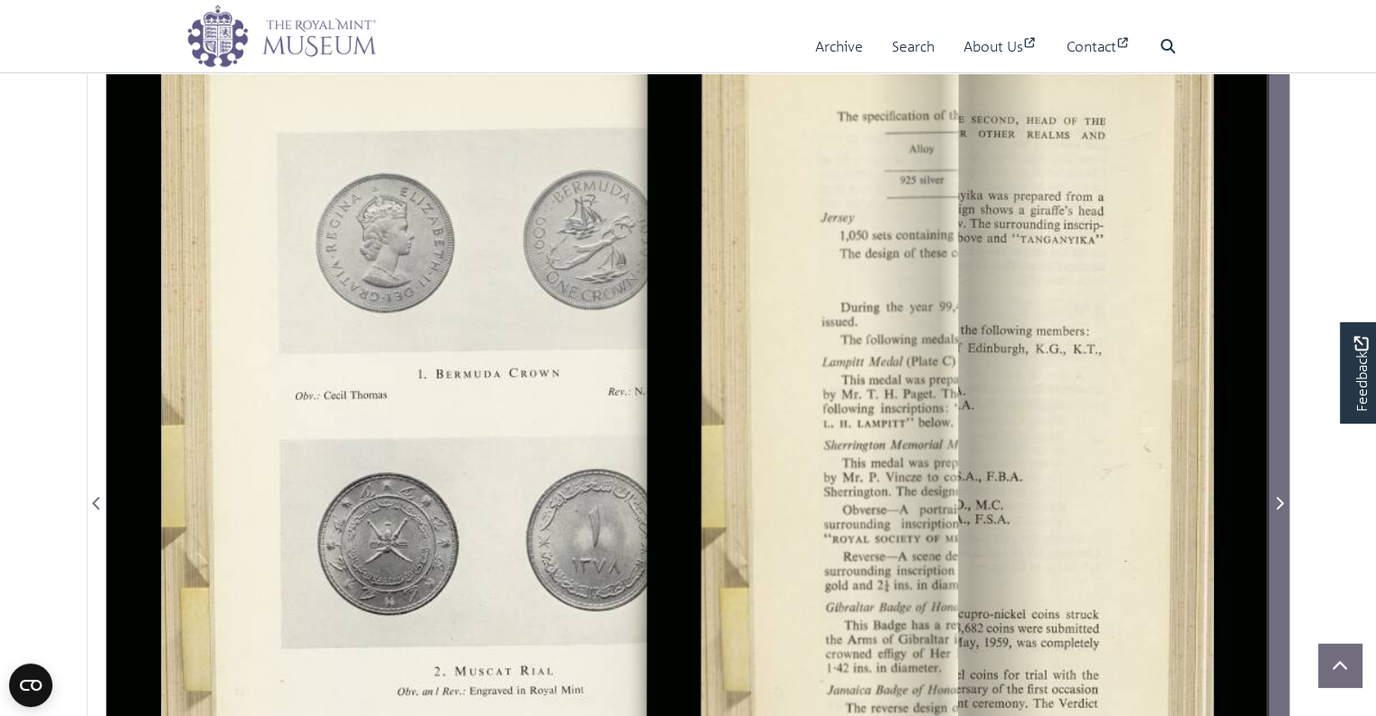
click at [1279, 507] on icon "Next Page" at bounding box center [1279, 503] width 9 height 14
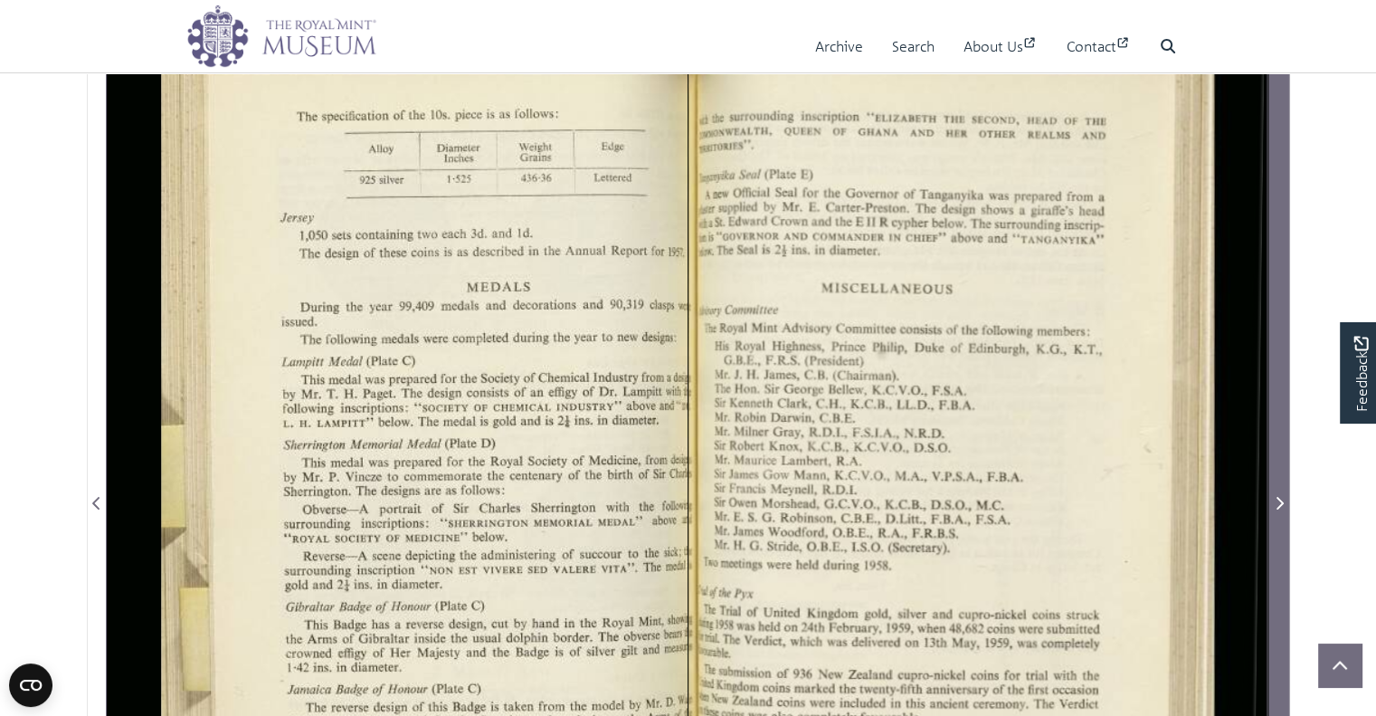
click at [1279, 507] on icon "Next Page" at bounding box center [1279, 503] width 9 height 14
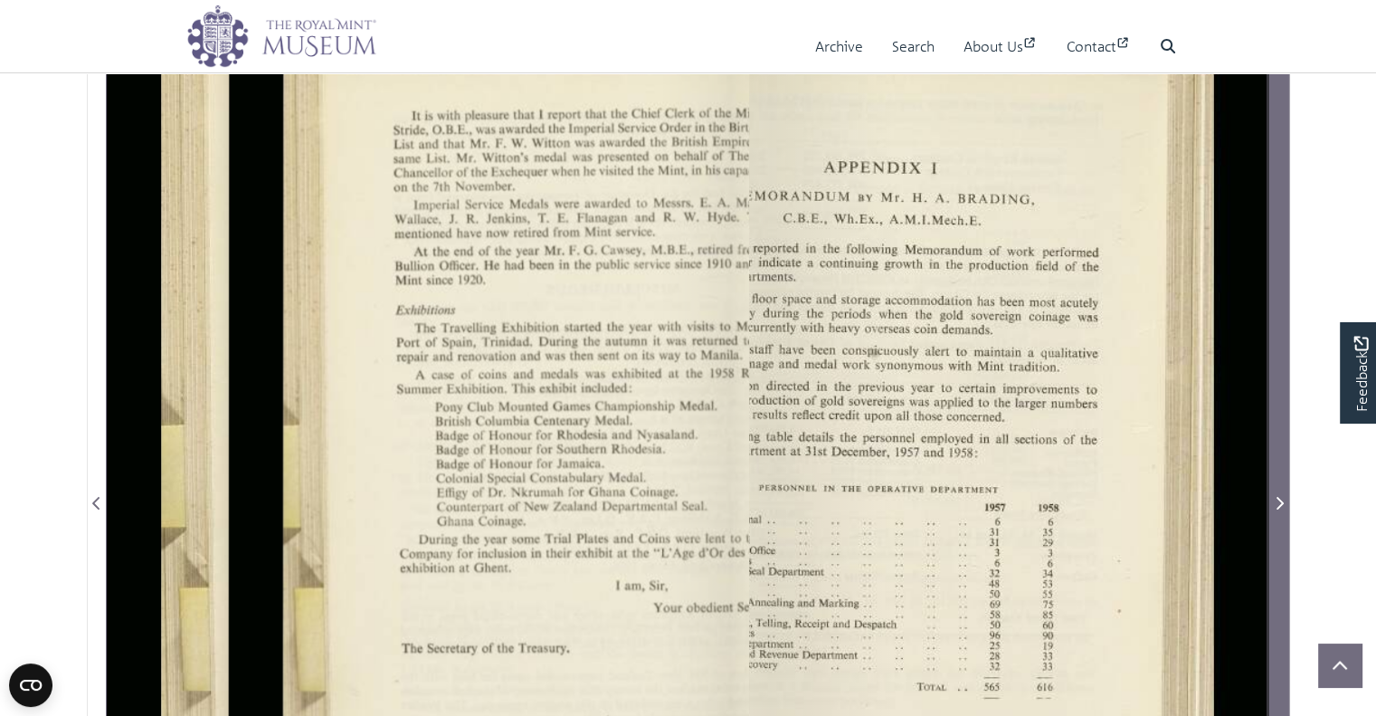
click at [1279, 507] on icon "Next Page" at bounding box center [1279, 503] width 9 height 14
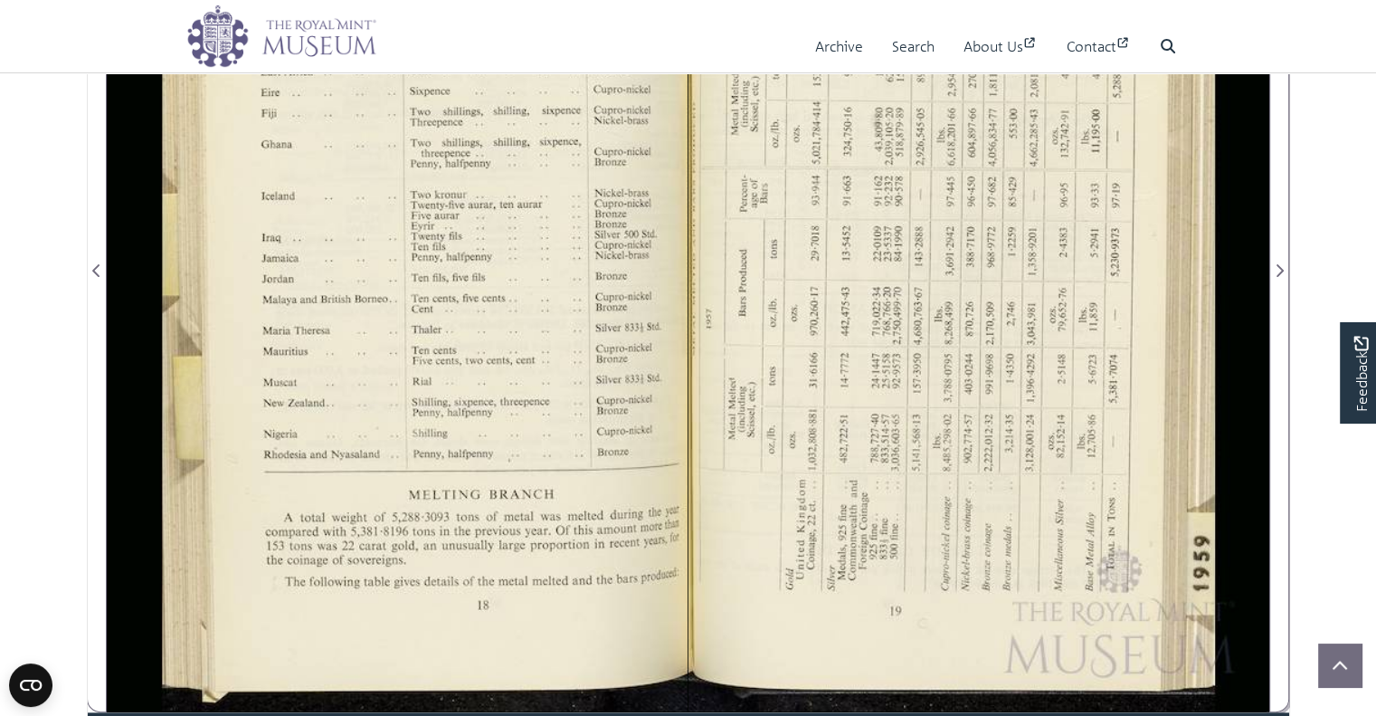
scroll to position [531, 0]
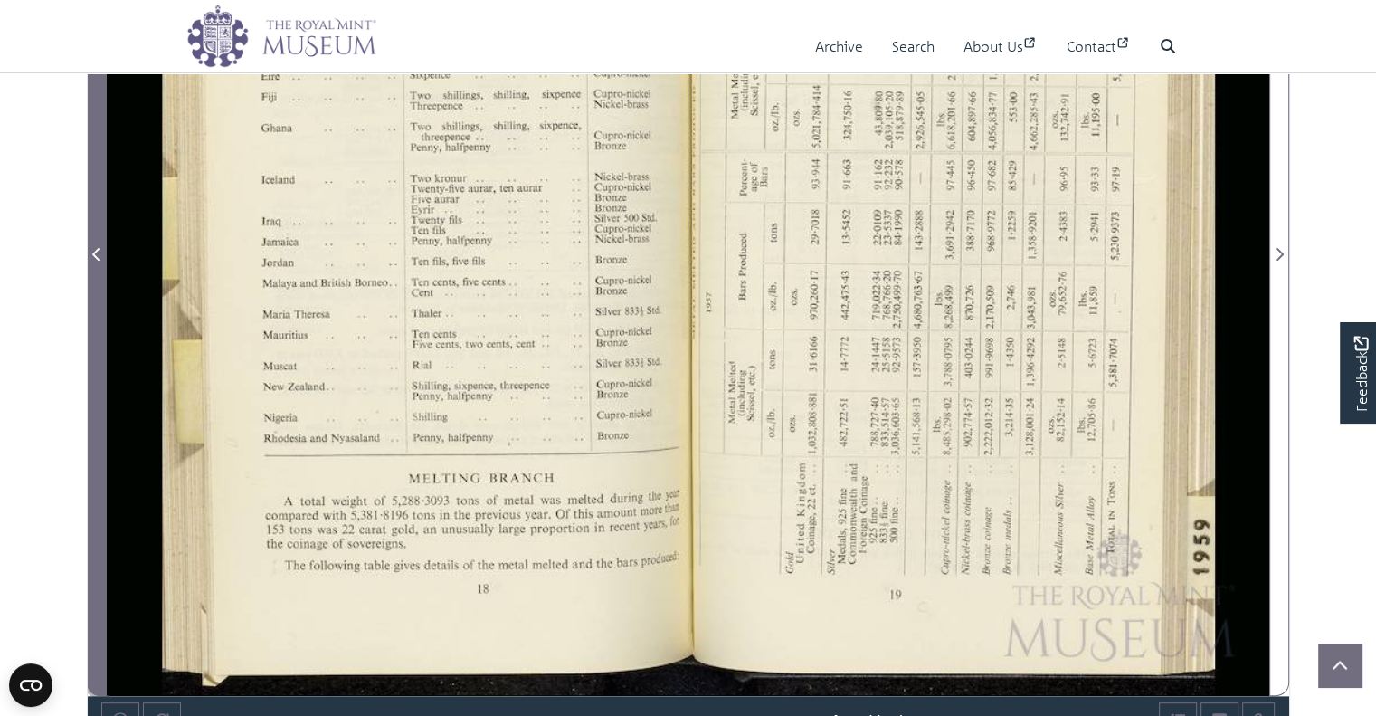
click at [95, 249] on icon "Previous Page" at bounding box center [96, 254] width 9 height 14
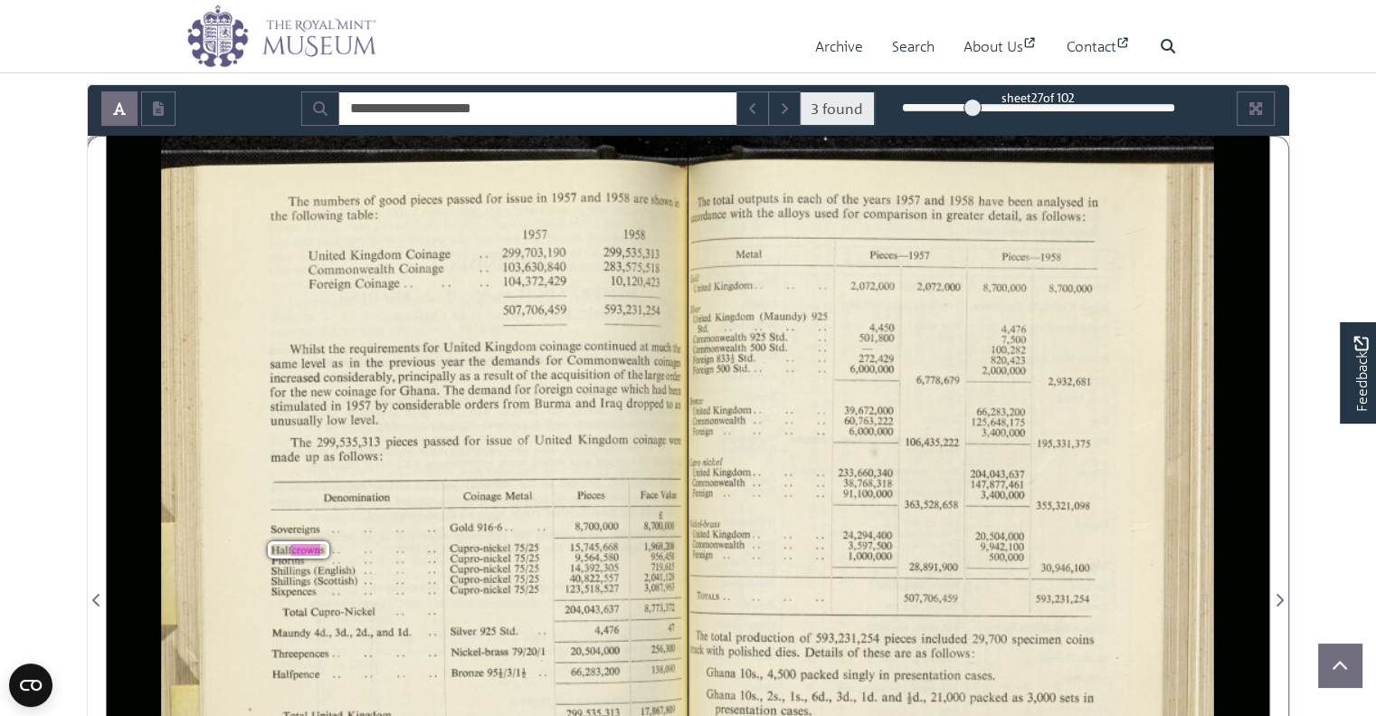
scroll to position [169, 0]
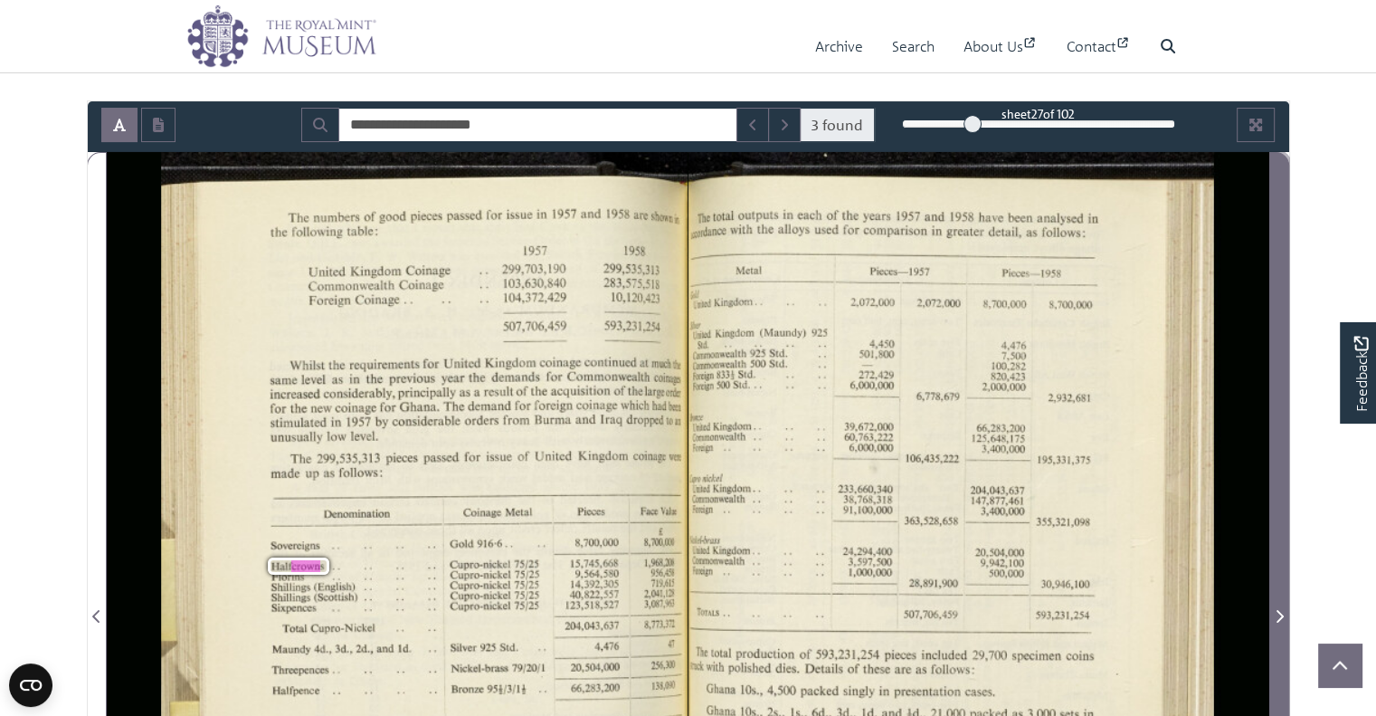
click at [1281, 619] on icon "Next Page" at bounding box center [1279, 616] width 9 height 14
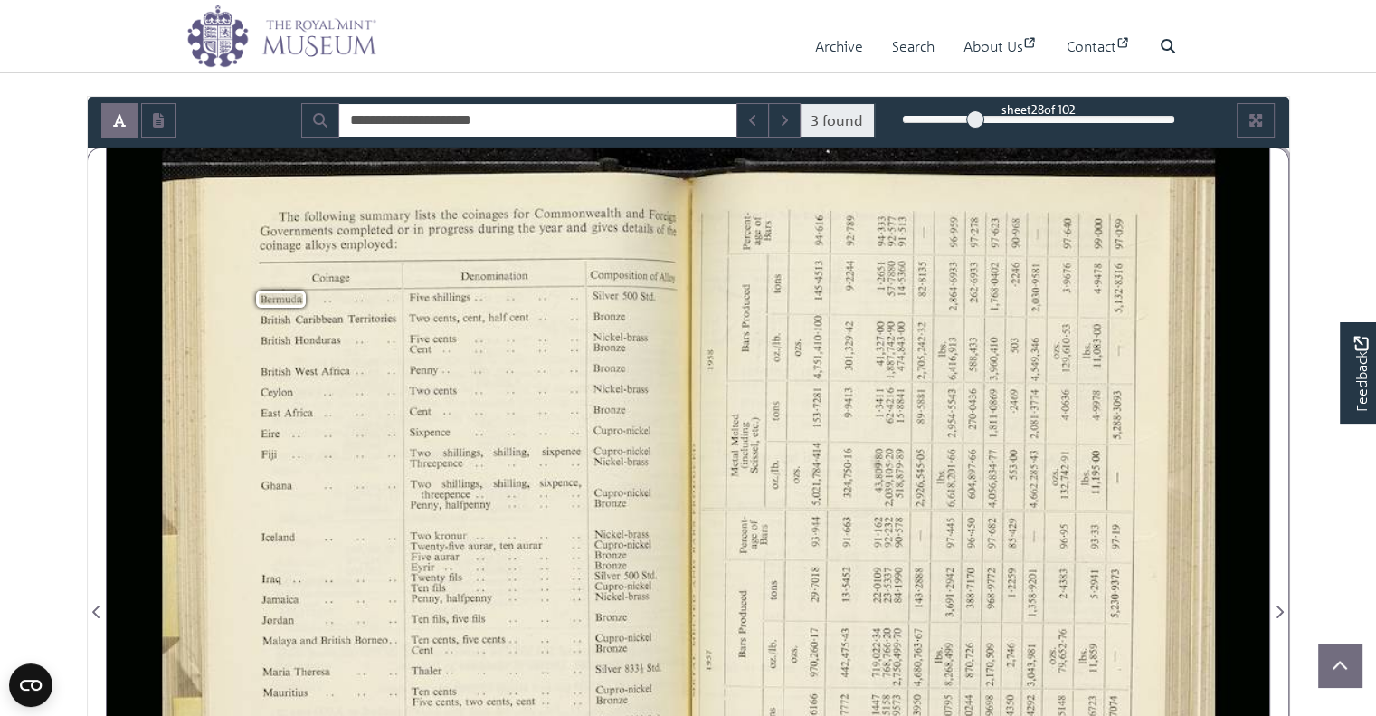
scroll to position [169, 0]
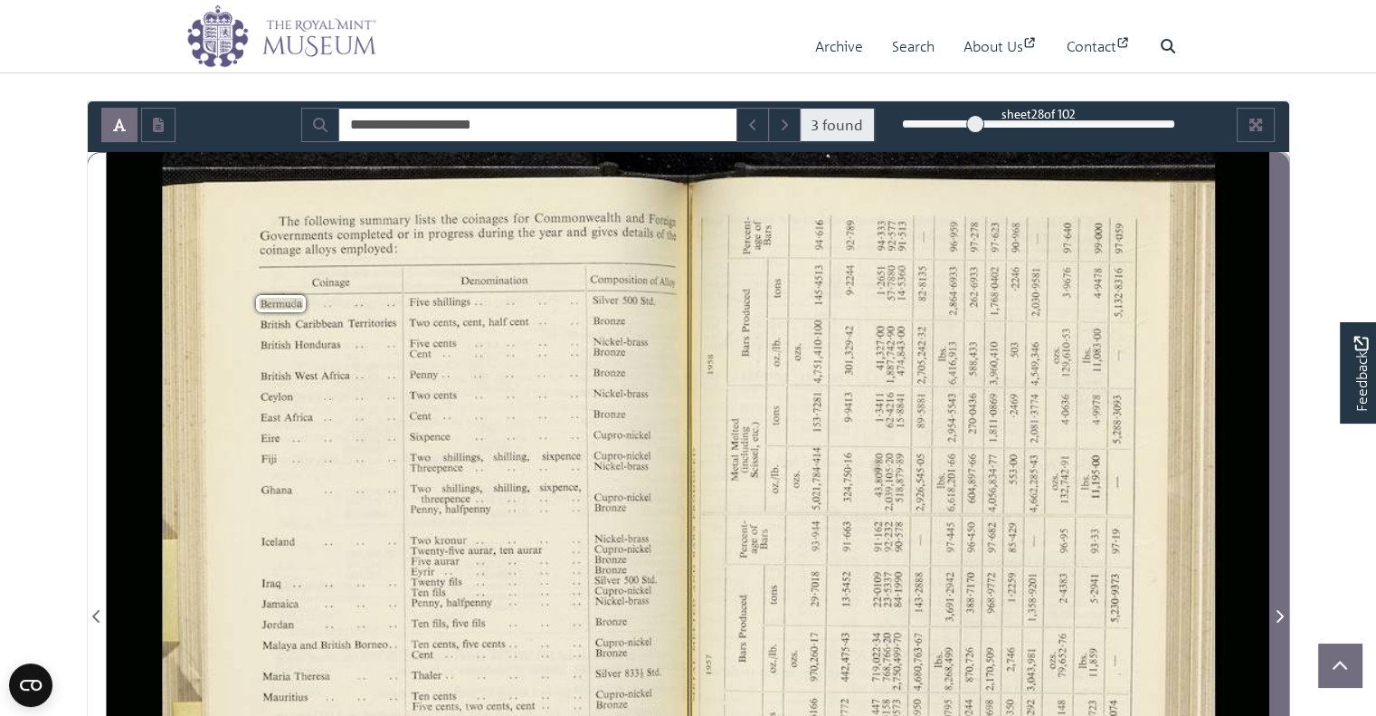
click at [1280, 612] on icon "Next Page" at bounding box center [1279, 616] width 7 height 13
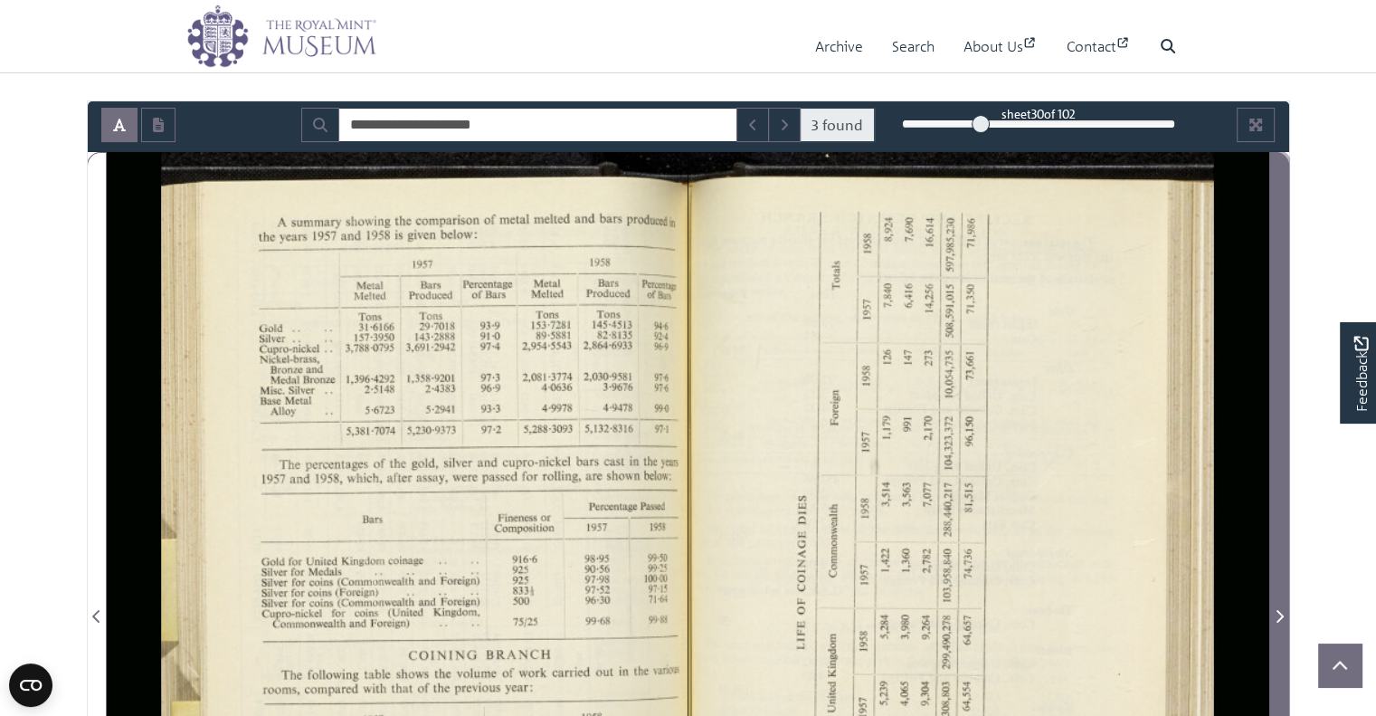
click at [1279, 612] on icon "Next Page" at bounding box center [1279, 616] width 7 height 13
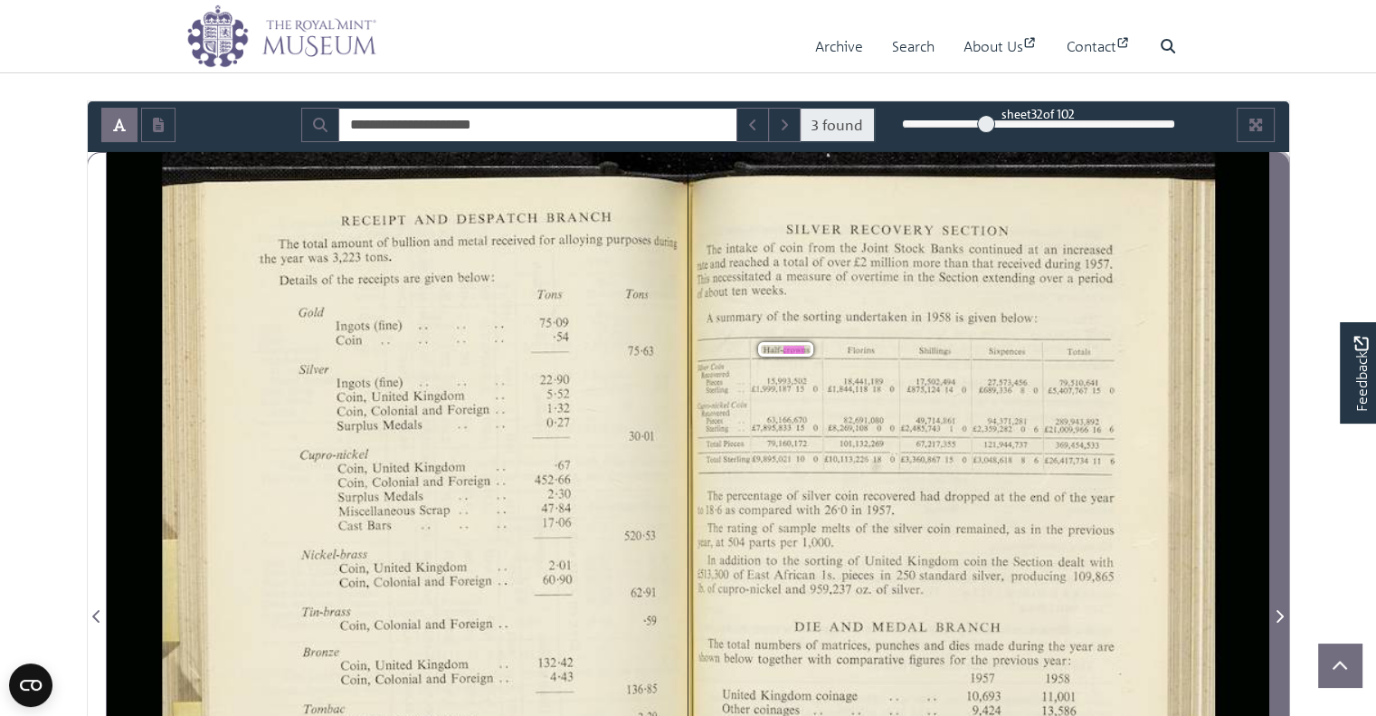
click at [1277, 612] on icon "Next Page" at bounding box center [1279, 616] width 9 height 14
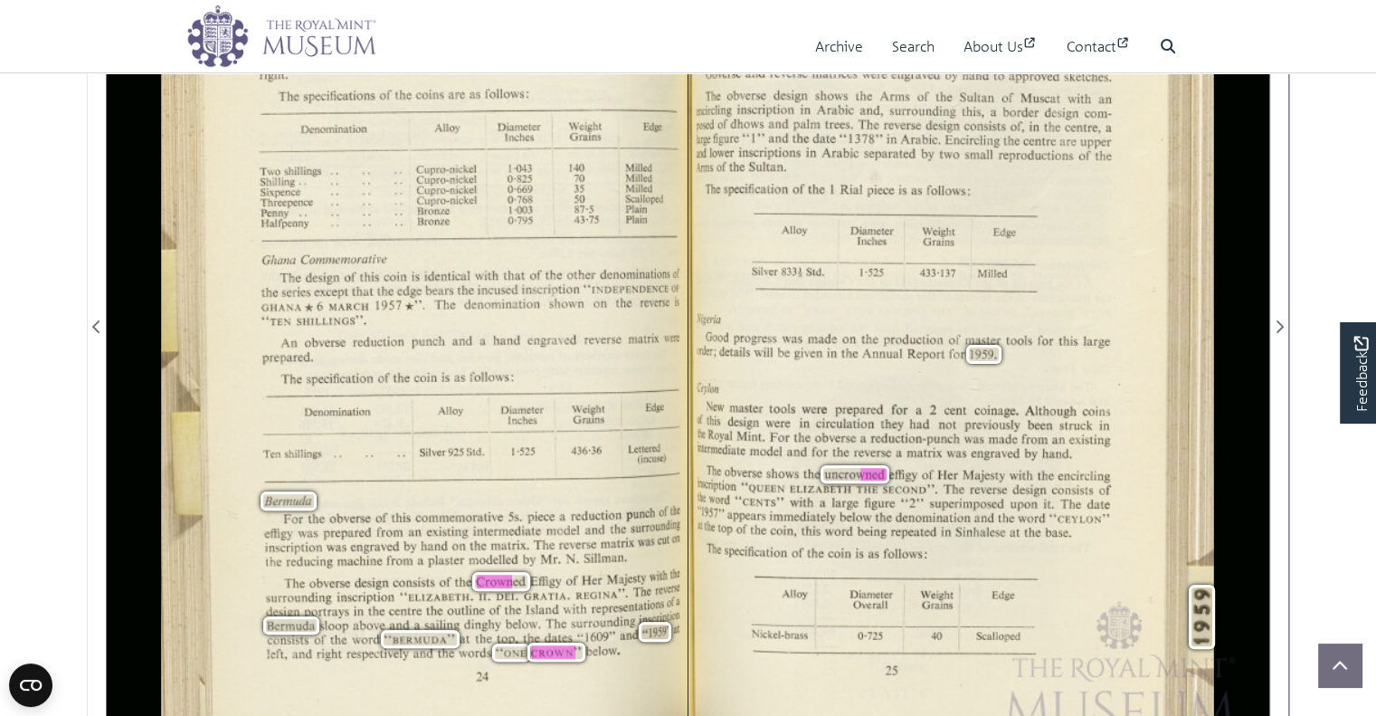
scroll to position [463, 0]
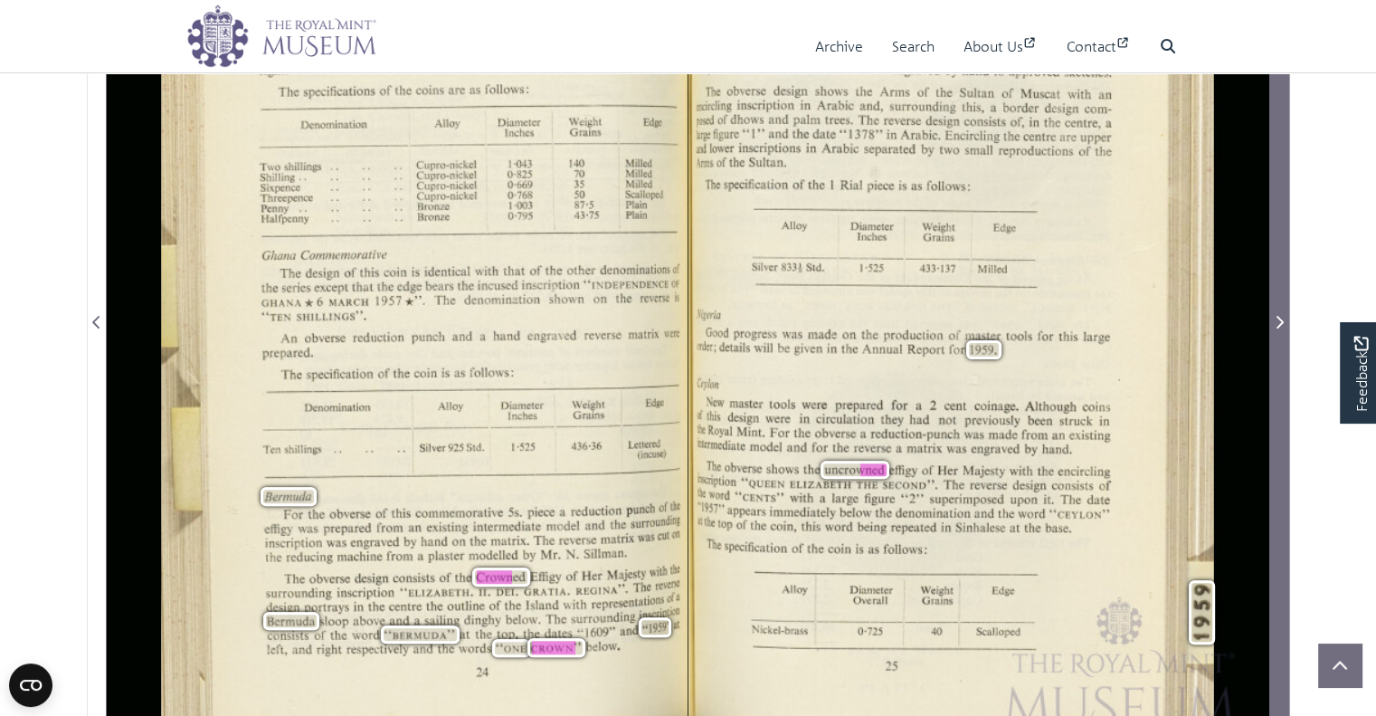
click at [1274, 330] on span "Next Page" at bounding box center [1279, 322] width 18 height 22
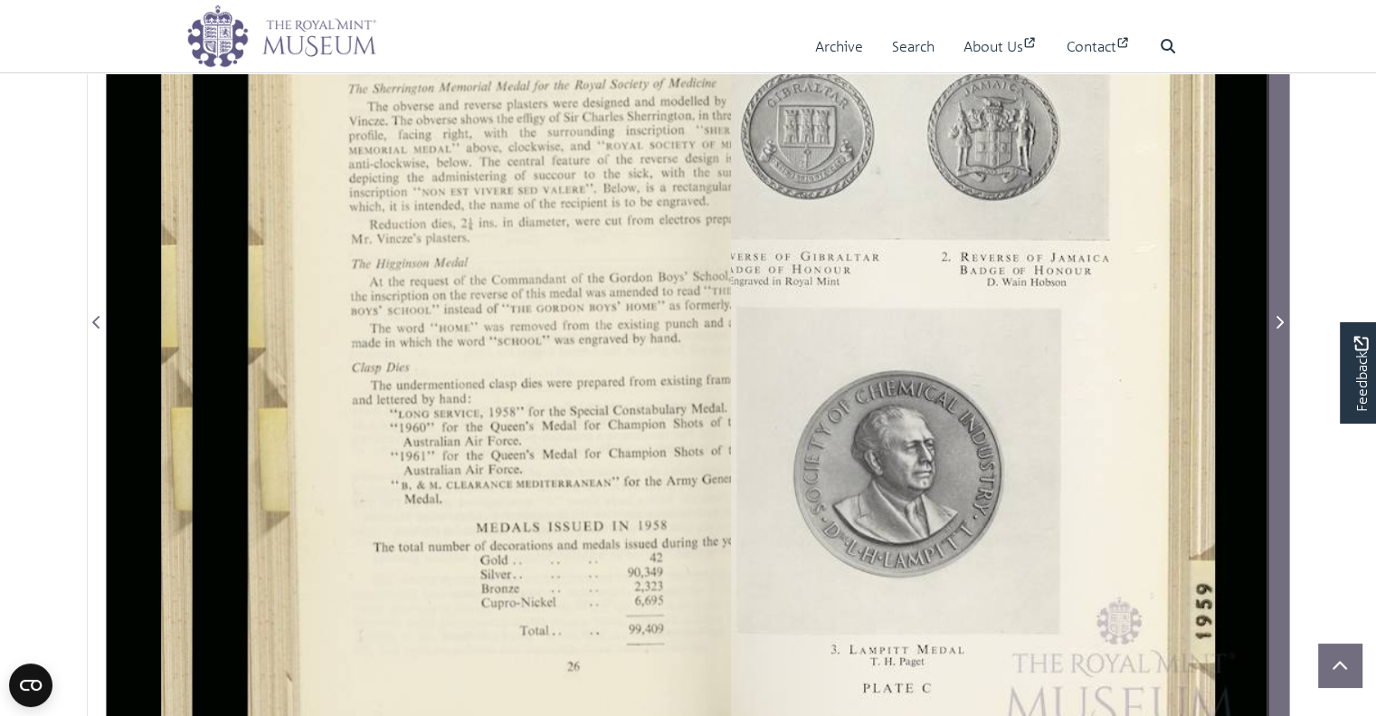
click at [1274, 330] on span "Next Page" at bounding box center [1279, 322] width 18 height 22
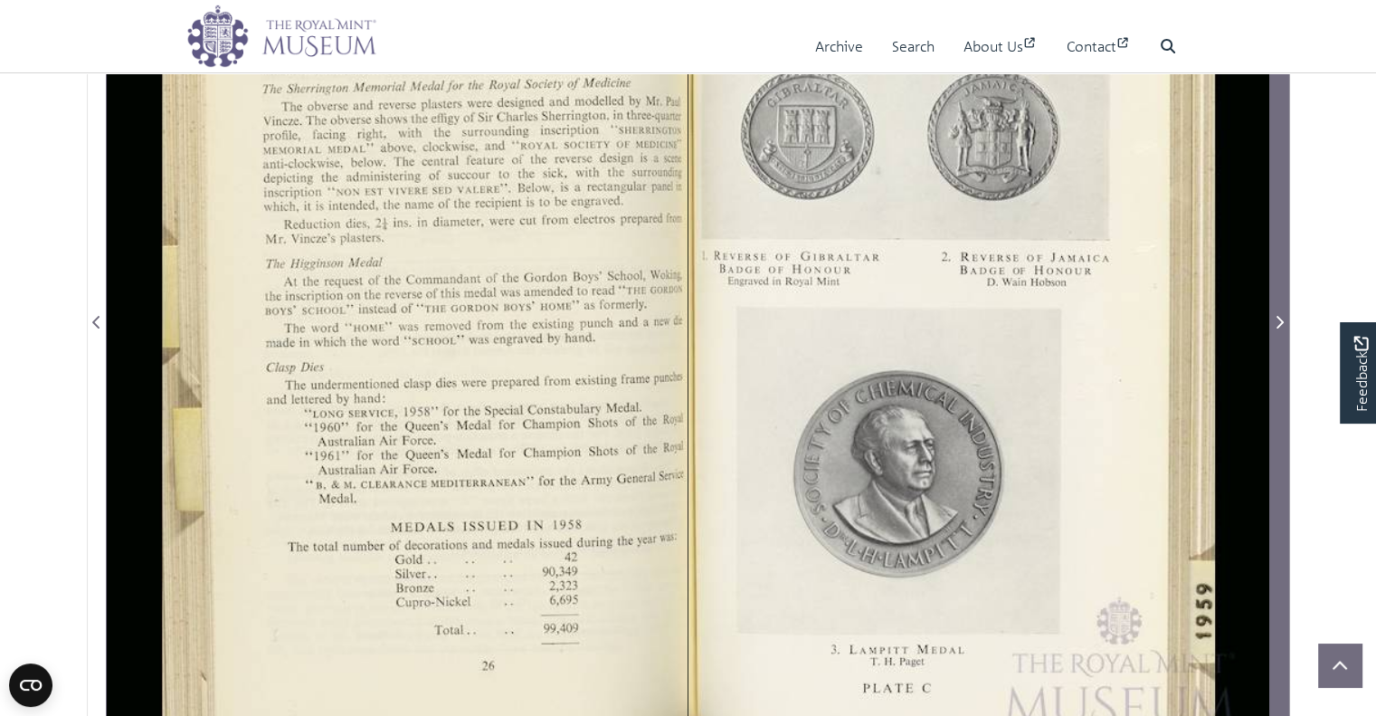
click at [1274, 328] on span "Next Page" at bounding box center [1279, 322] width 18 height 22
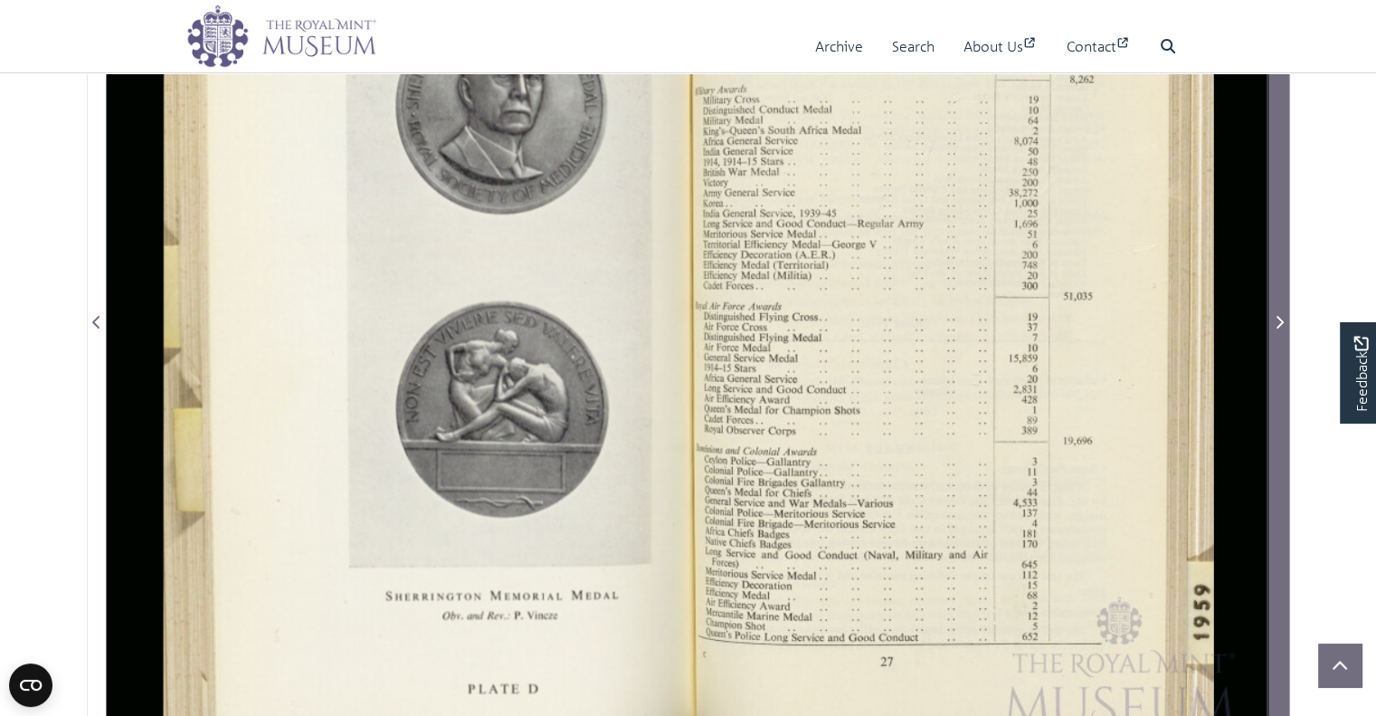
click at [1274, 328] on span "Next Page" at bounding box center [1279, 322] width 18 height 22
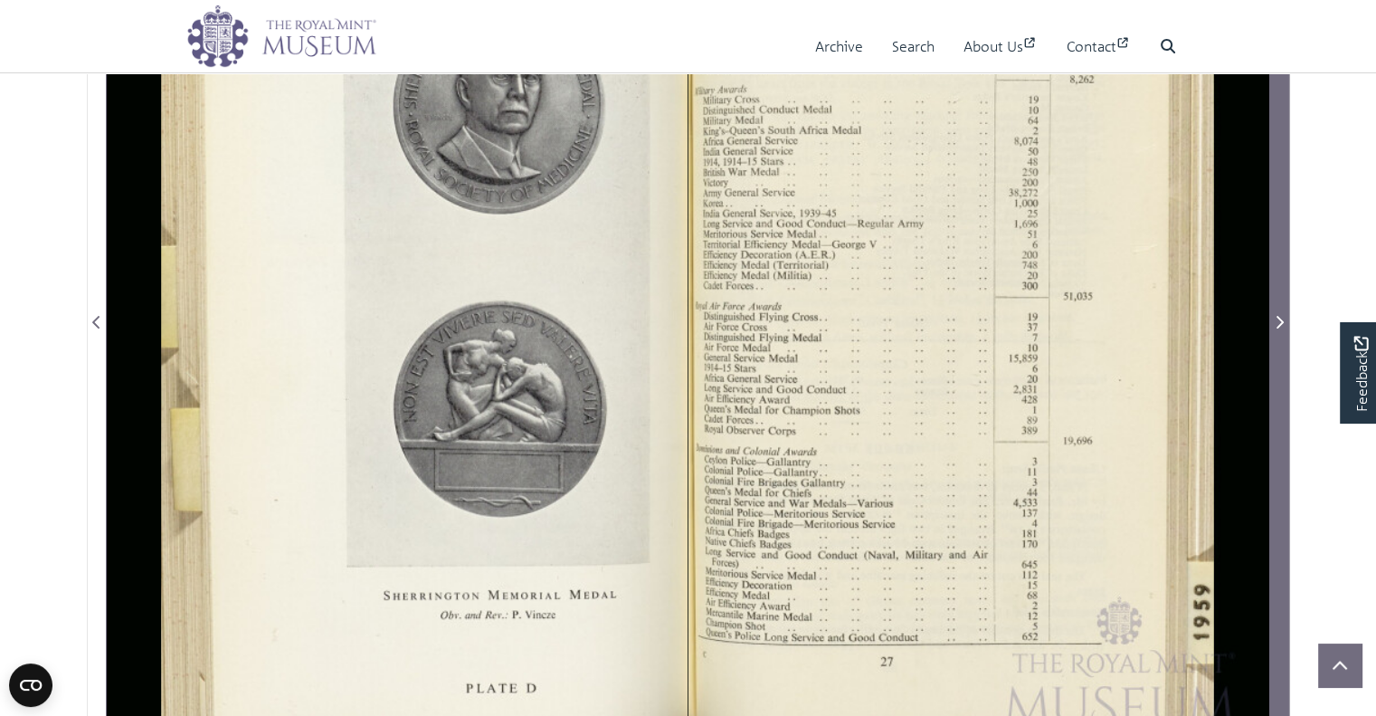
click at [1275, 325] on icon "Next Page" at bounding box center [1279, 322] width 9 height 14
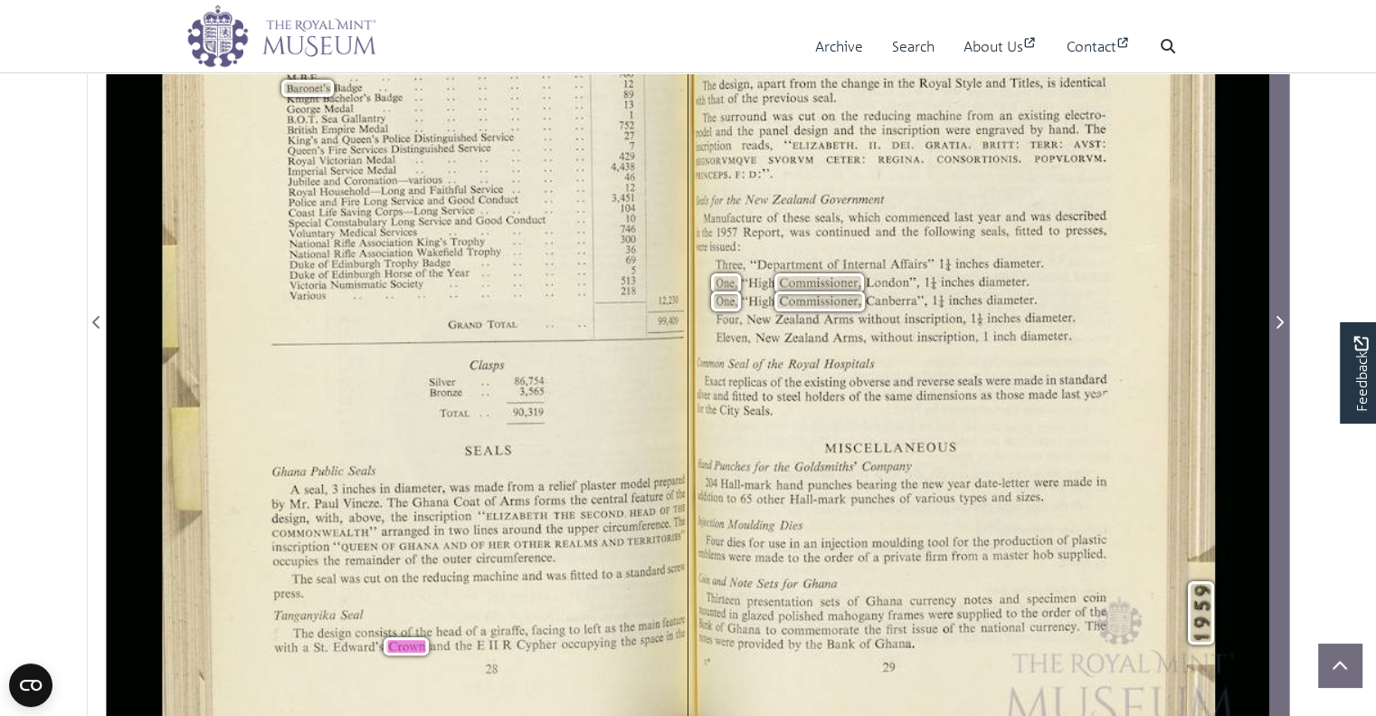
click at [1275, 325] on icon "Next Page" at bounding box center [1279, 322] width 9 height 14
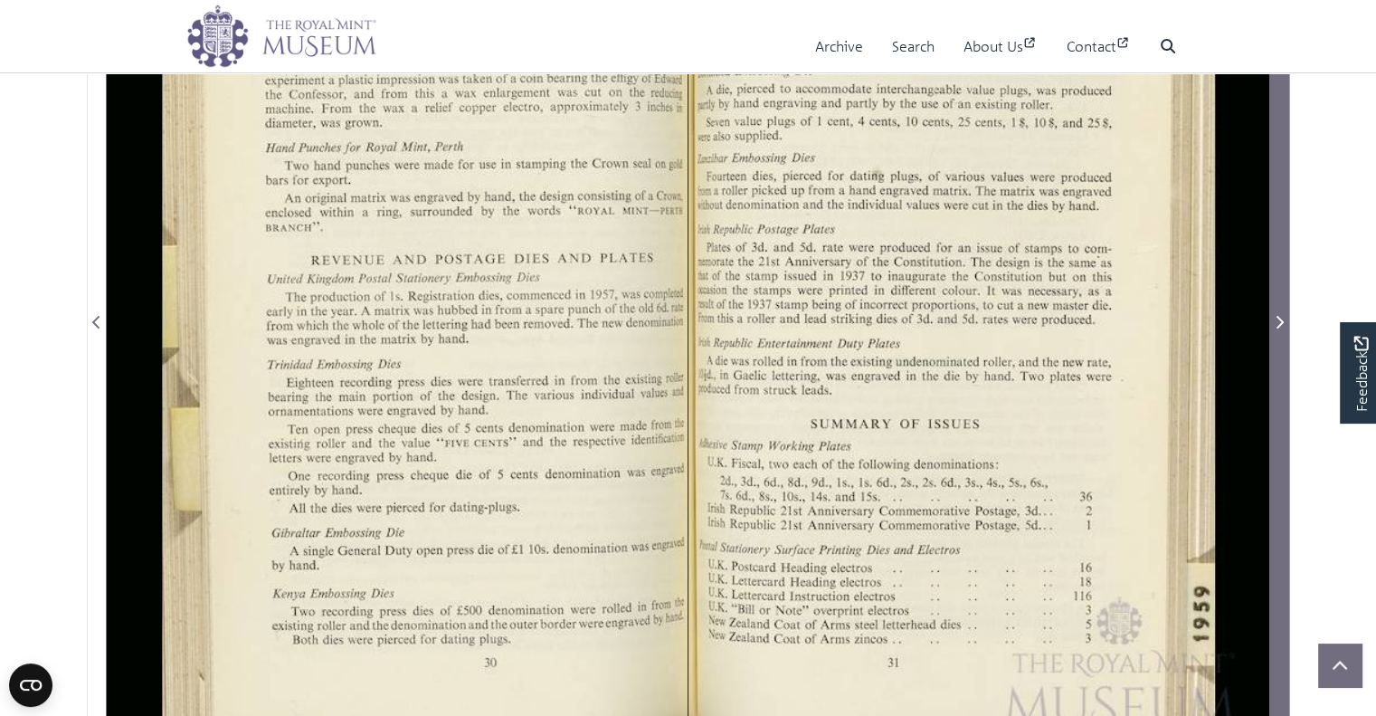
click at [1275, 325] on icon "Next Page" at bounding box center [1279, 322] width 9 height 14
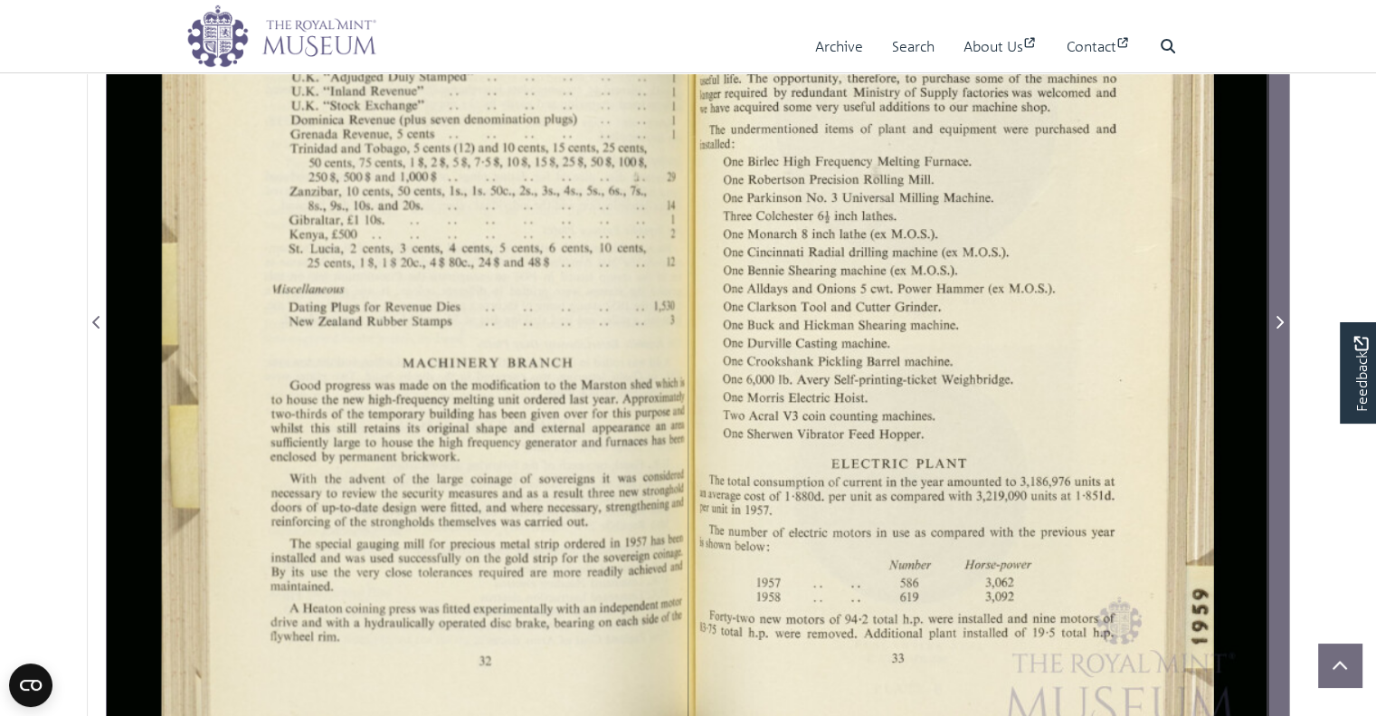
click at [1275, 325] on icon "Next Page" at bounding box center [1279, 322] width 9 height 14
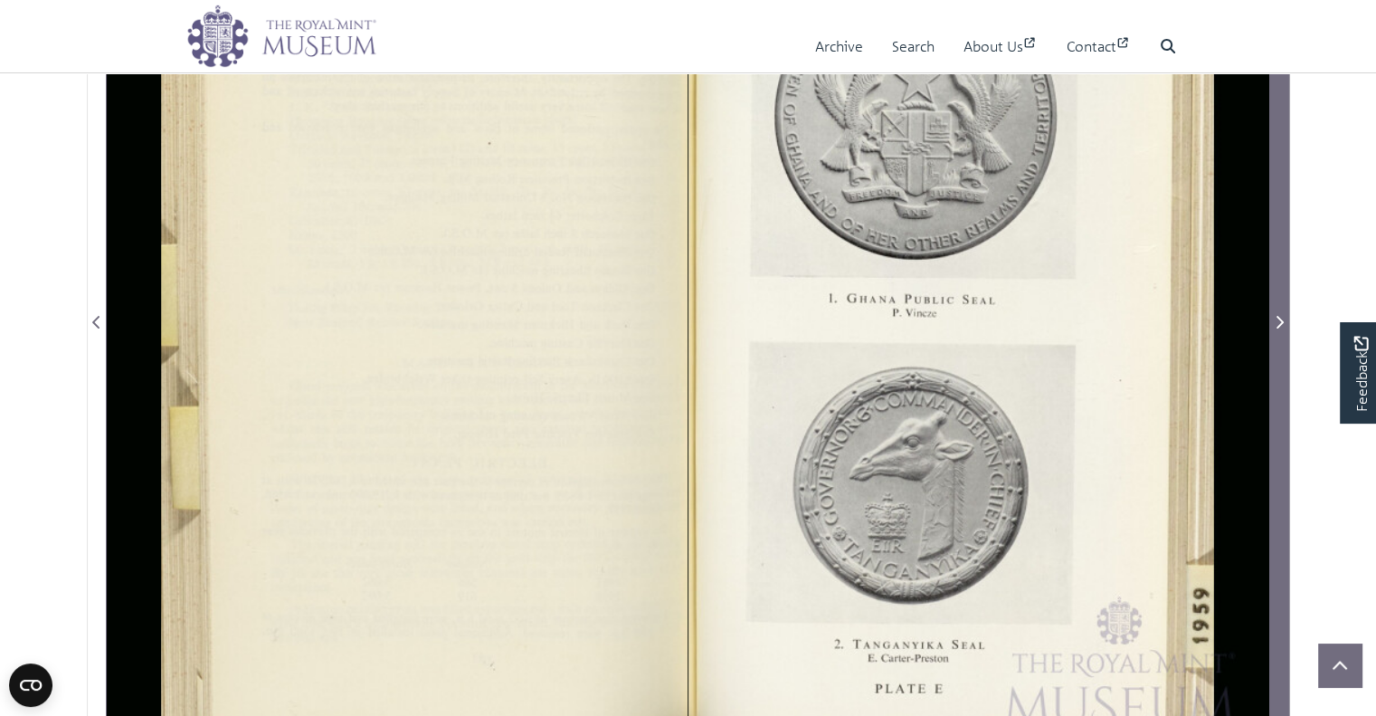
click at [1275, 325] on icon "Next Page" at bounding box center [1279, 322] width 9 height 14
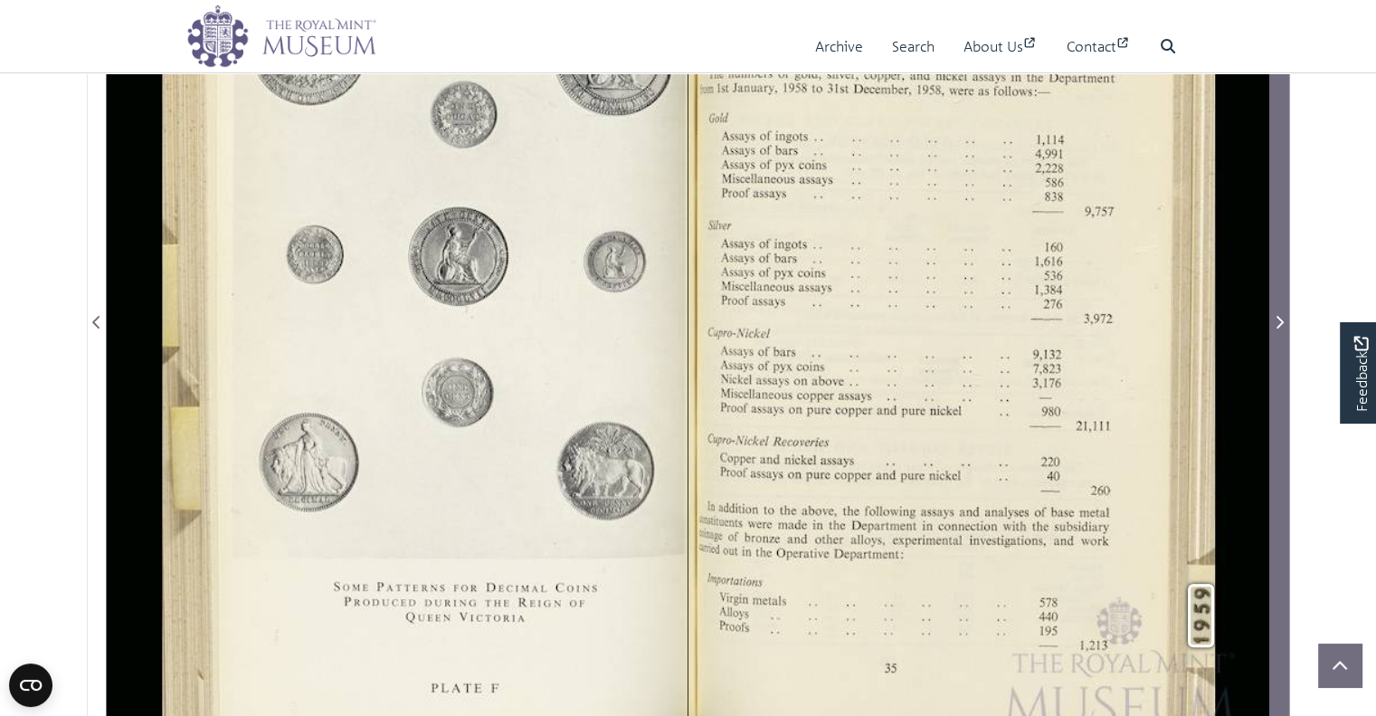
click at [1275, 325] on icon "Next Page" at bounding box center [1279, 322] width 9 height 14
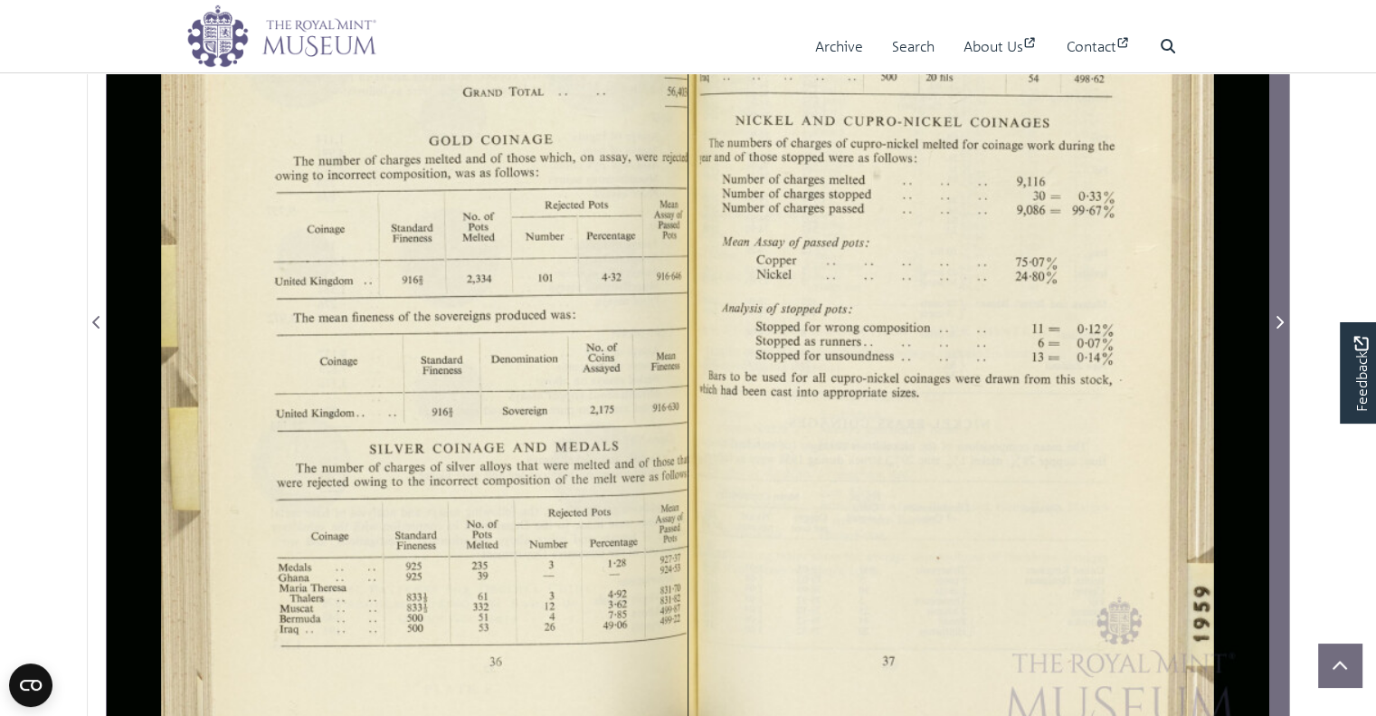
click at [1275, 325] on icon "Next Page" at bounding box center [1279, 322] width 9 height 14
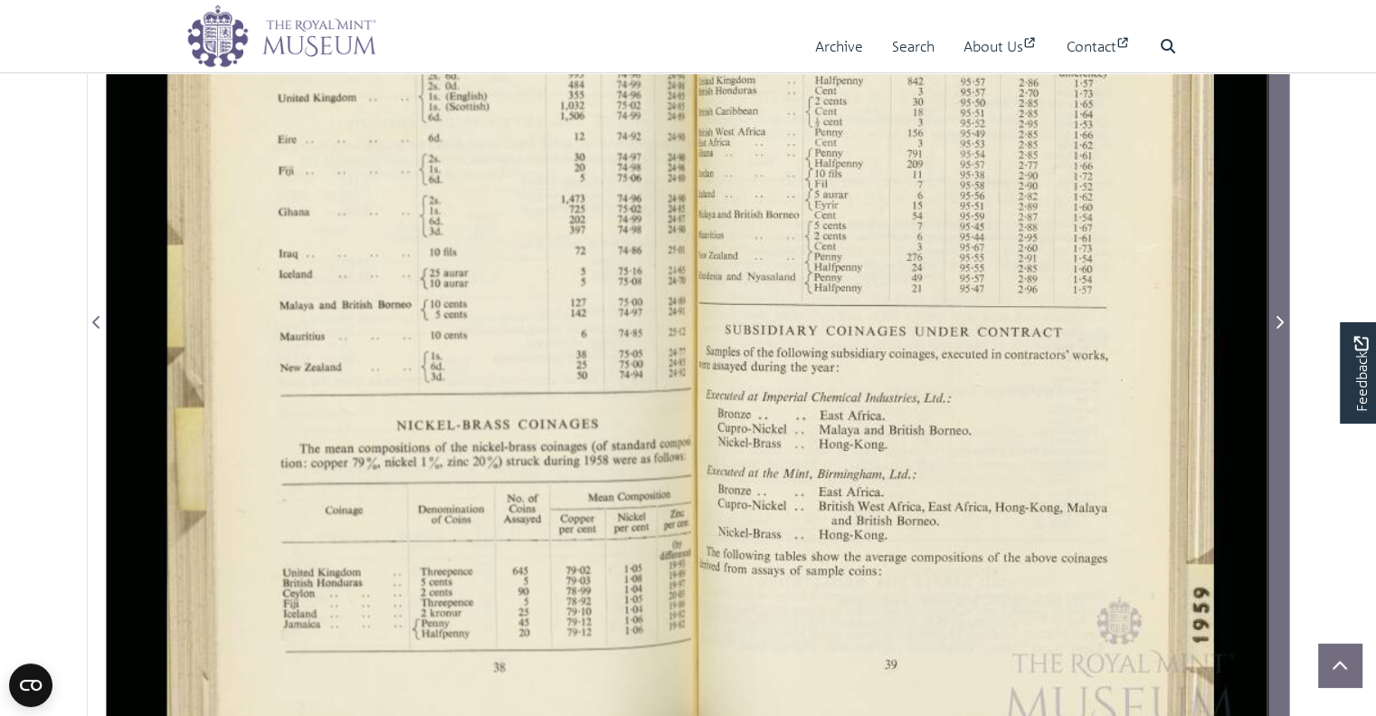
click at [1275, 325] on icon "Next Page" at bounding box center [1279, 322] width 9 height 14
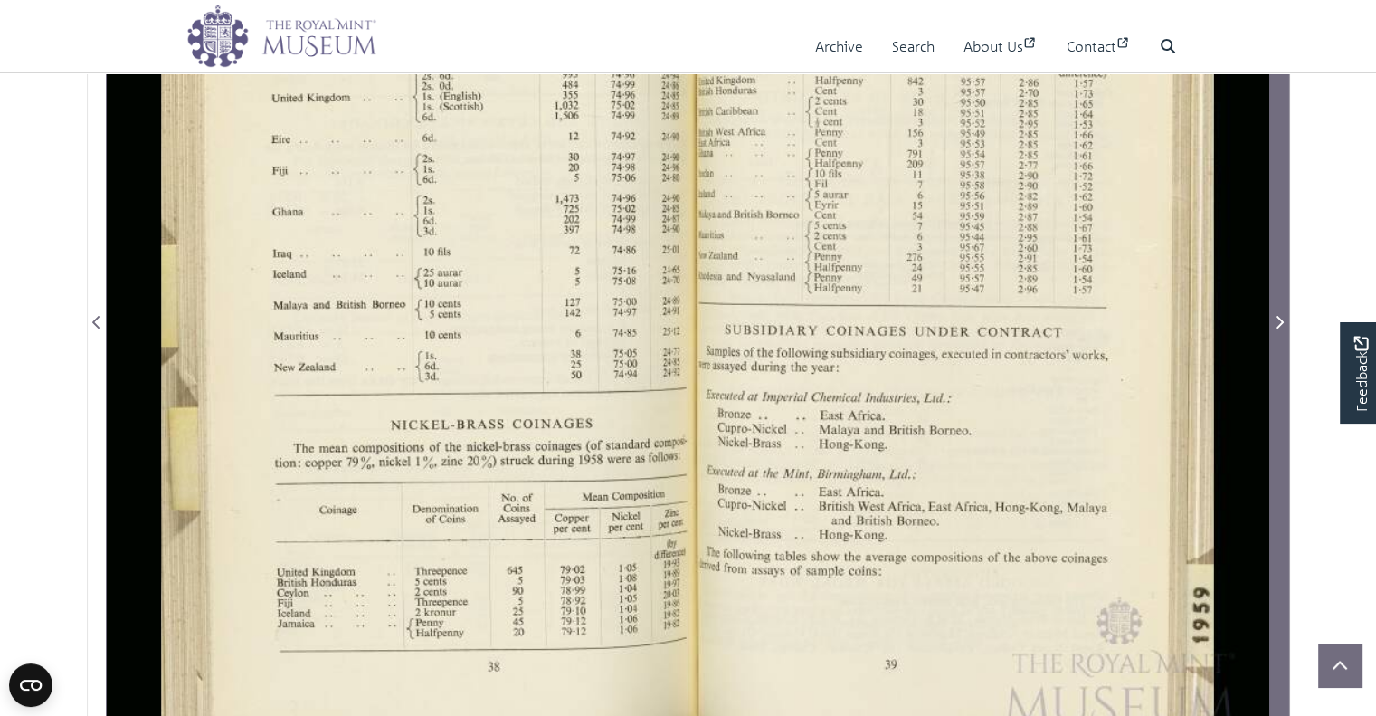
click at [1275, 325] on icon "Next Page" at bounding box center [1279, 322] width 9 height 14
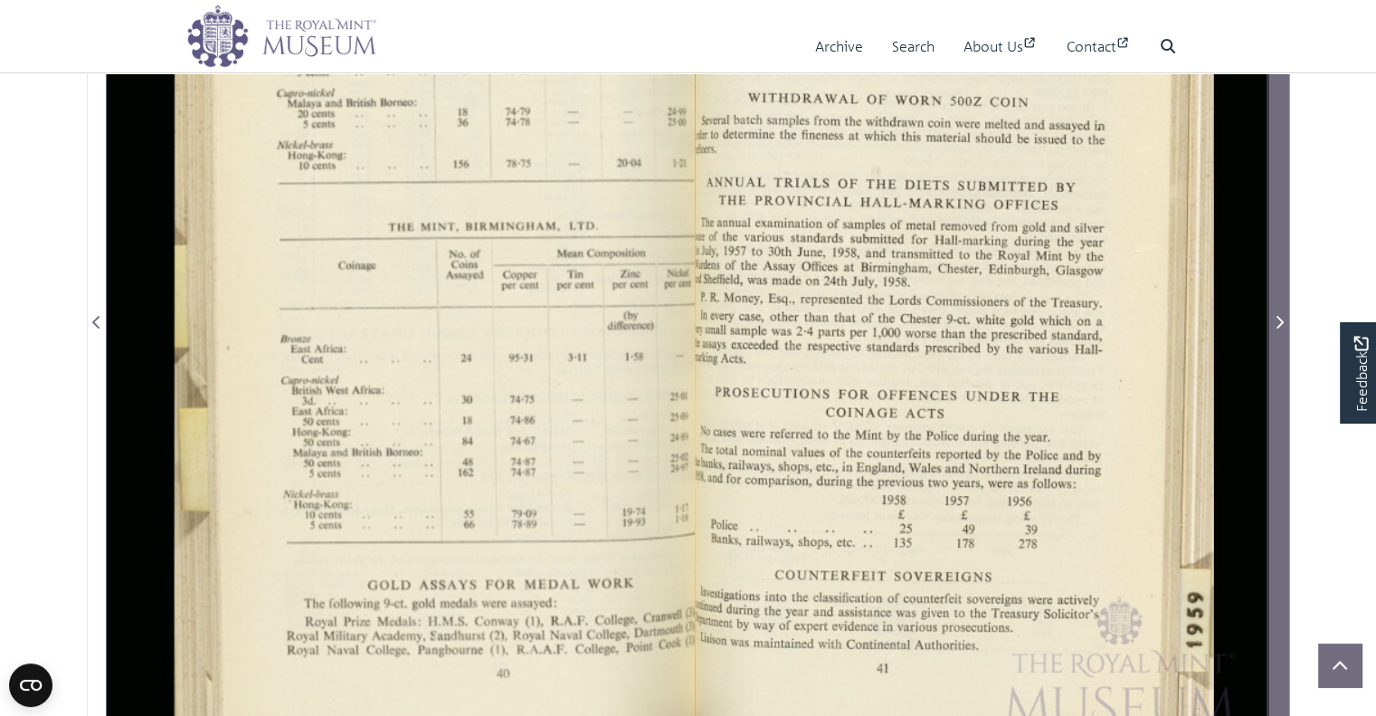
click at [1275, 325] on icon "Next Page" at bounding box center [1279, 322] width 9 height 14
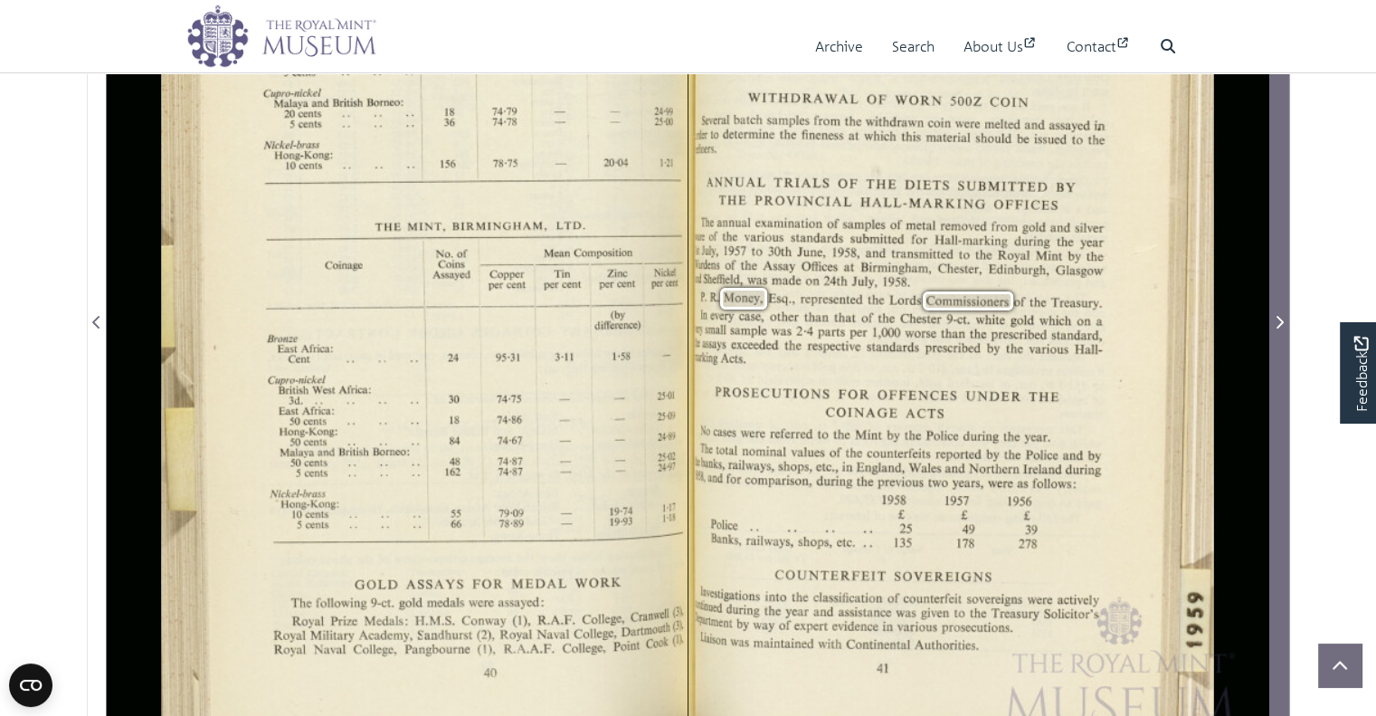
click at [1276, 321] on icon "Next Page" at bounding box center [1279, 322] width 9 height 14
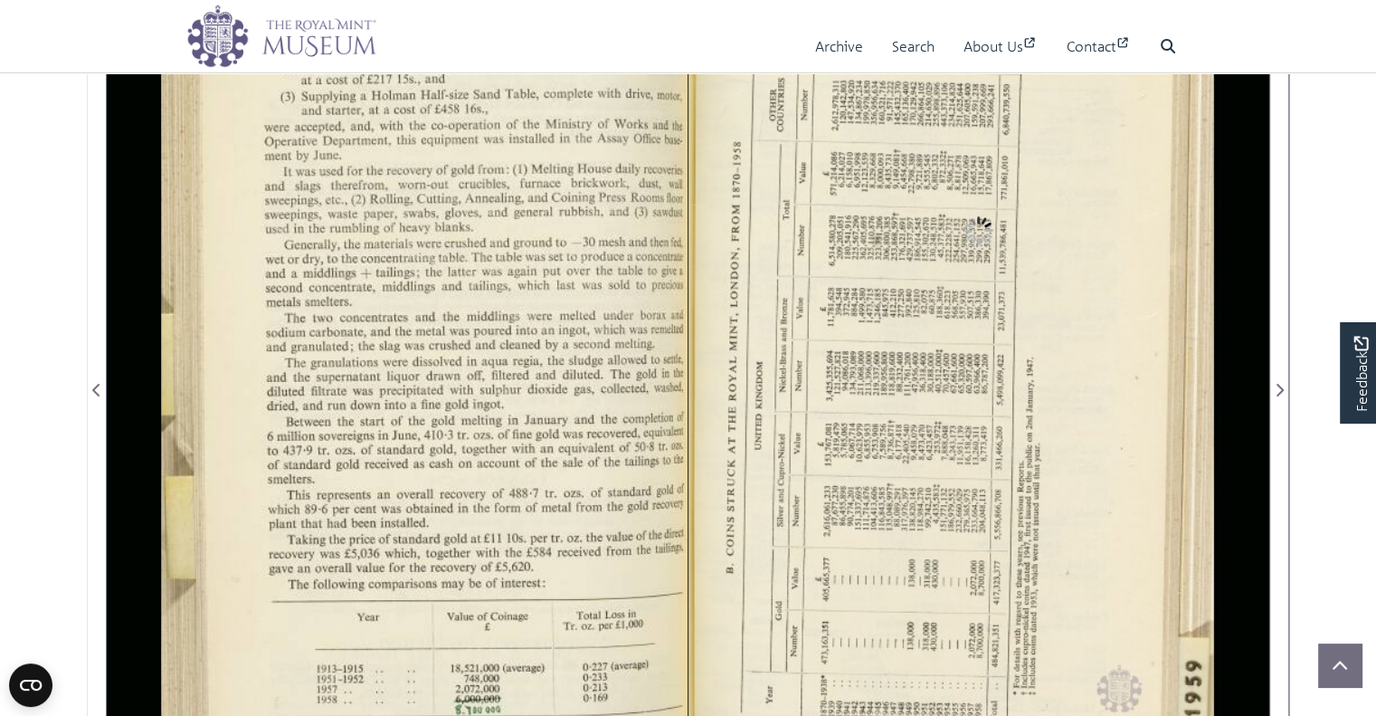
scroll to position [373, 0]
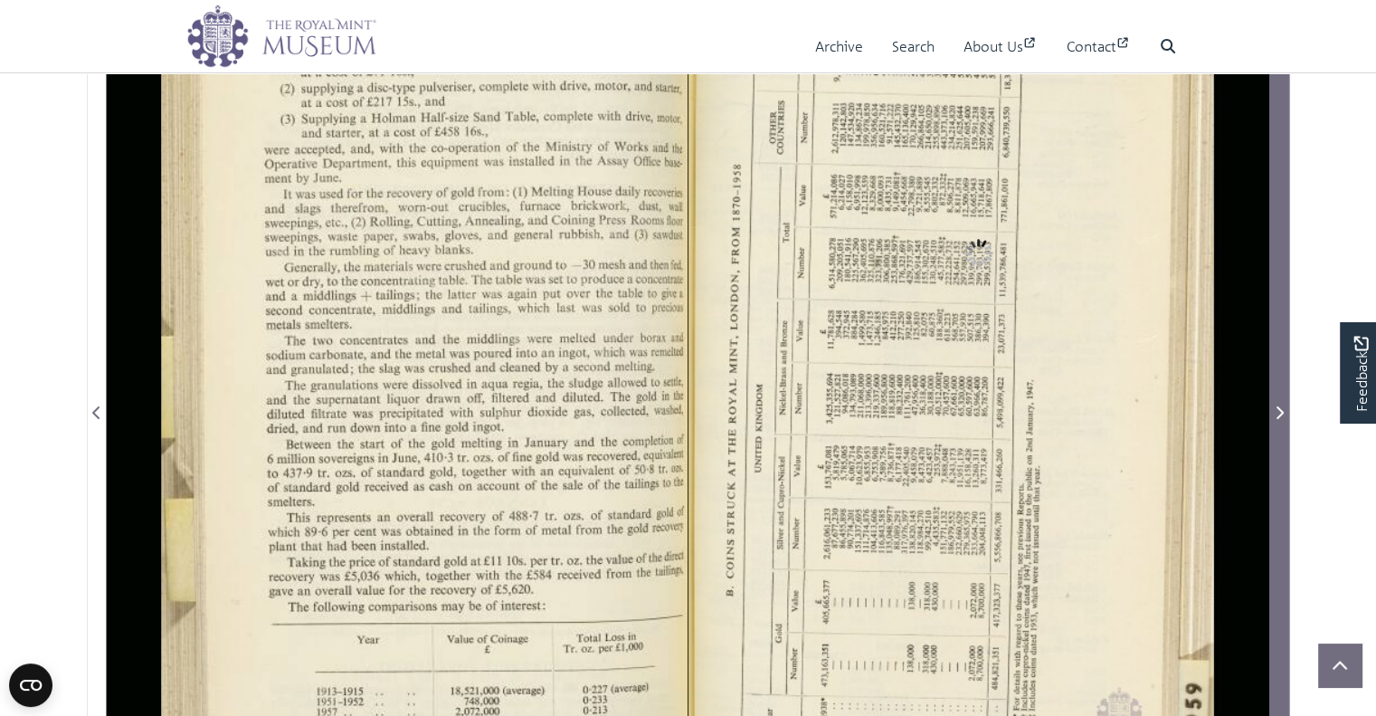
click at [1278, 408] on icon "Next Page" at bounding box center [1279, 412] width 7 height 13
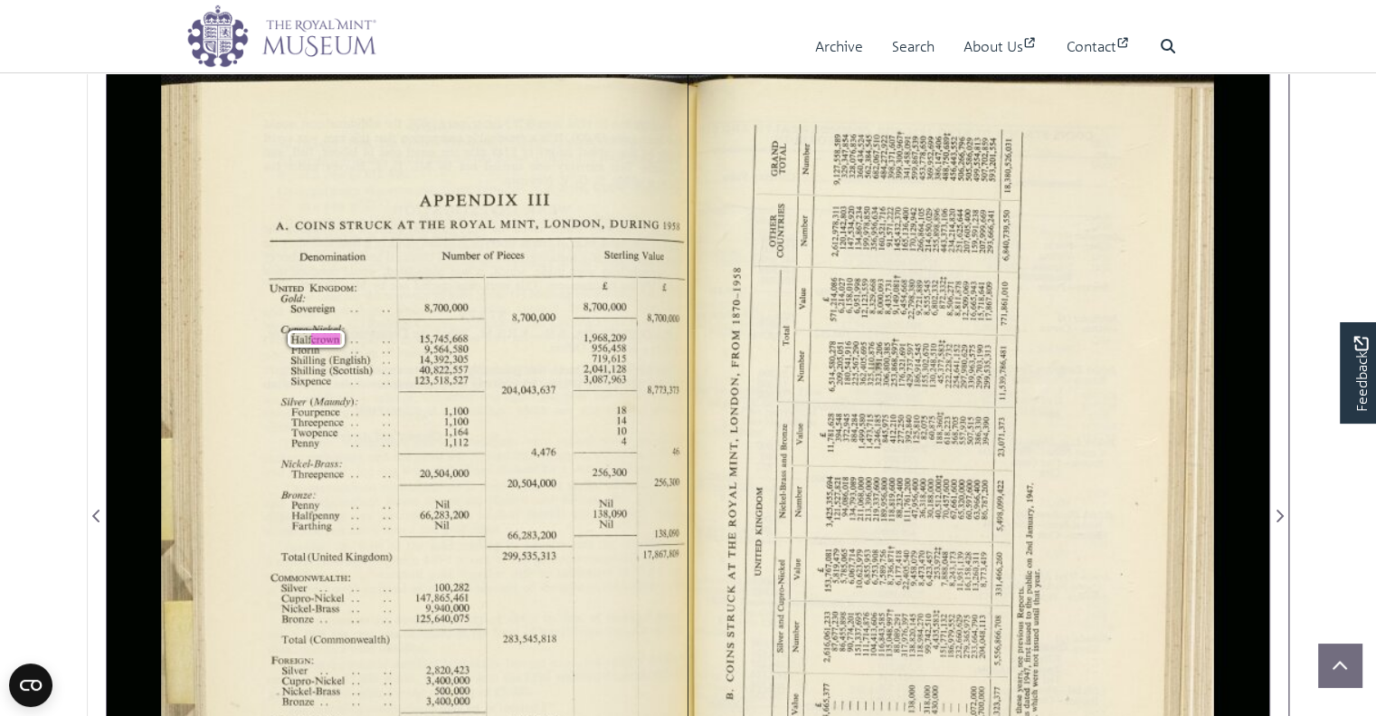
scroll to position [260, 0]
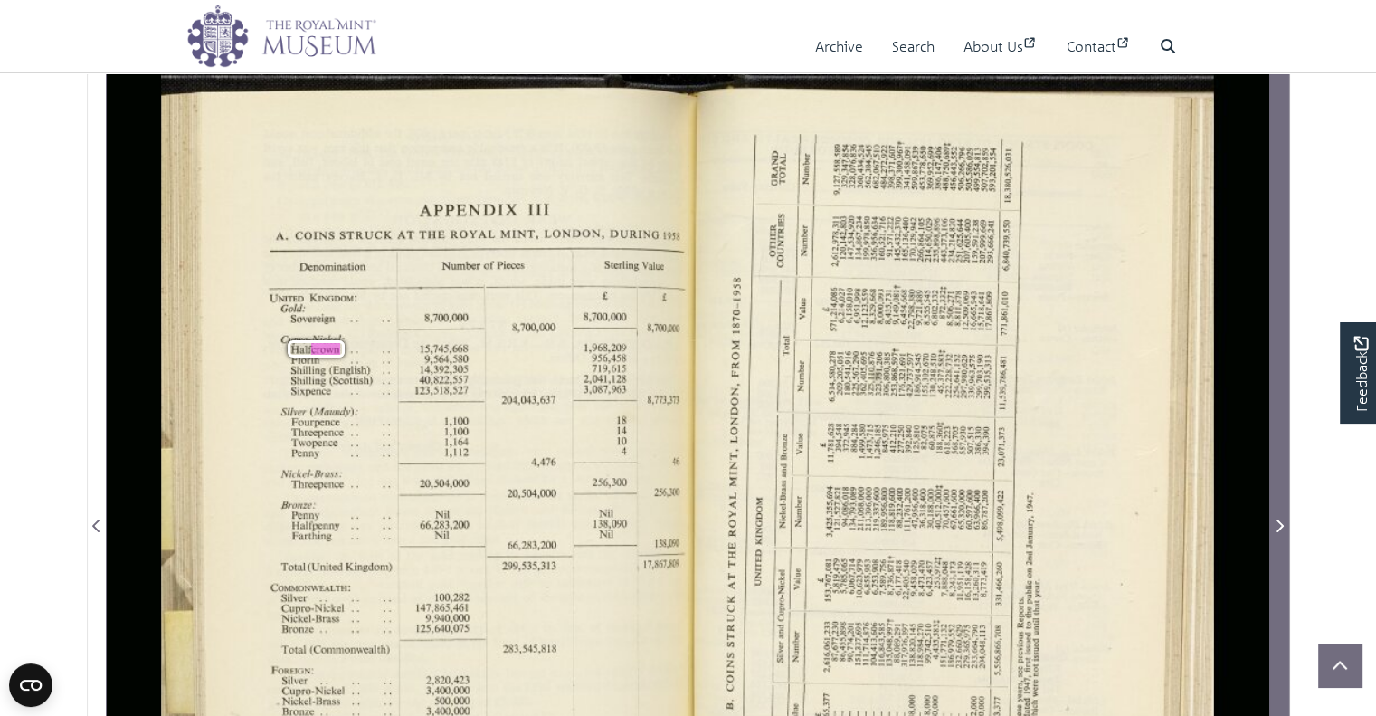
click at [1275, 529] on icon "Next Page" at bounding box center [1279, 525] width 9 height 14
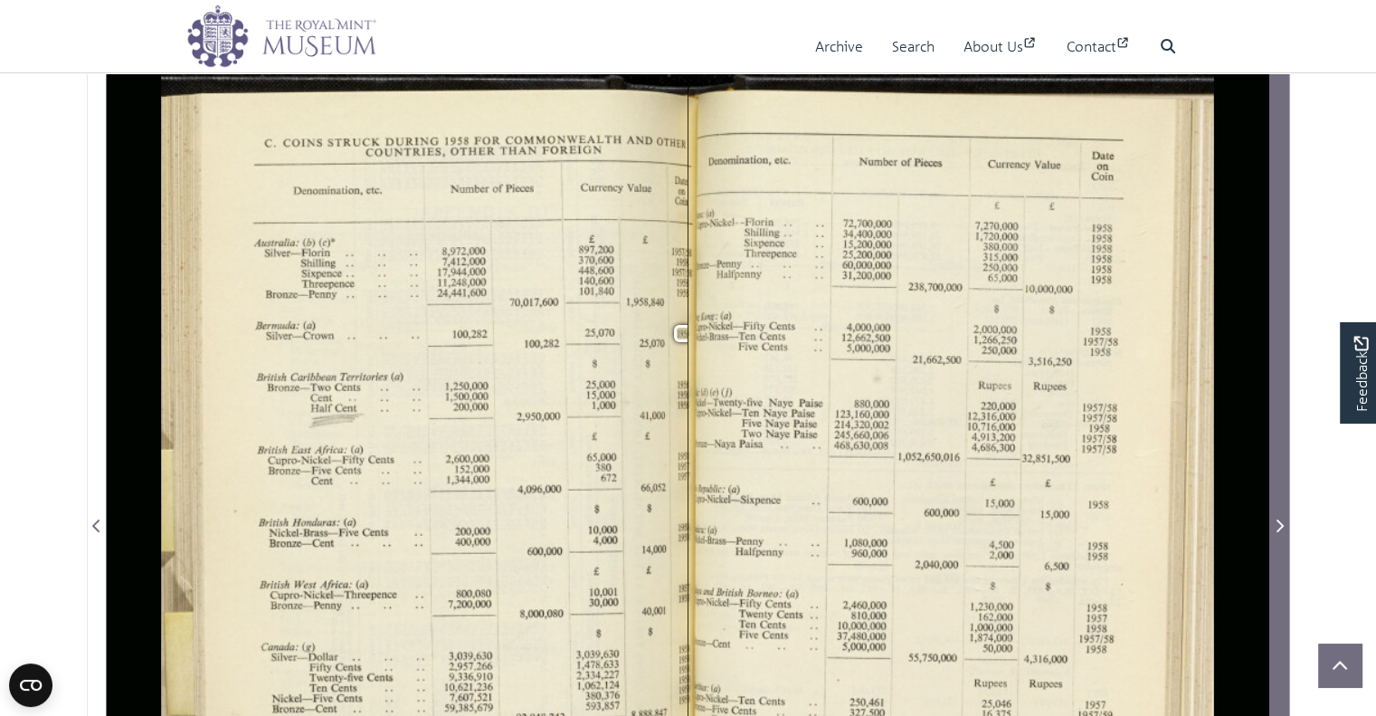
click at [1285, 525] on span "Next Page" at bounding box center [1279, 526] width 18 height 22
